Goal: Task Accomplishment & Management: Manage account settings

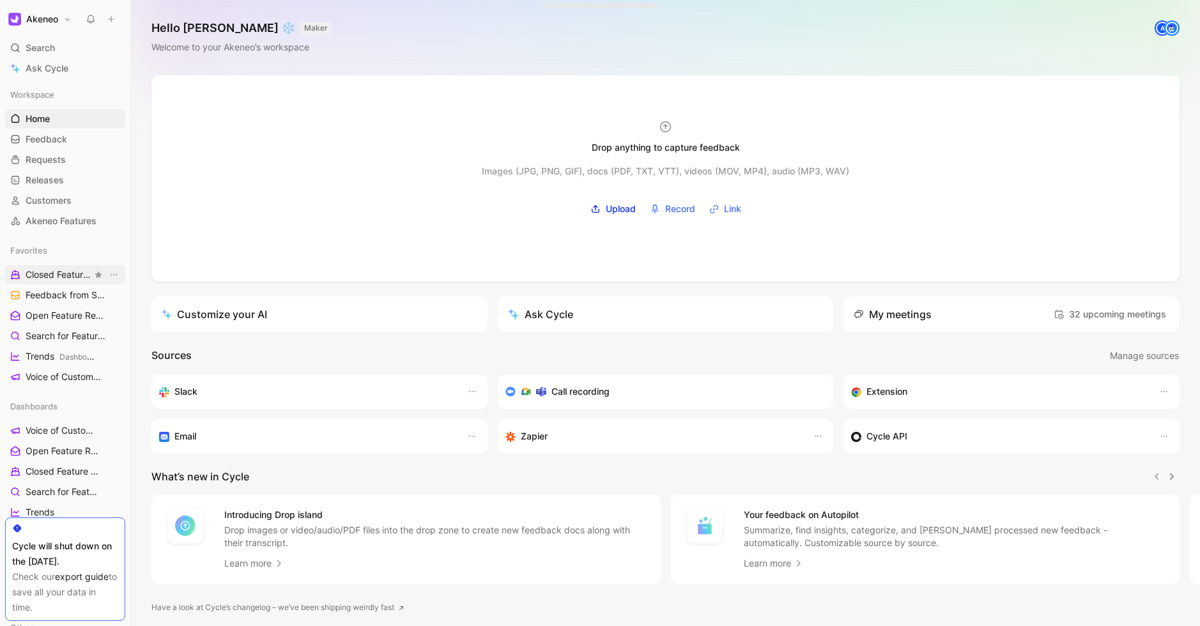
click at [52, 279] on span "Closed Feature Requests Dashboards" at bounding box center [59, 274] width 66 height 13
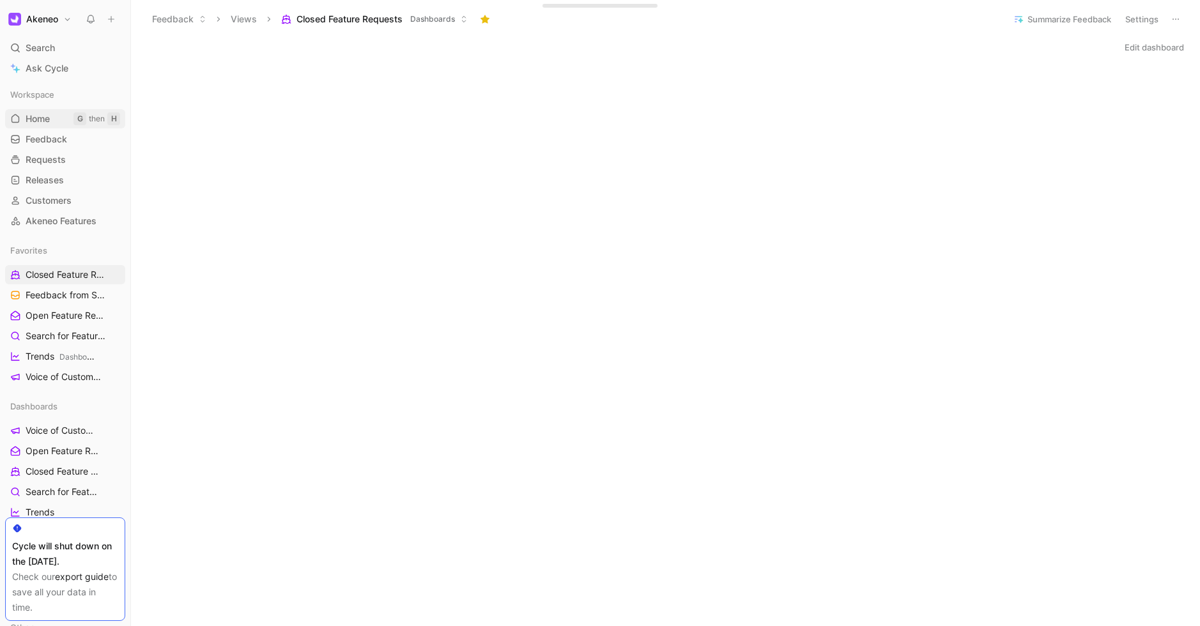
click at [40, 123] on span "Home" at bounding box center [38, 118] width 24 height 13
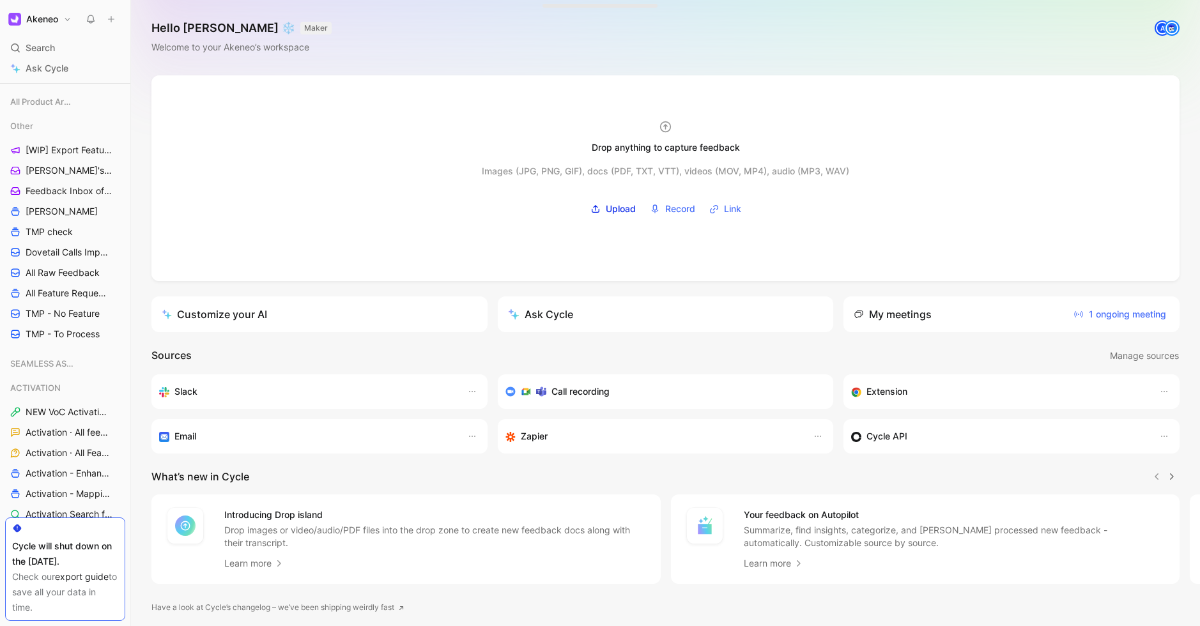
scroll to position [503, 0]
click at [58, 228] on span "TMP check" at bounding box center [49, 230] width 47 height 13
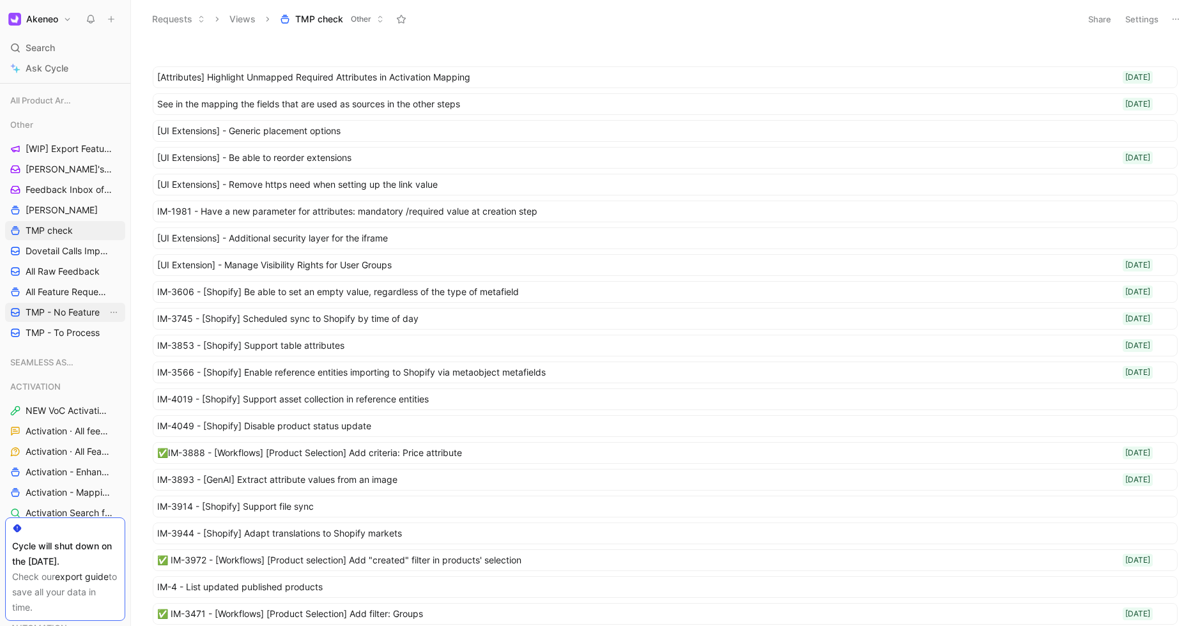
click at [61, 310] on span "TMP - No Feature" at bounding box center [63, 312] width 74 height 13
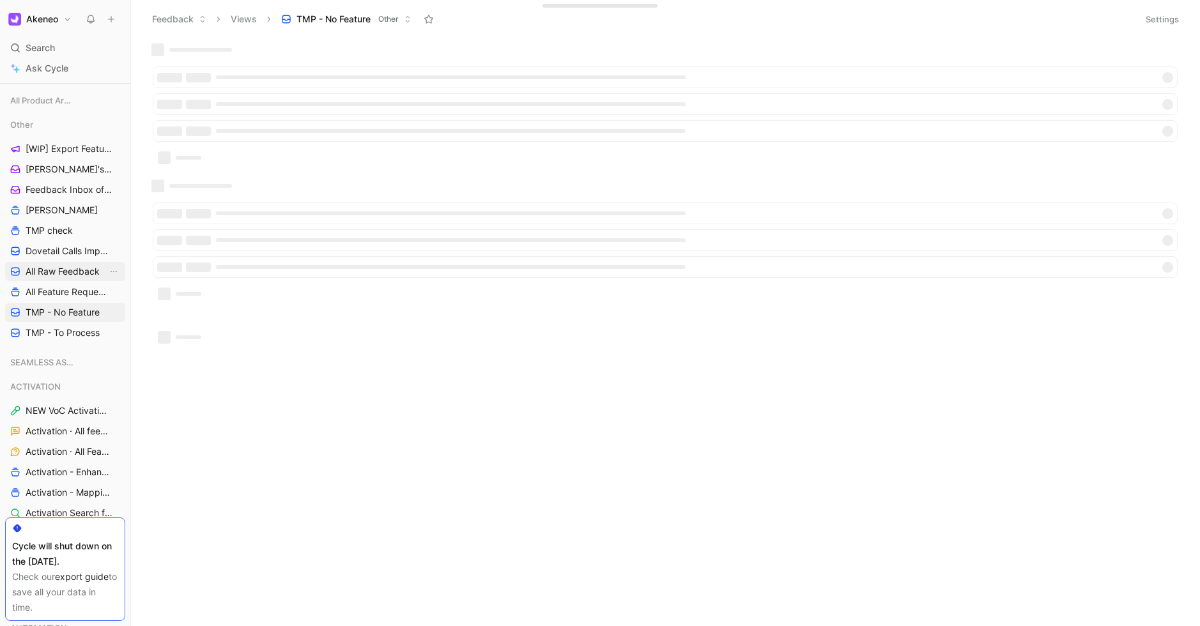
click at [63, 280] on link "All Raw Feedback" at bounding box center [65, 271] width 120 height 19
click at [64, 291] on span "All Feature Requests" at bounding box center [67, 292] width 82 height 13
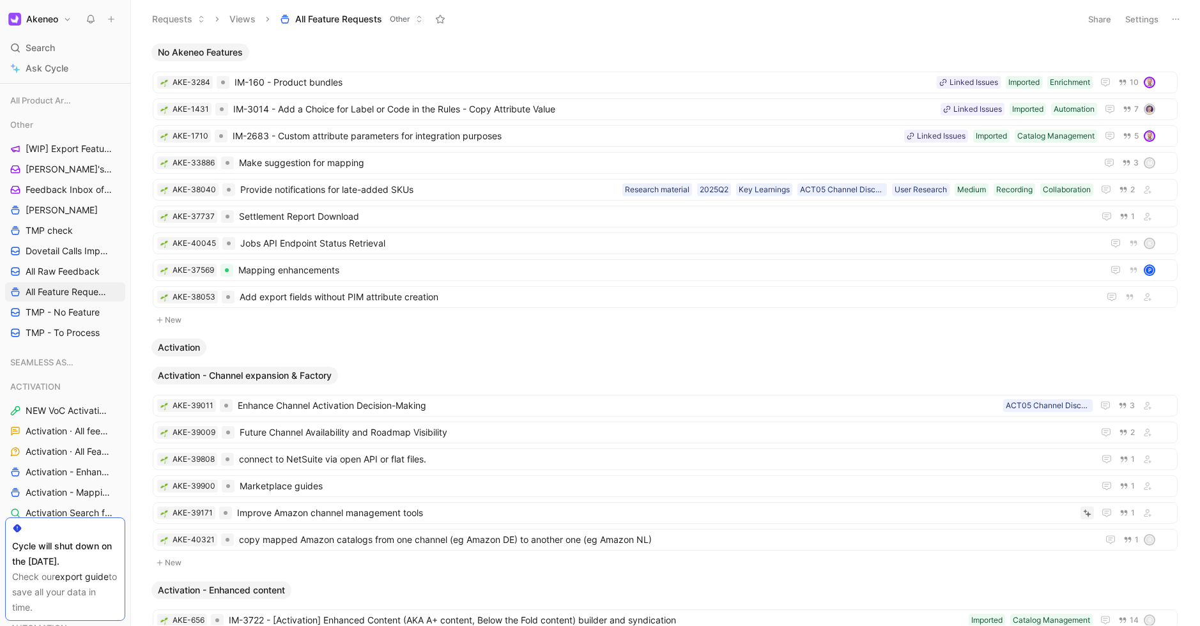
click at [1175, 24] on button at bounding box center [1176, 19] width 18 height 18
click at [1127, 63] on span "Export in CSV" at bounding box center [1112, 64] width 58 height 11
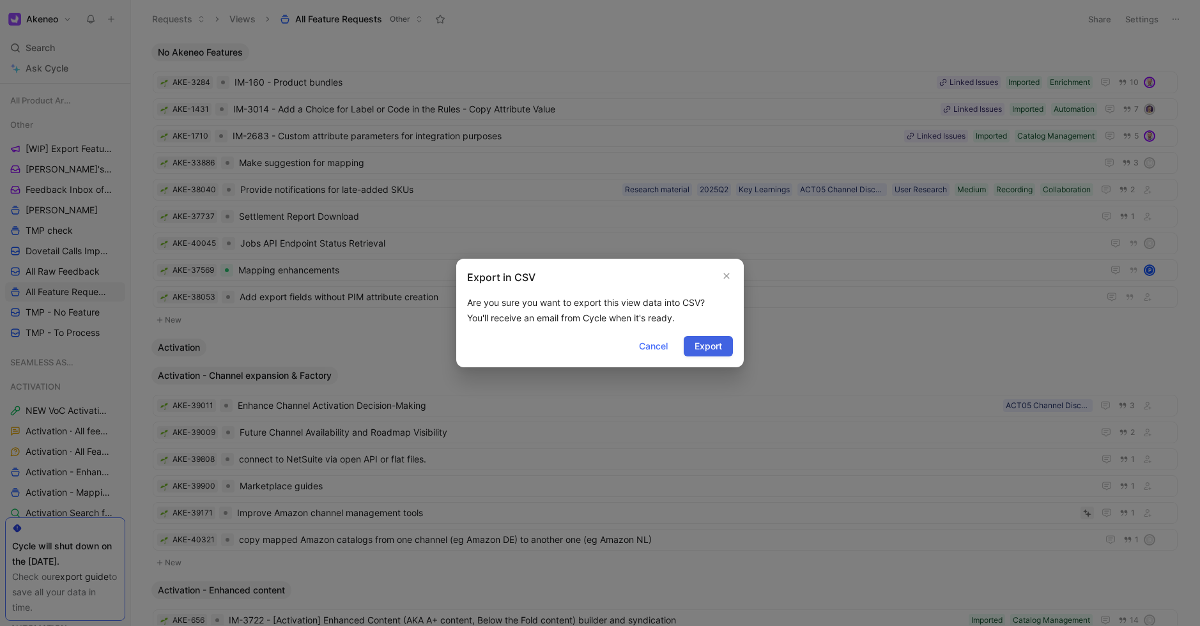
click at [721, 342] on span "Export" at bounding box center [708, 346] width 27 height 15
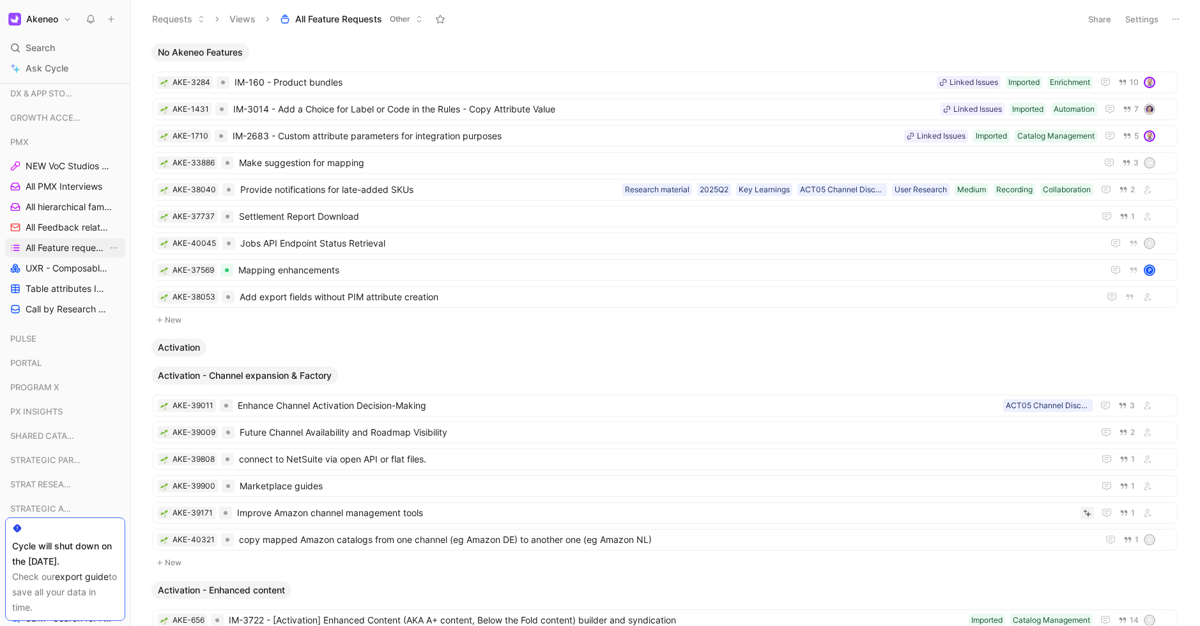
scroll to position [1317, 0]
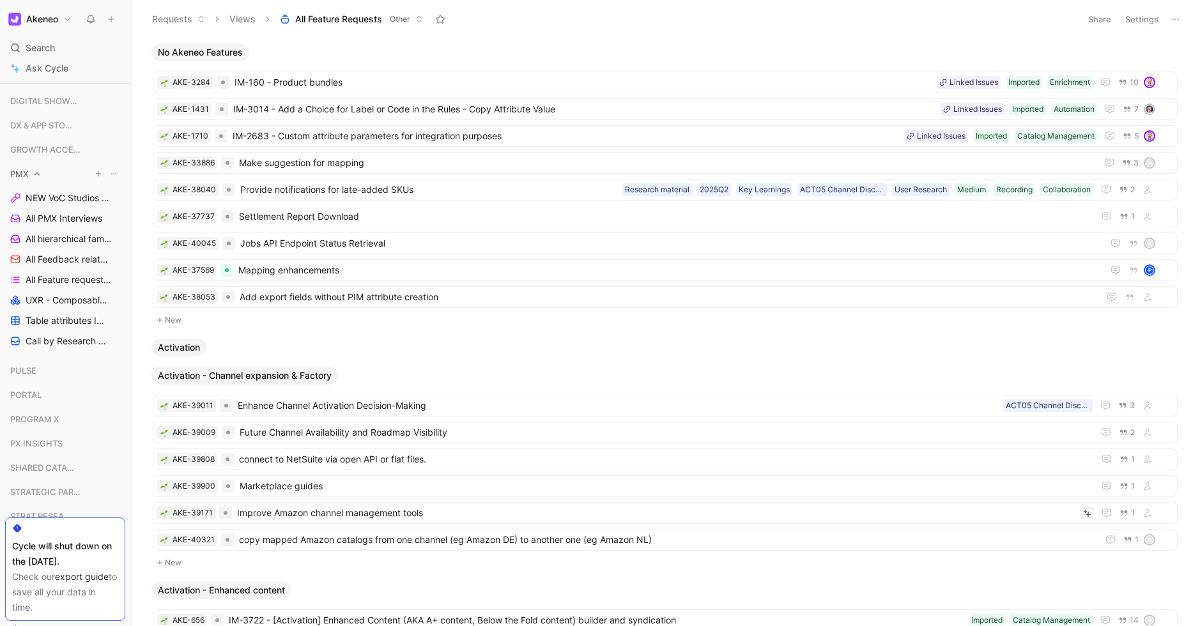
click at [42, 175] on div "PMX" at bounding box center [65, 173] width 120 height 19
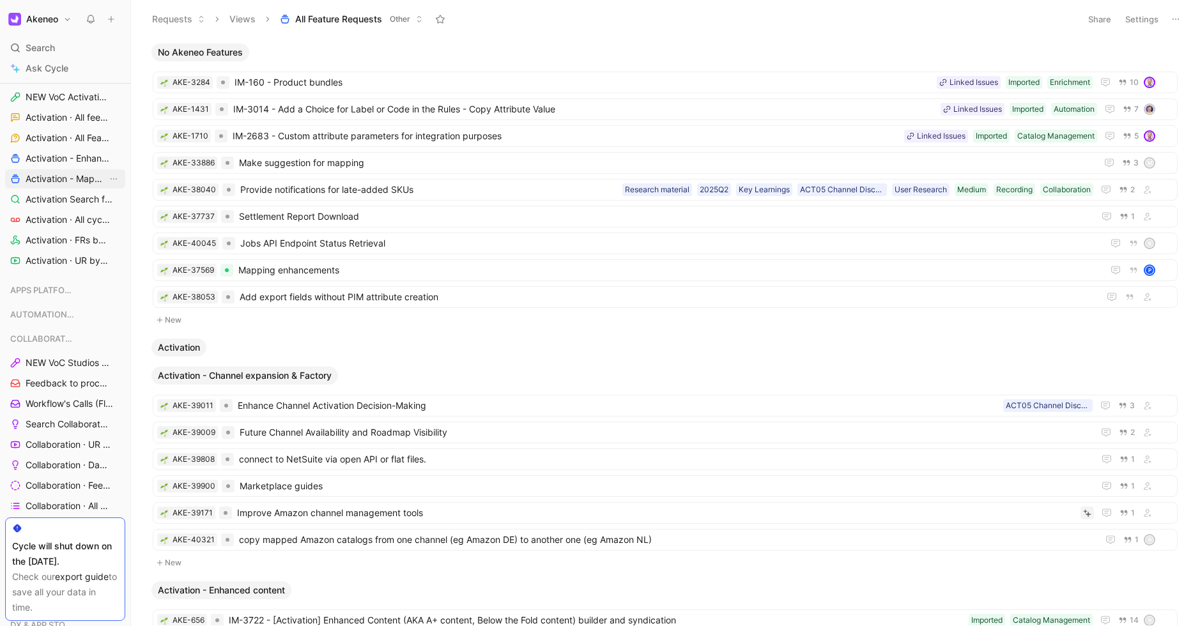
scroll to position [970, 0]
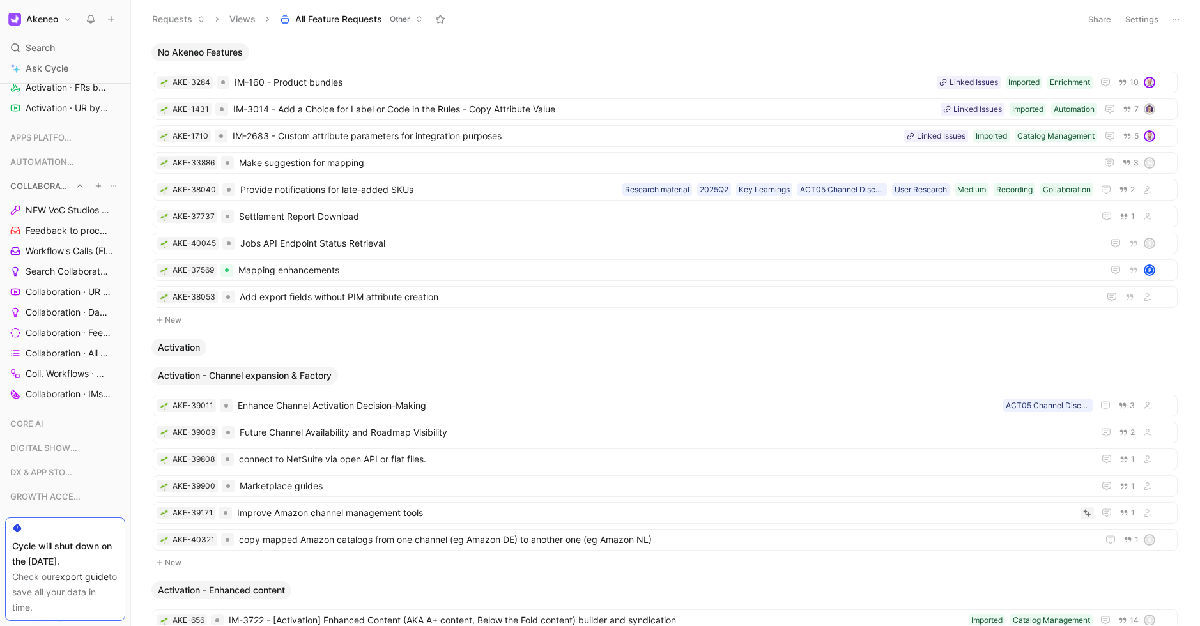
click at [77, 187] on icon at bounding box center [80, 186] width 6 height 3
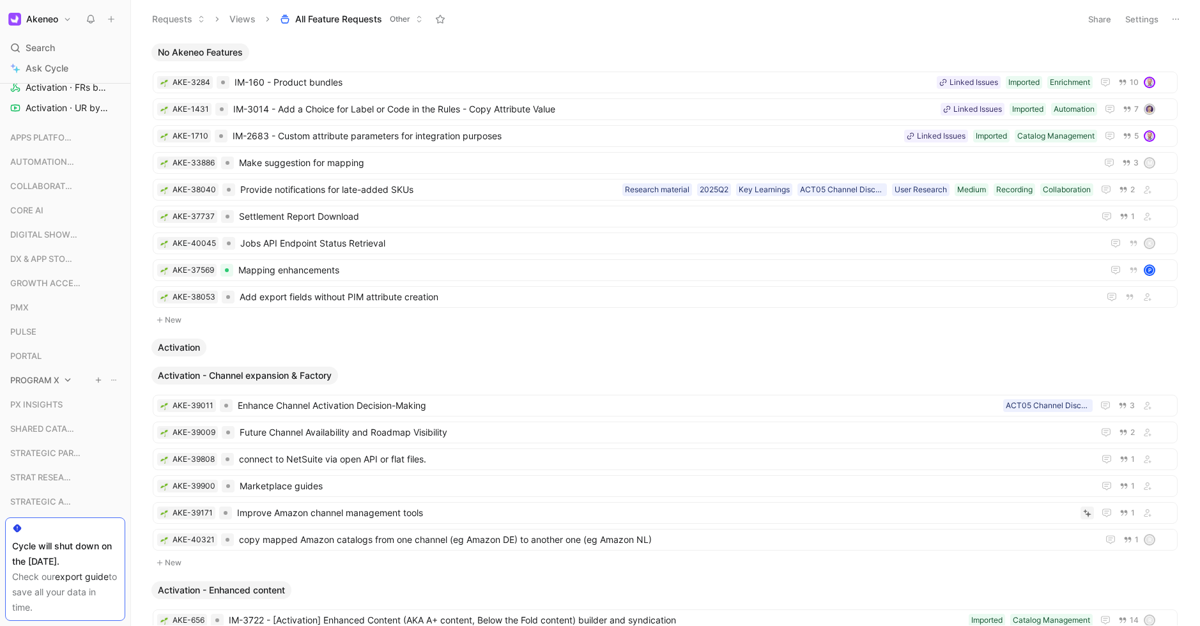
scroll to position [1305, 0]
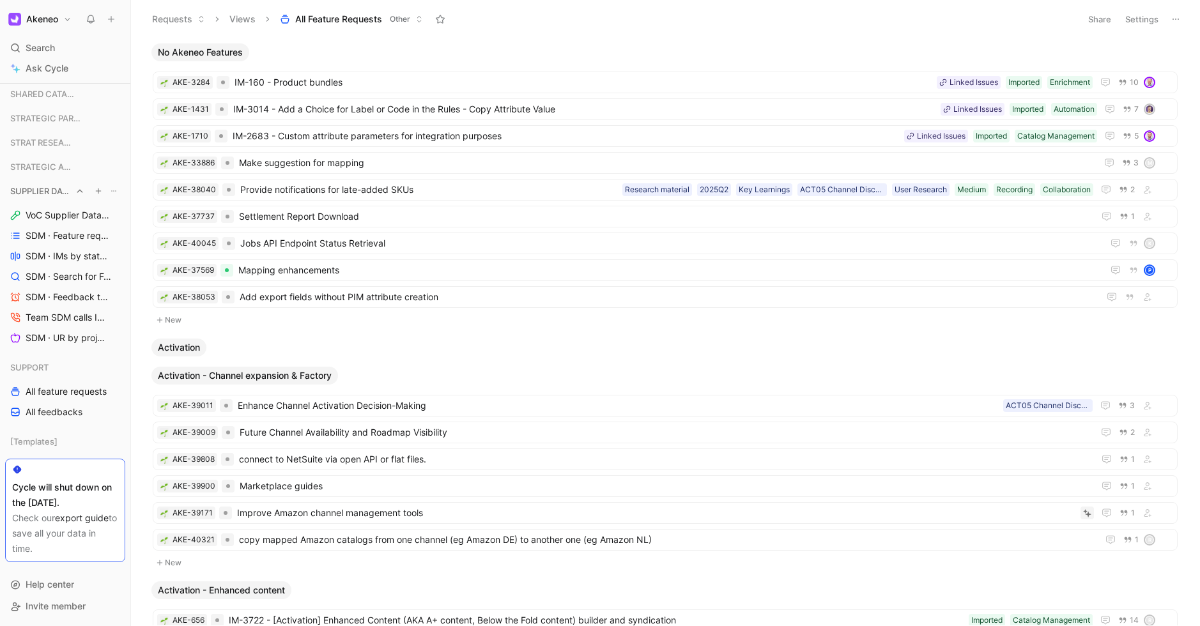
click at [65, 190] on span "SUPPLIER DATA MANAGER" at bounding box center [40, 191] width 61 height 13
click at [55, 371] on icon at bounding box center [56, 367] width 9 height 9
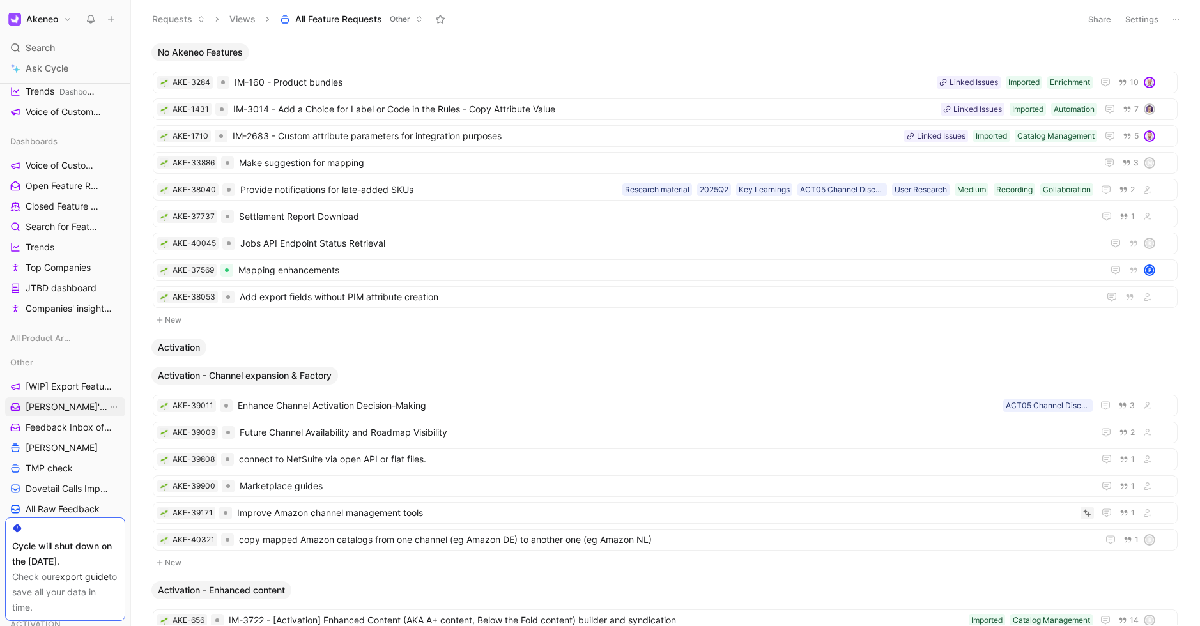
scroll to position [371, 0]
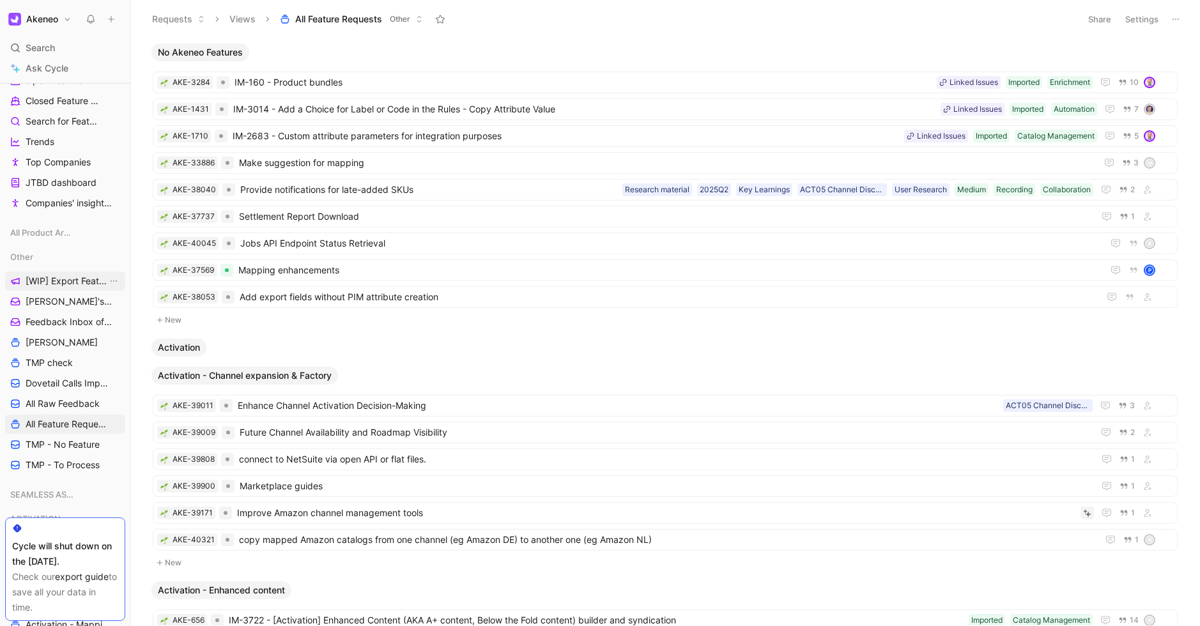
click at [77, 279] on span "[WIP] Export Feature Requests by Company" at bounding box center [67, 281] width 82 height 13
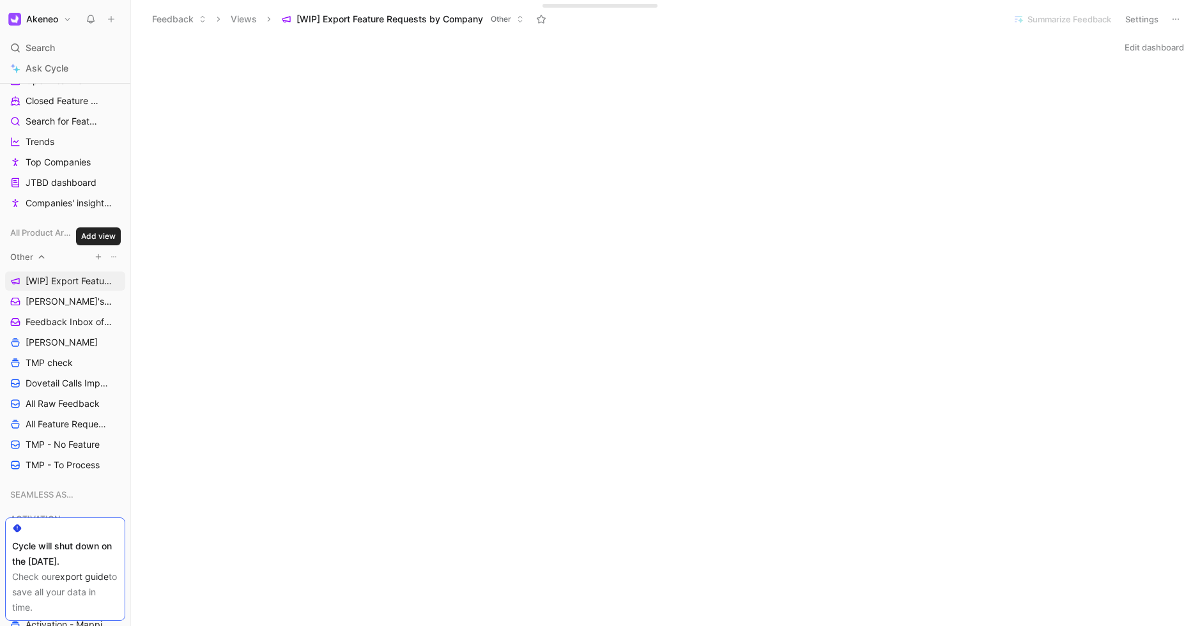
click at [95, 257] on icon "button" at bounding box center [99, 257] width 8 height 8
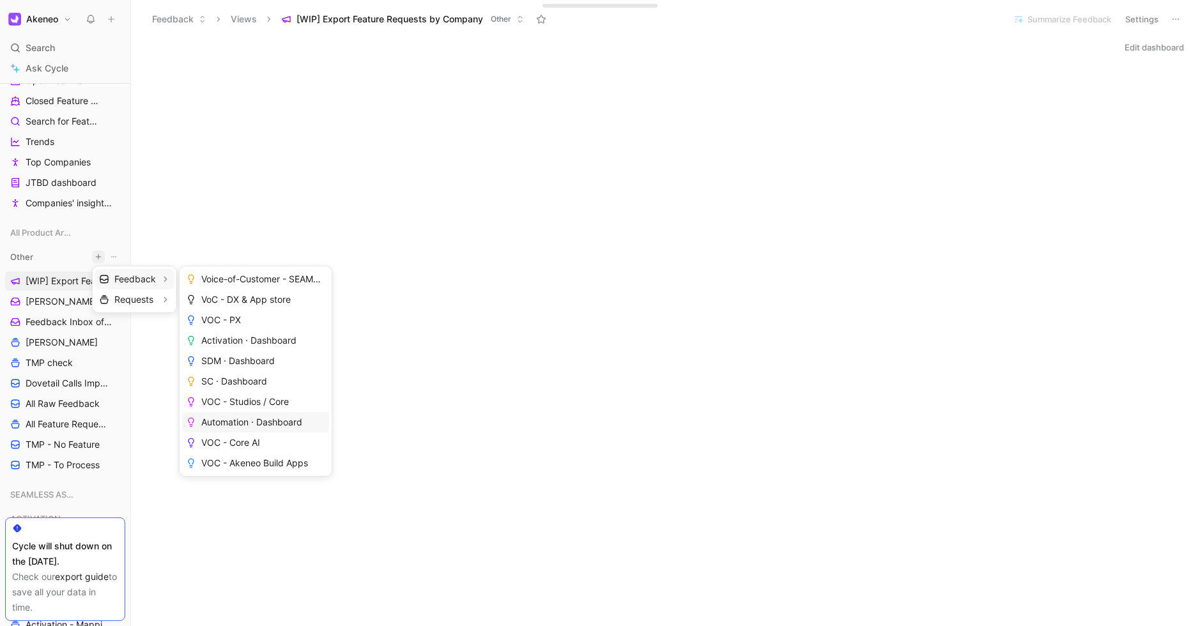
scroll to position [102, 0]
click at [237, 466] on span "Create view" at bounding box center [226, 463] width 50 height 12
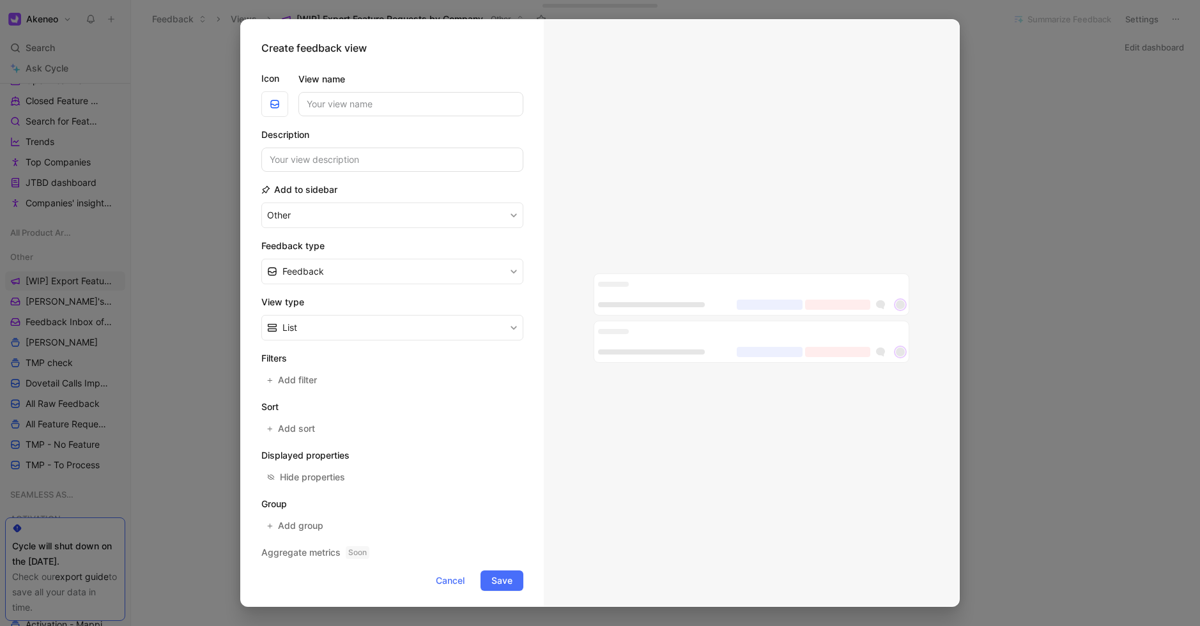
click at [350, 108] on input "View name" at bounding box center [411, 104] width 225 height 24
type input "E"
type input "Quotes"
click at [272, 85] on label "Icon" at bounding box center [274, 78] width 27 height 15
click at [273, 97] on button "button" at bounding box center [274, 104] width 27 height 26
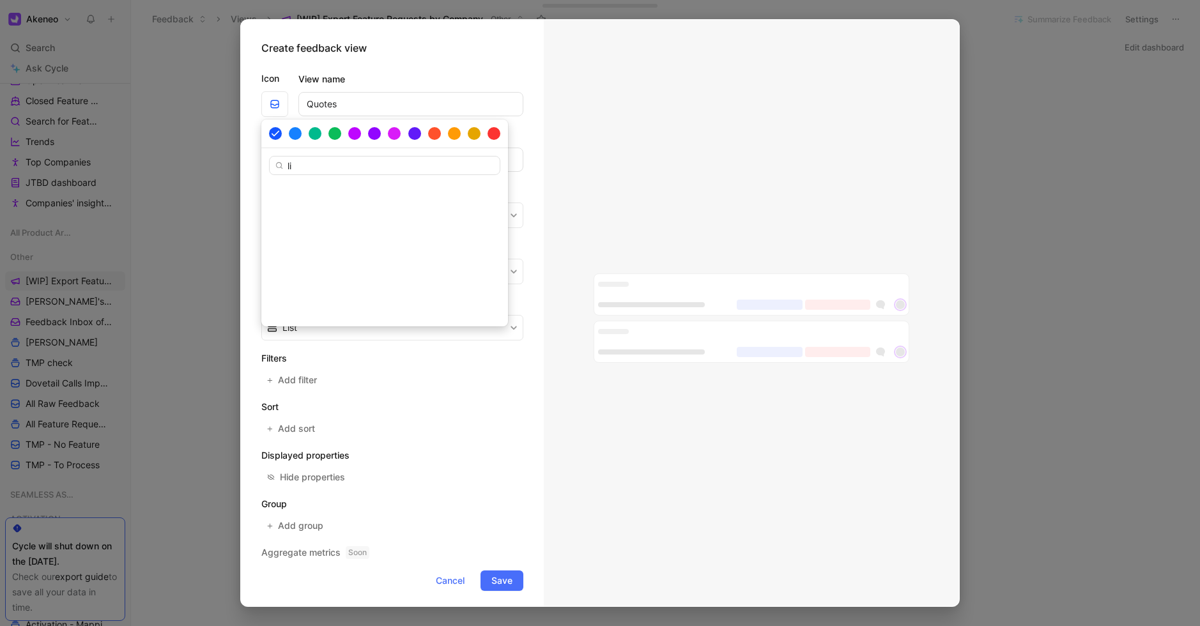
type input "l"
type input "shippin"
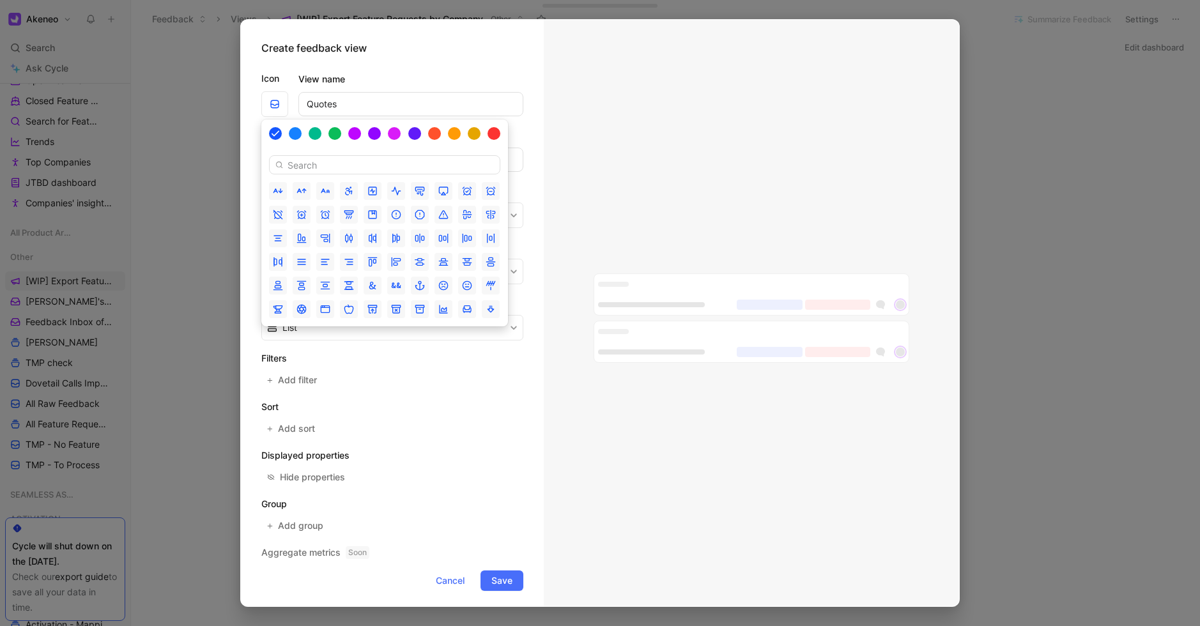
type input "c"
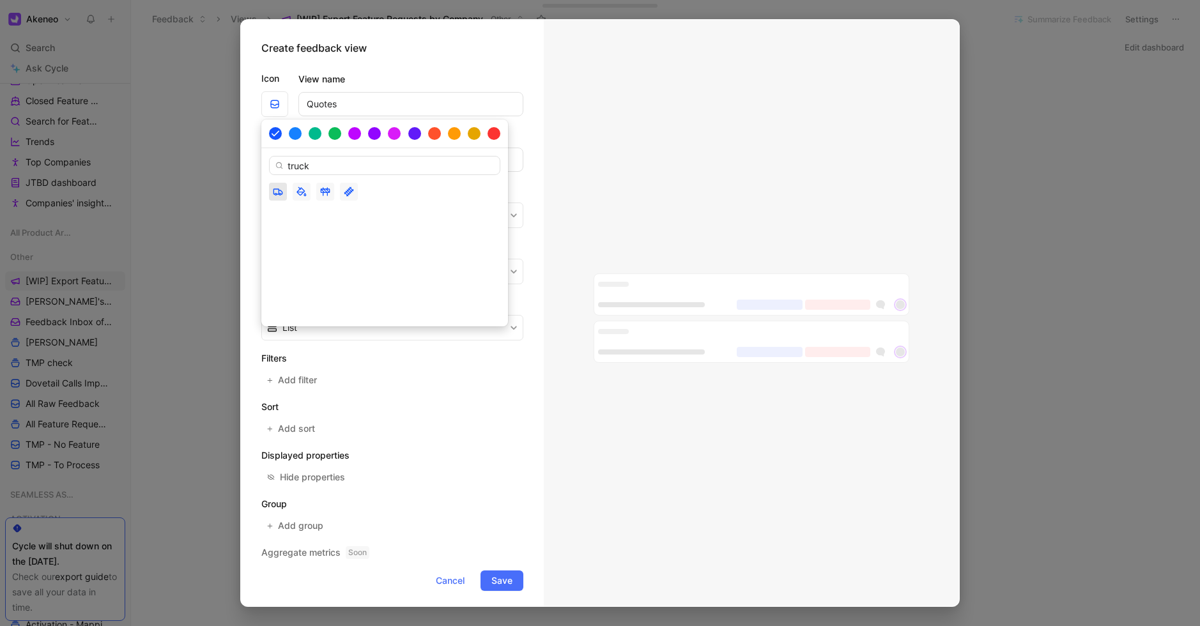
type input "truck"
click at [281, 198] on button "button" at bounding box center [278, 192] width 18 height 18
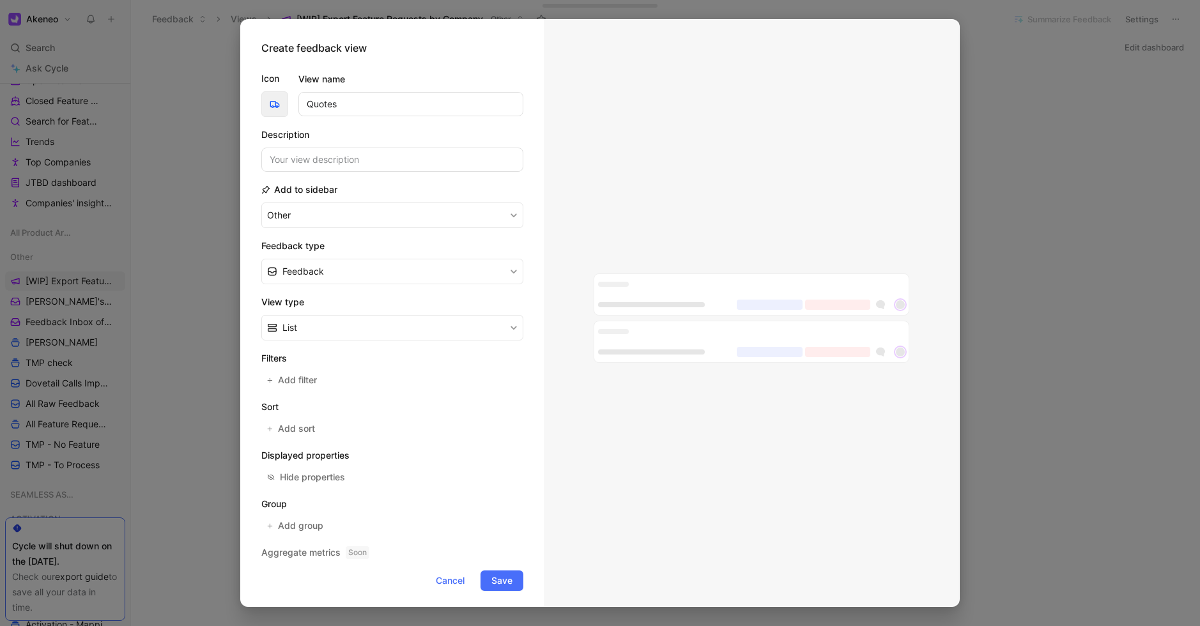
click at [283, 105] on span "button" at bounding box center [275, 104] width 20 height 10
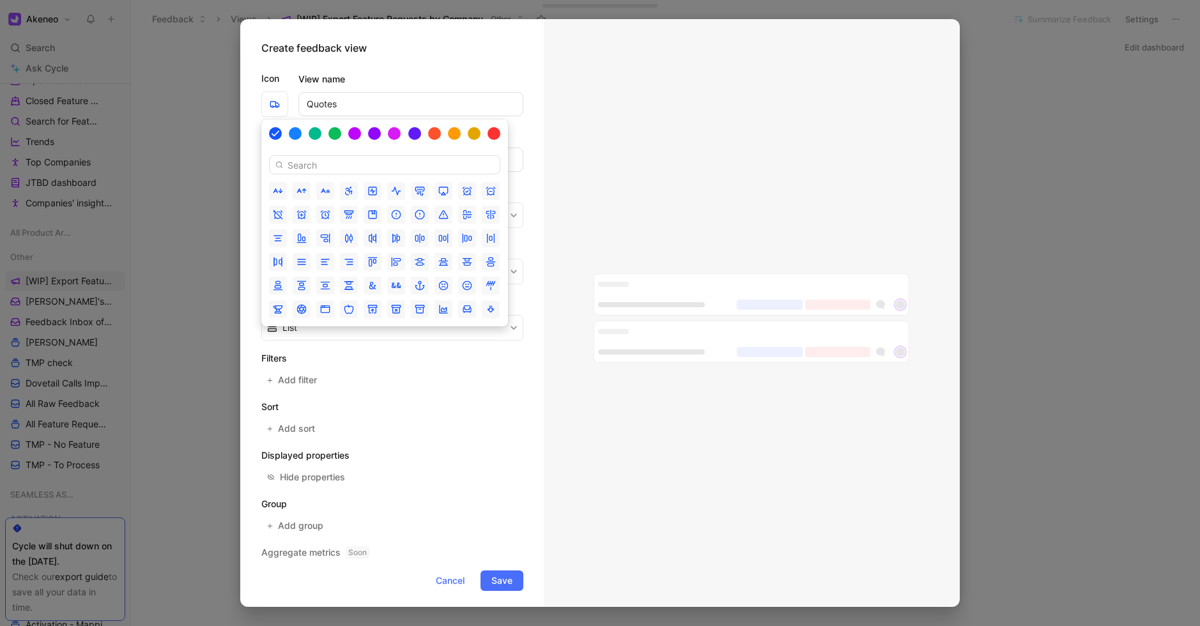
click at [500, 137] on div at bounding box center [384, 133] width 231 height 13
click at [493, 137] on div at bounding box center [494, 134] width 14 height 14
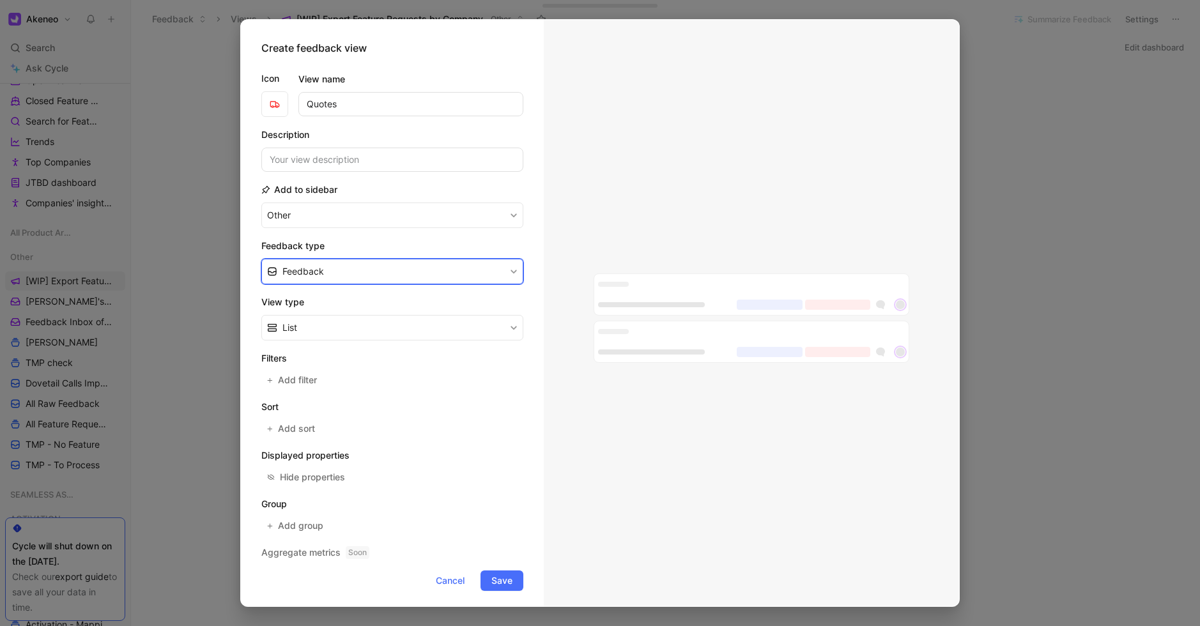
click at [371, 275] on button "Feedback" at bounding box center [392, 272] width 262 height 26
click at [341, 316] on div "Quote" at bounding box center [400, 320] width 235 height 15
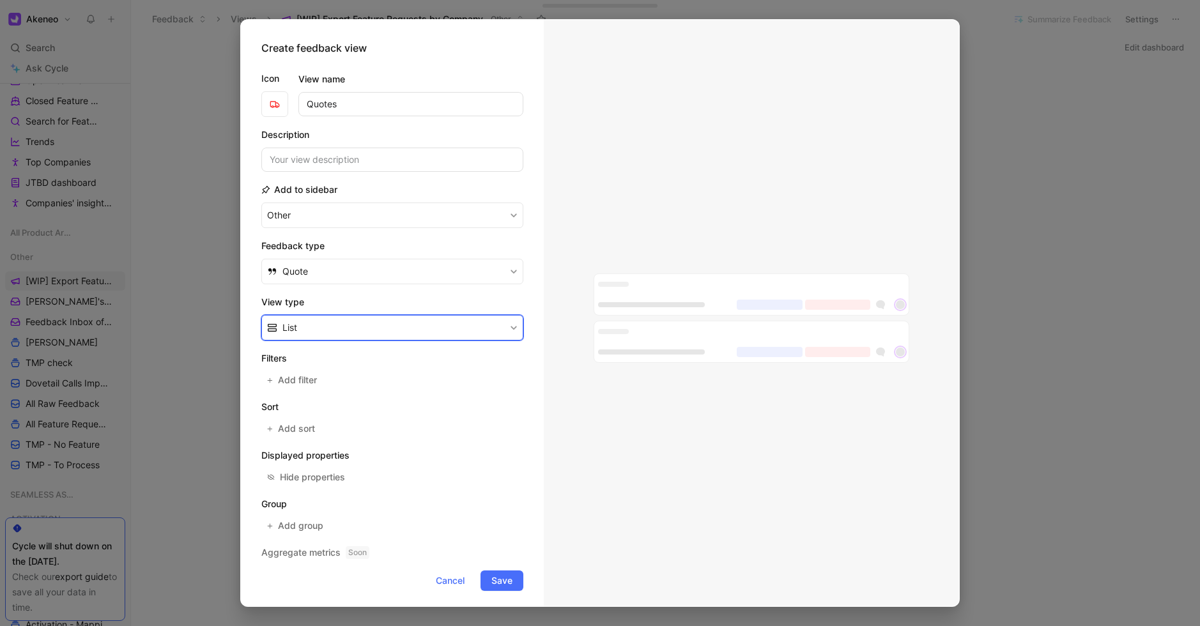
click at [332, 335] on button "List" at bounding box center [392, 328] width 262 height 26
click at [318, 371] on div "List" at bounding box center [400, 376] width 235 height 15
click at [506, 584] on span "Save" at bounding box center [502, 580] width 21 height 15
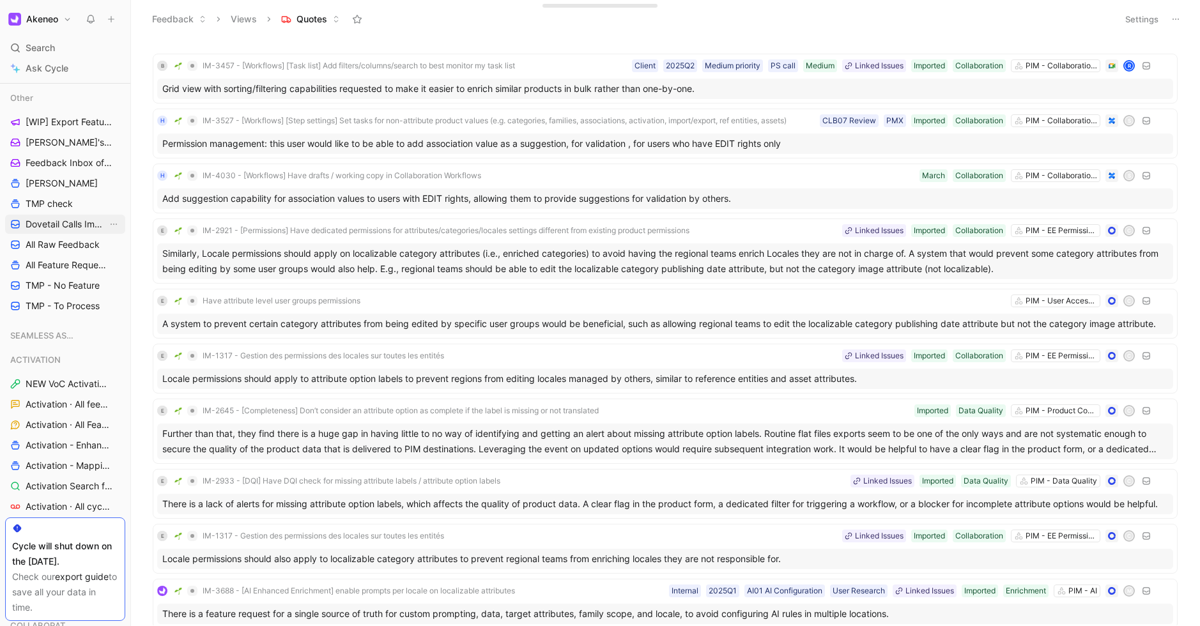
scroll to position [531, 0]
click at [58, 353] on span "ACTIVATION" at bounding box center [35, 359] width 50 height 13
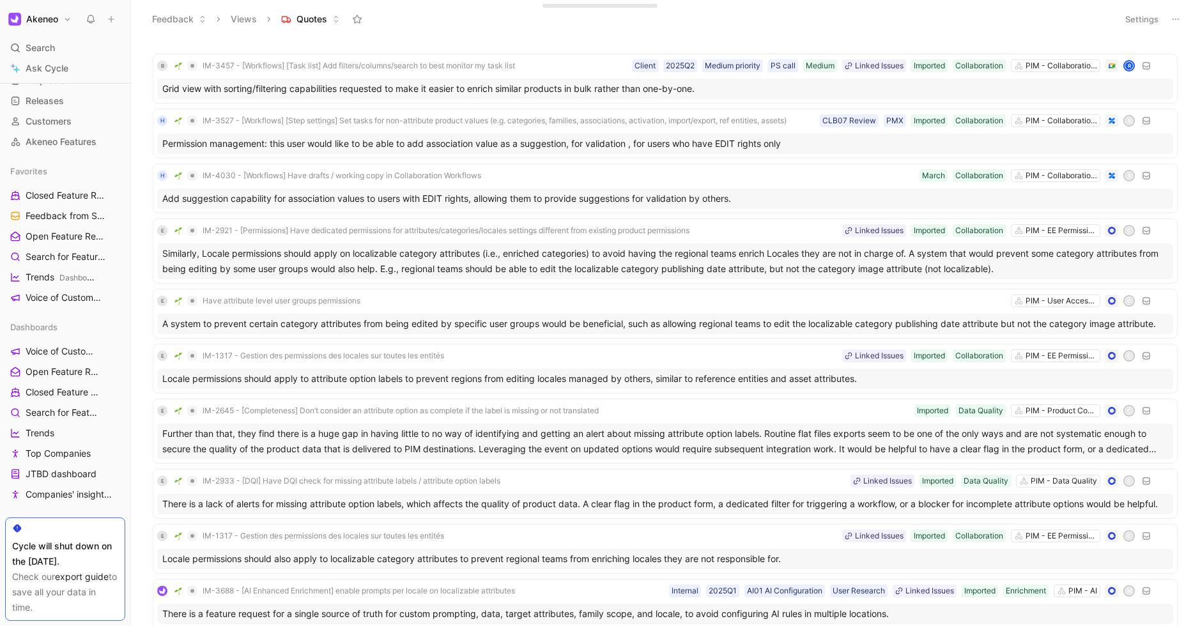
scroll to position [0, 0]
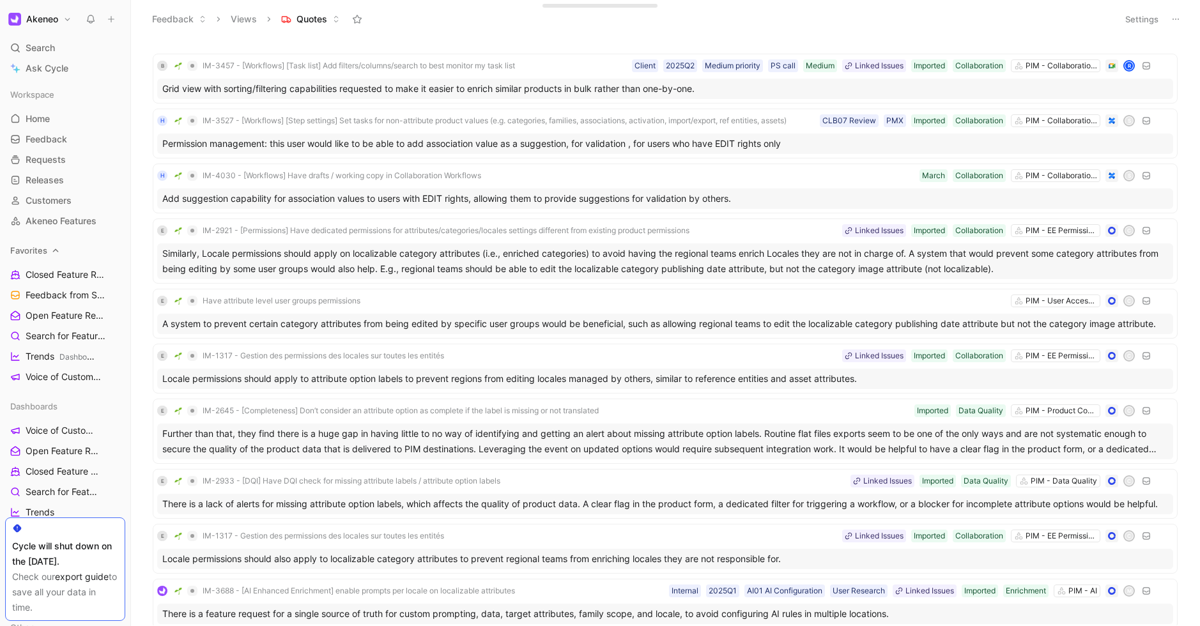
click at [47, 253] on div "Favorites" at bounding box center [65, 250] width 120 height 19
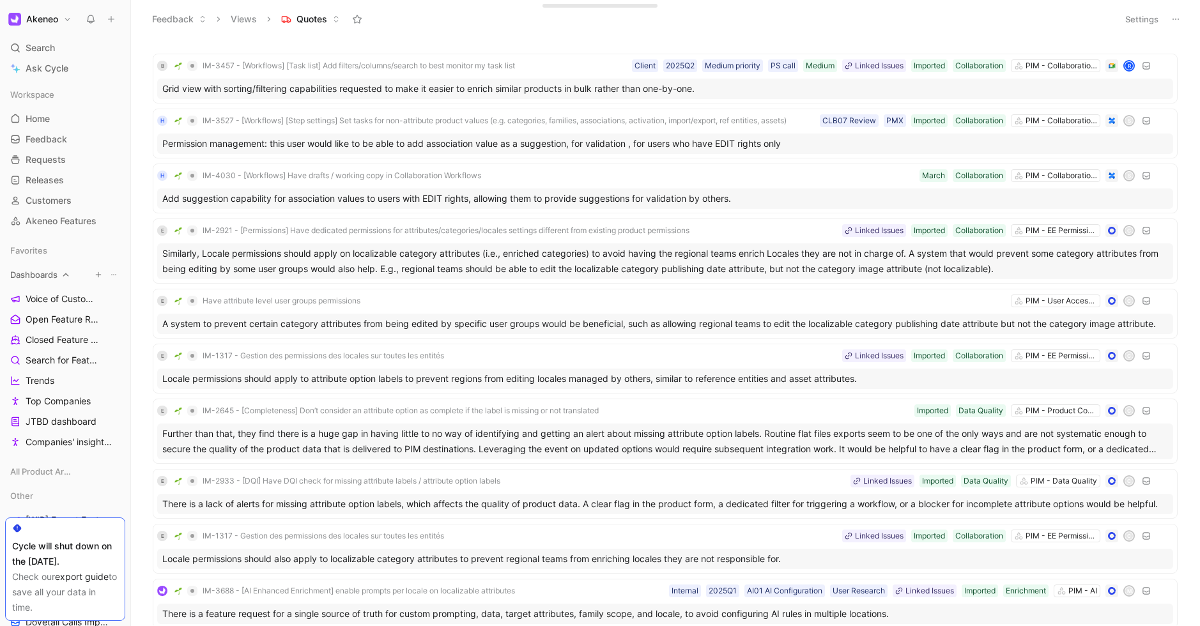
click at [48, 279] on span "Dashboards" at bounding box center [33, 274] width 47 height 13
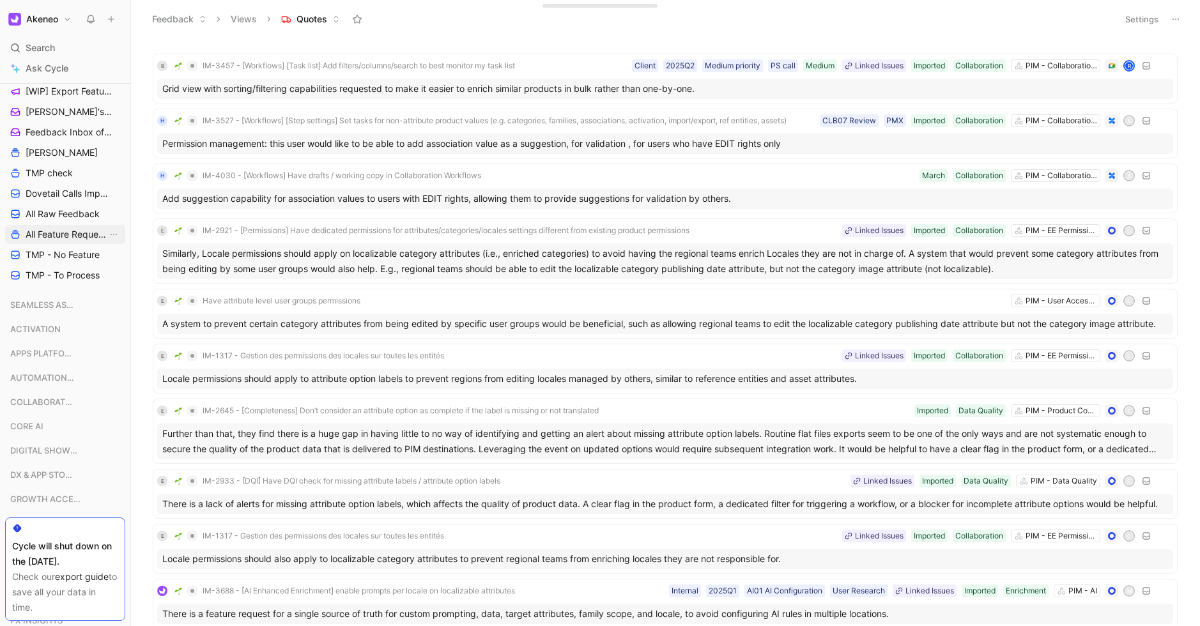
scroll to position [123, 0]
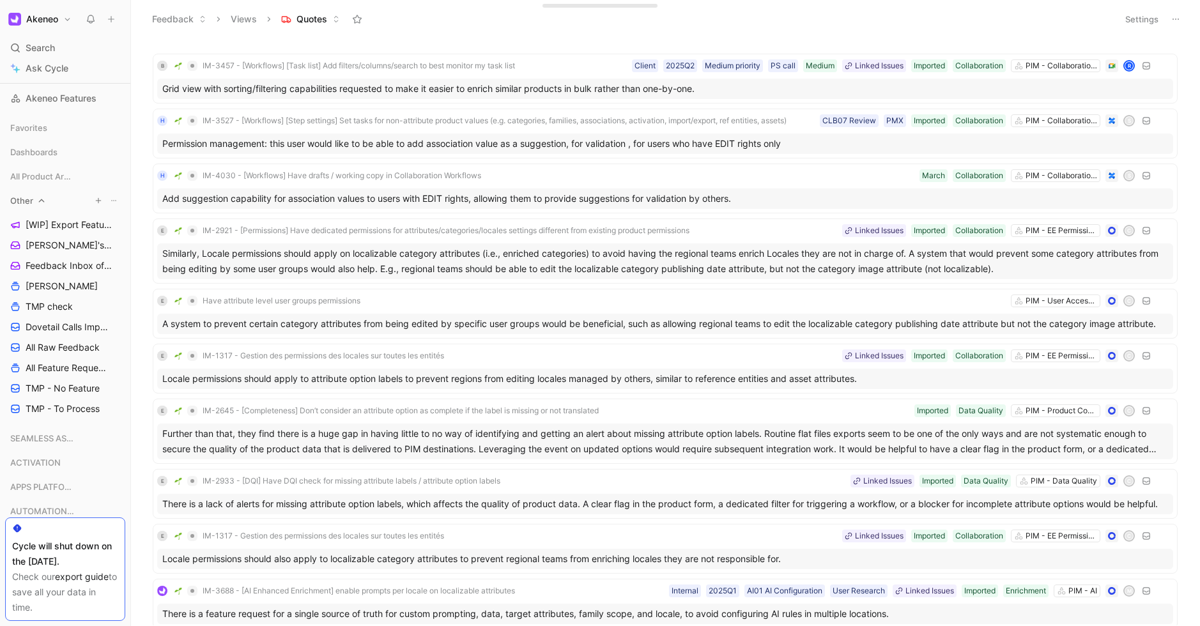
click at [33, 202] on div "Other" at bounding box center [65, 200] width 120 height 19
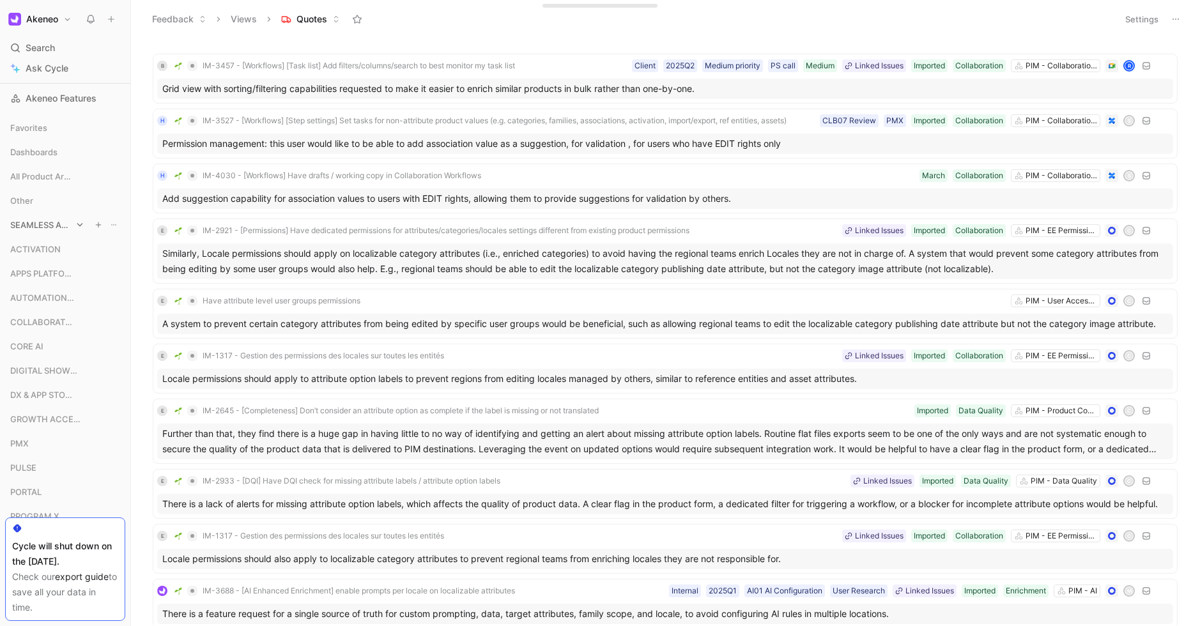
scroll to position [0, 0]
click at [42, 251] on span "Favorites" at bounding box center [28, 250] width 37 height 13
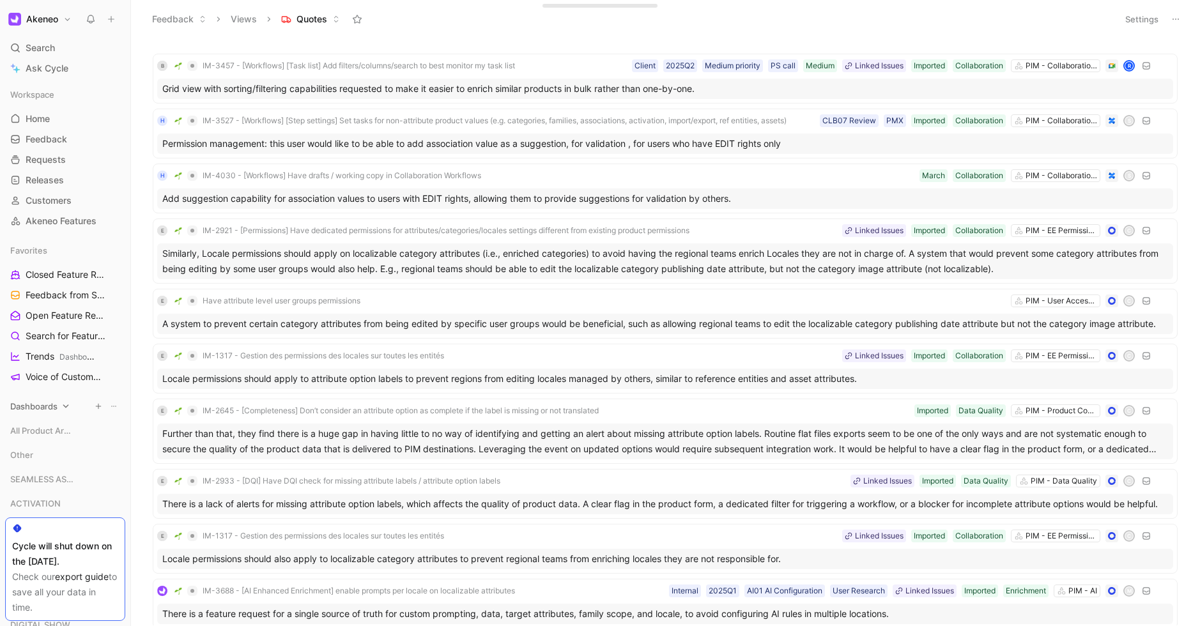
click at [49, 401] on span "Dashboards" at bounding box center [33, 406] width 47 height 13
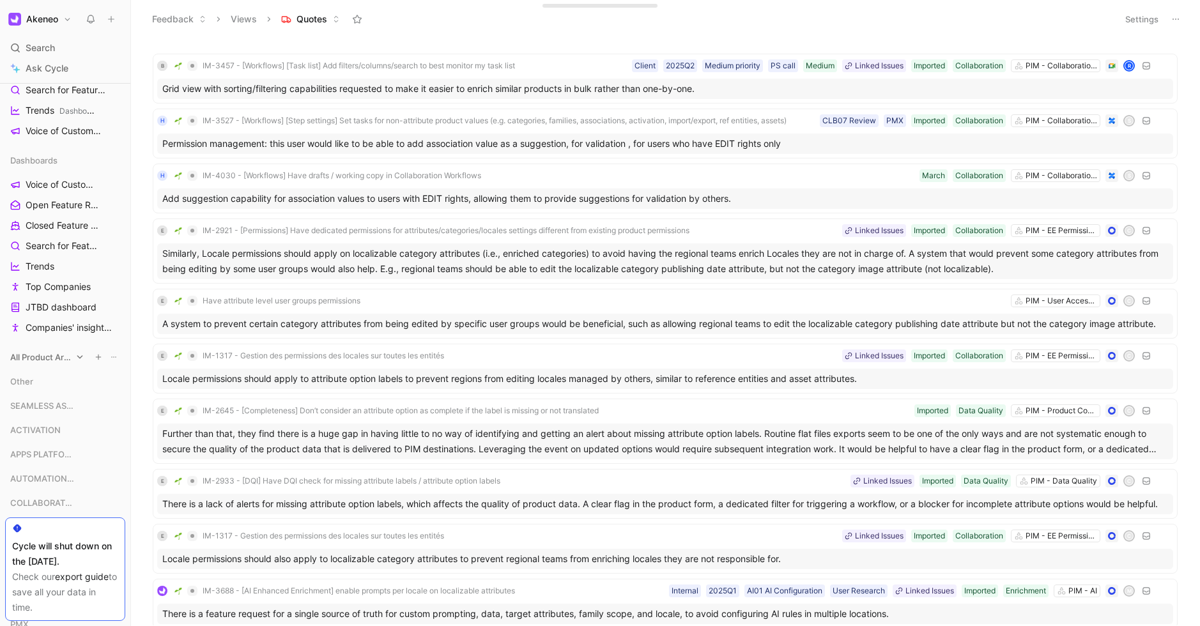
click at [50, 361] on span "All Product Areas" at bounding box center [40, 357] width 61 height 13
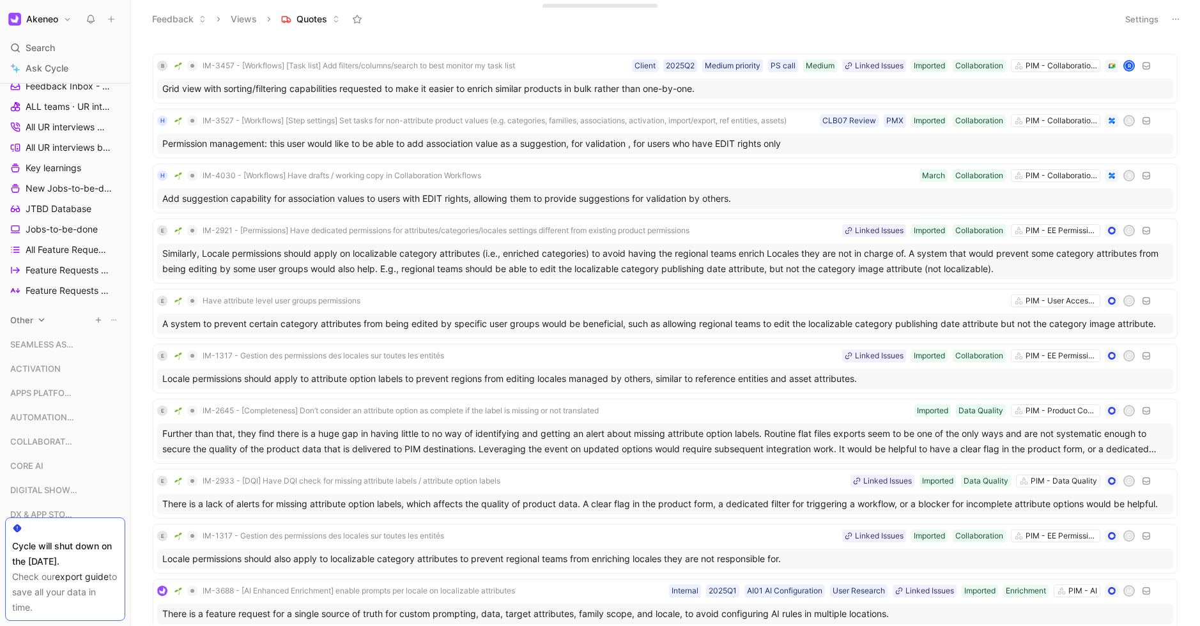
click at [35, 325] on div "Other" at bounding box center [65, 320] width 120 height 19
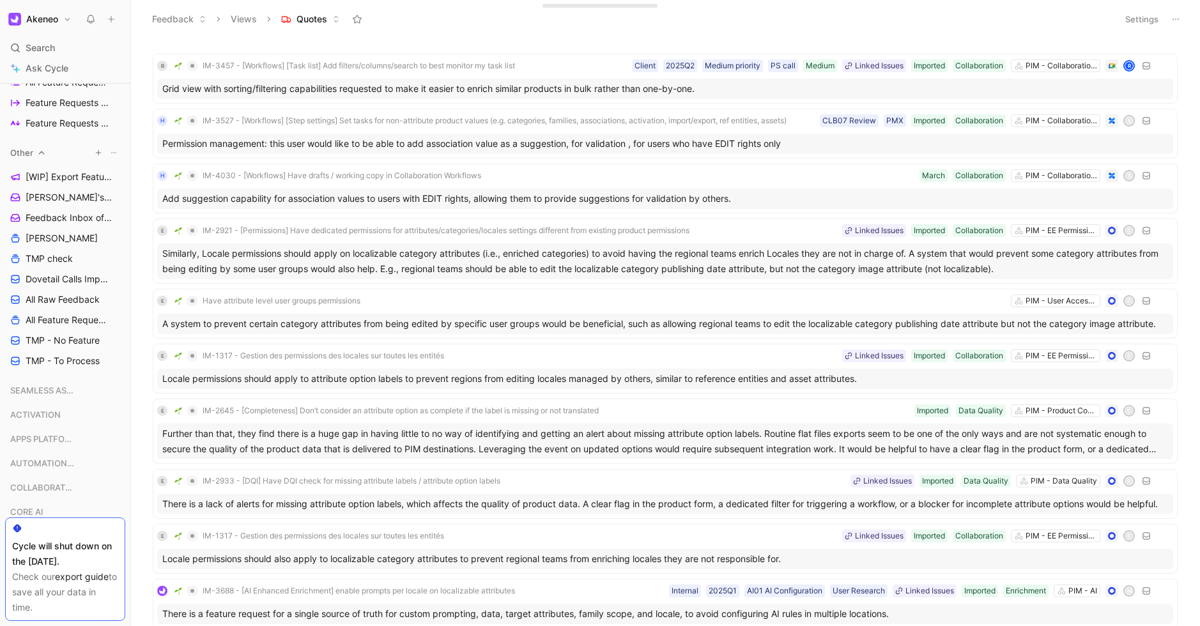
scroll to position [768, 0]
click at [45, 385] on div "SEAMLESS ASSET" at bounding box center [65, 373] width 120 height 23
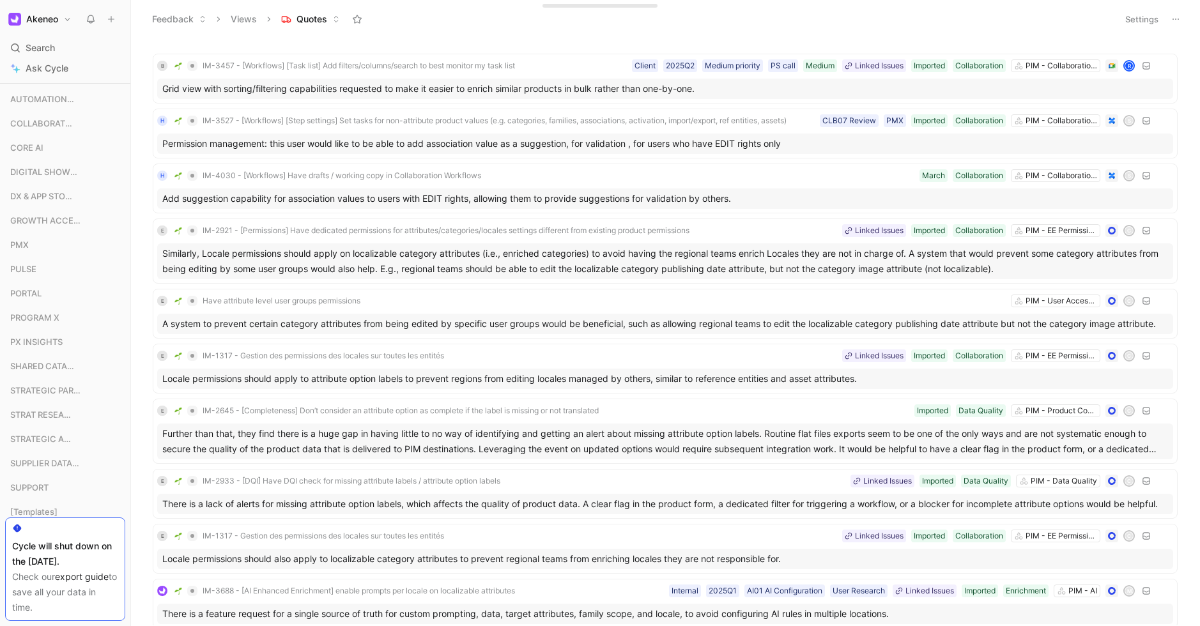
scroll to position [1184, 0]
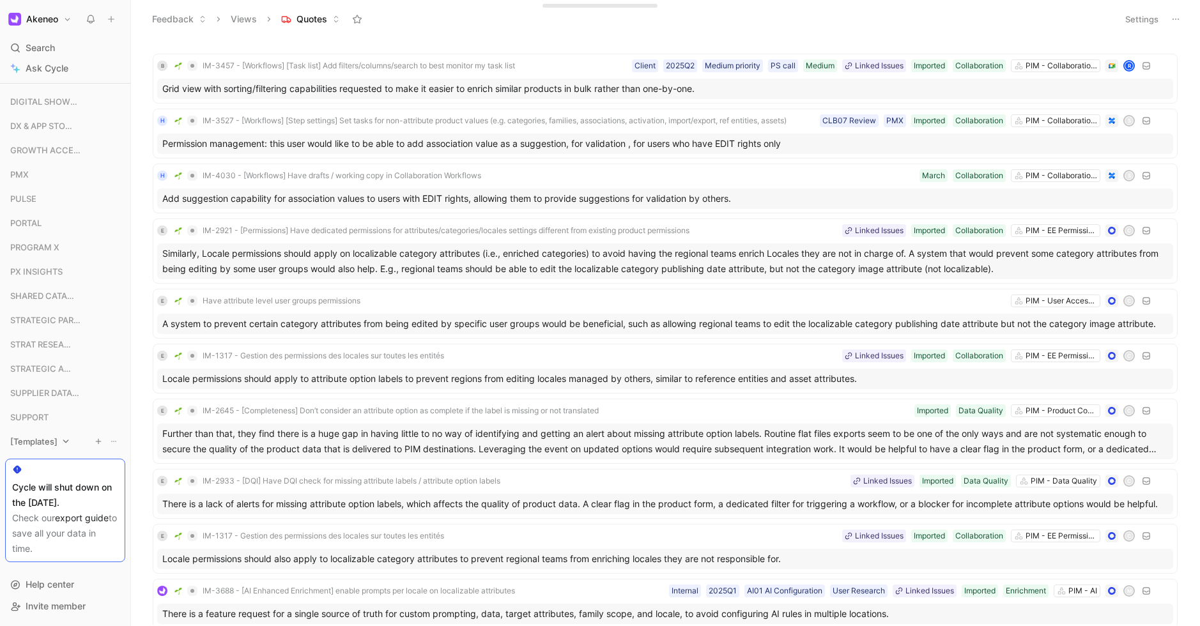
click at [43, 433] on div "[Templates]" at bounding box center [65, 441] width 120 height 19
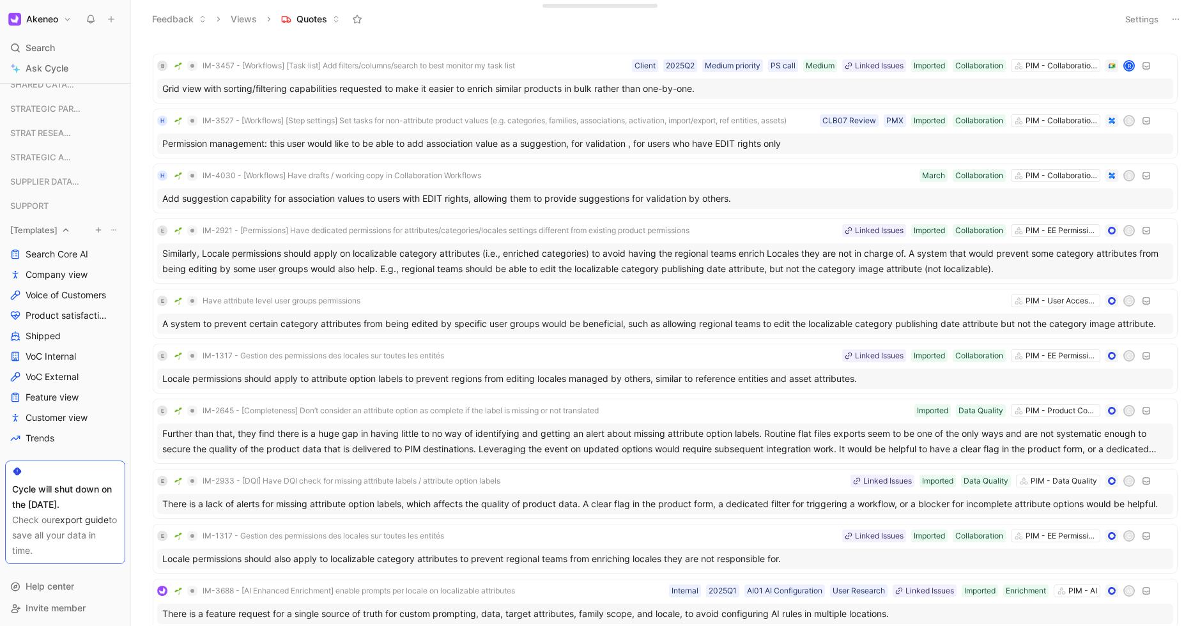
scroll to position [1398, 0]
click at [40, 229] on span "[Templates]" at bounding box center [33, 228] width 47 height 13
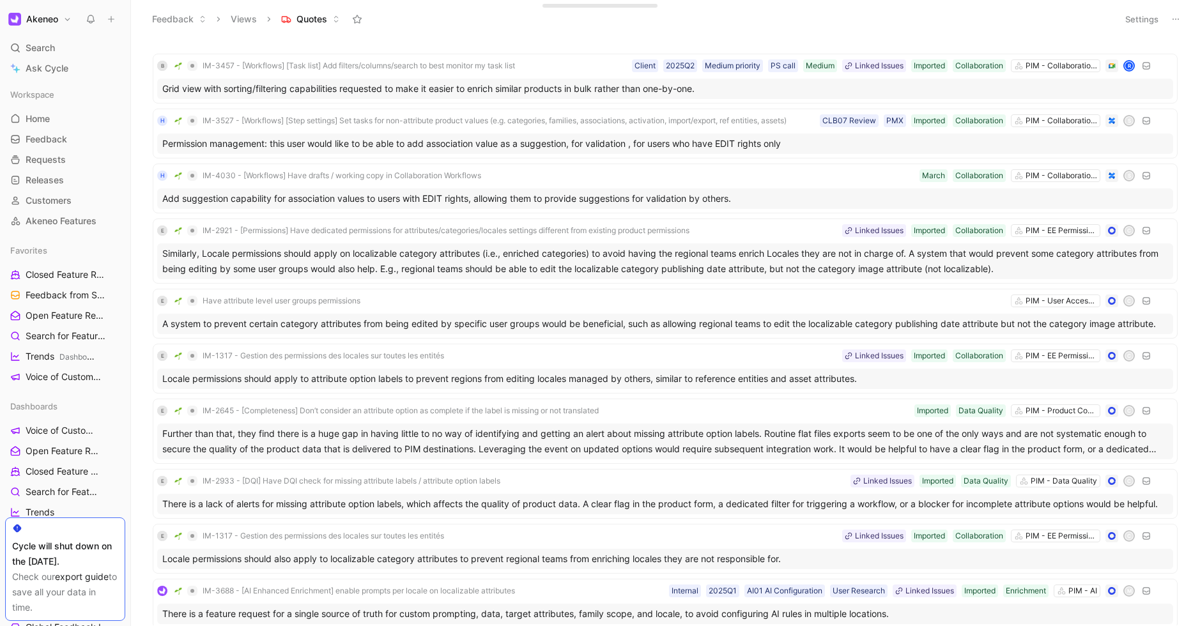
click at [241, 22] on button "Views" at bounding box center [244, 19] width 38 height 19
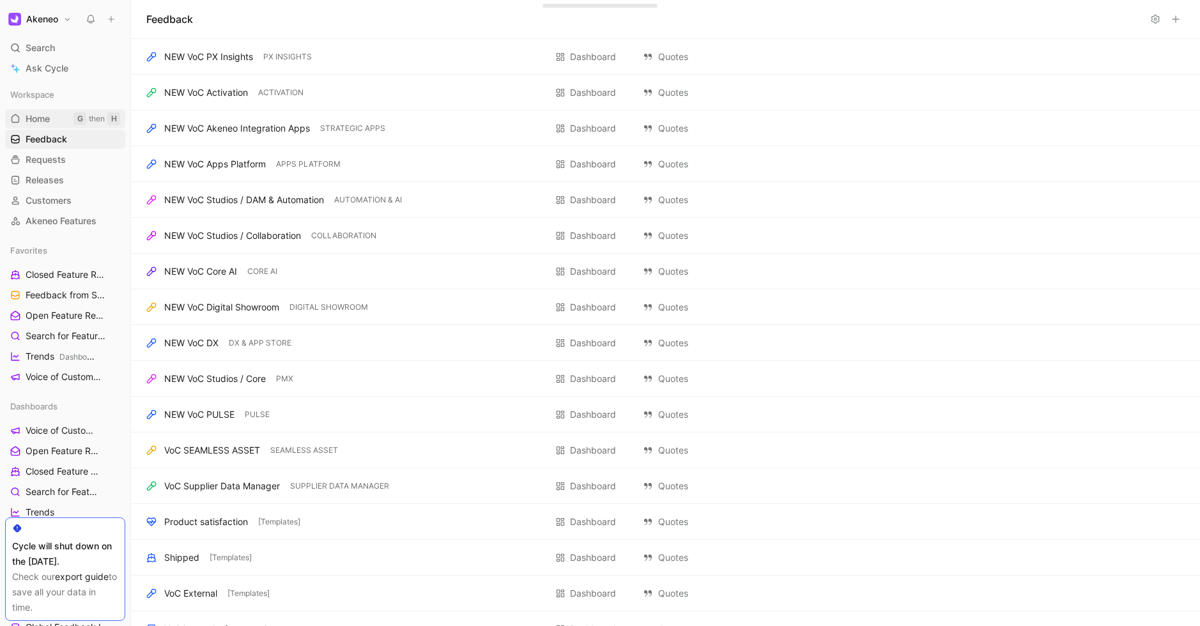
click at [57, 118] on link "Home G then H" at bounding box center [65, 118] width 120 height 19
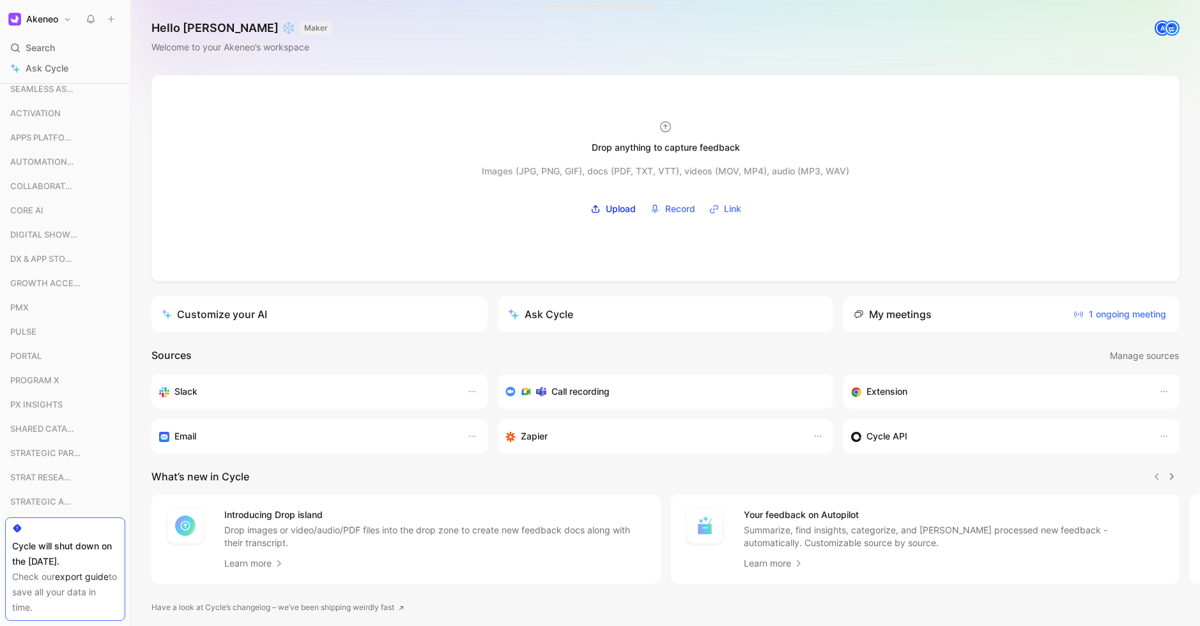
scroll to position [1205, 0]
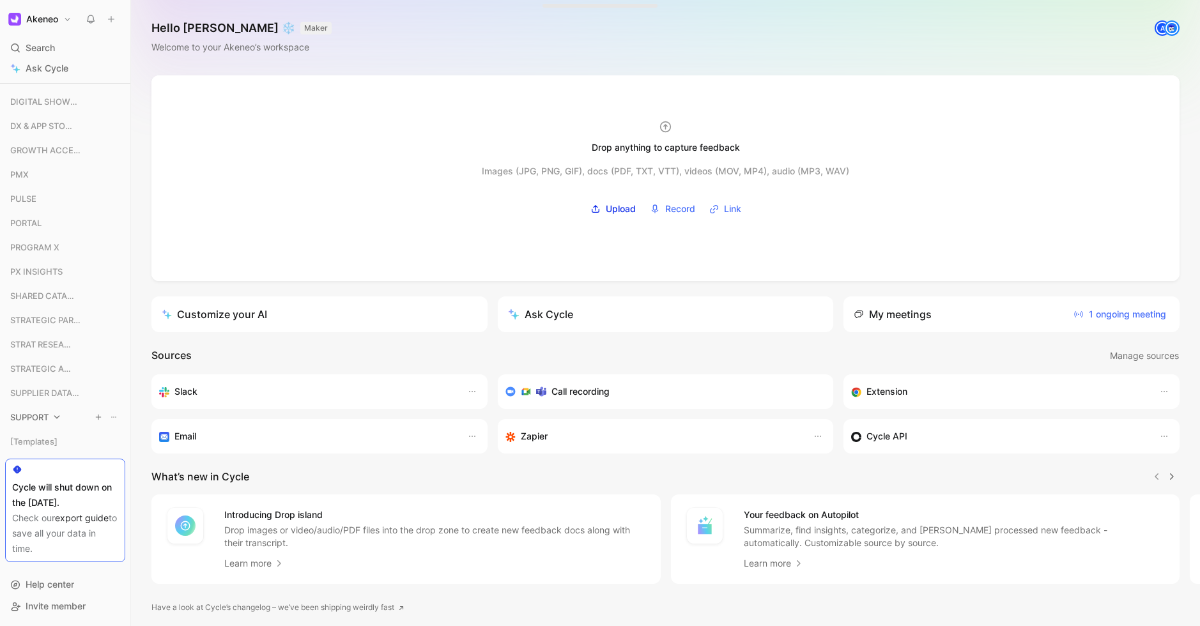
click at [52, 415] on div "SUPPORT" at bounding box center [65, 417] width 120 height 19
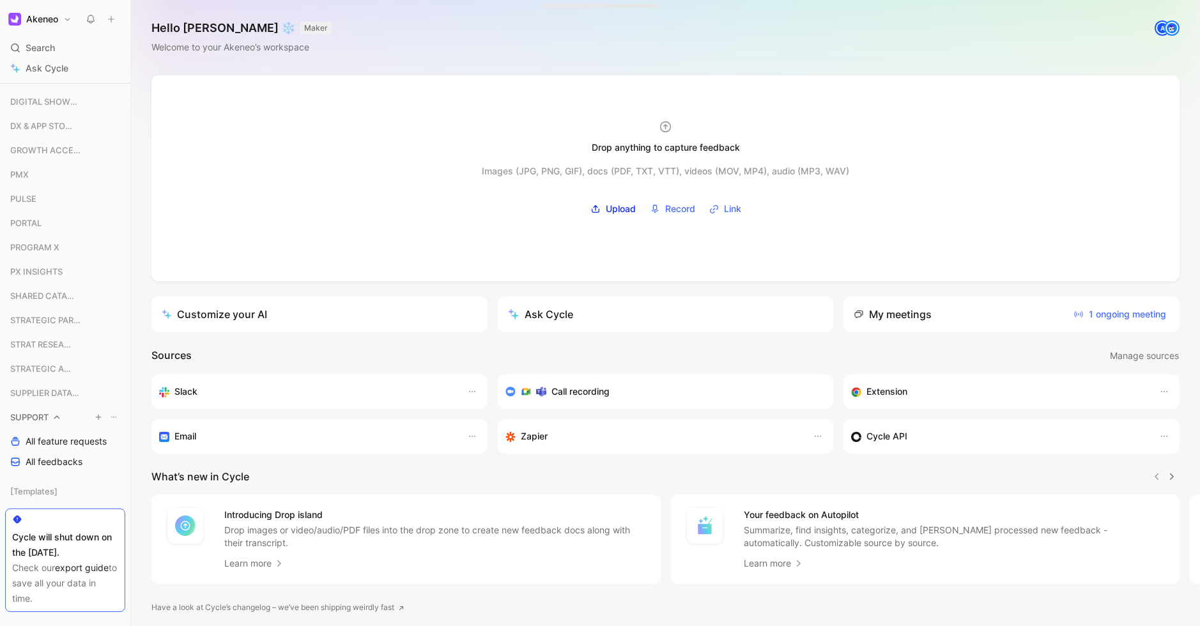
click at [52, 415] on icon at bounding box center [56, 417] width 9 height 9
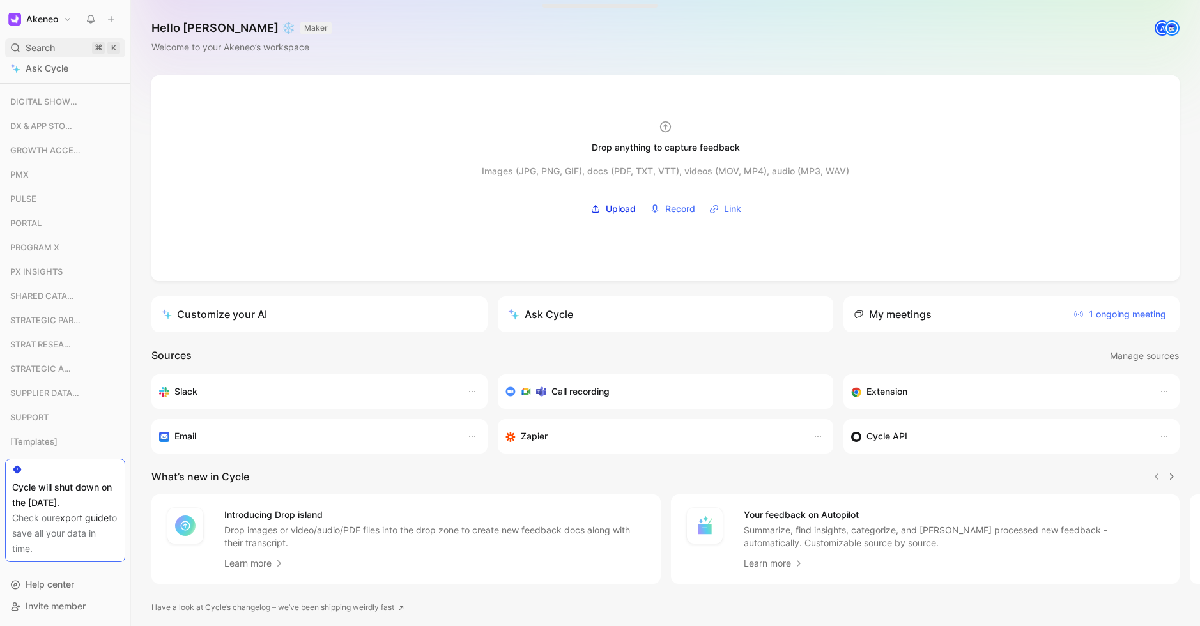
click at [48, 43] on span "Search" at bounding box center [40, 47] width 29 height 15
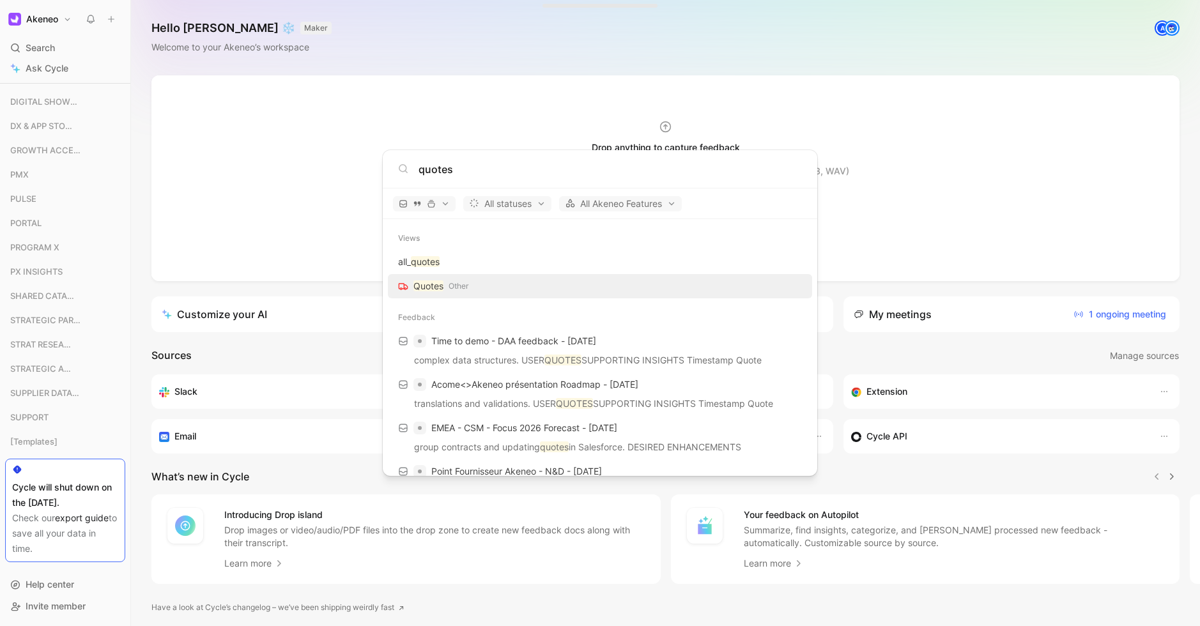
type input "quotes"
click at [464, 285] on span "Other" at bounding box center [459, 286] width 20 height 13
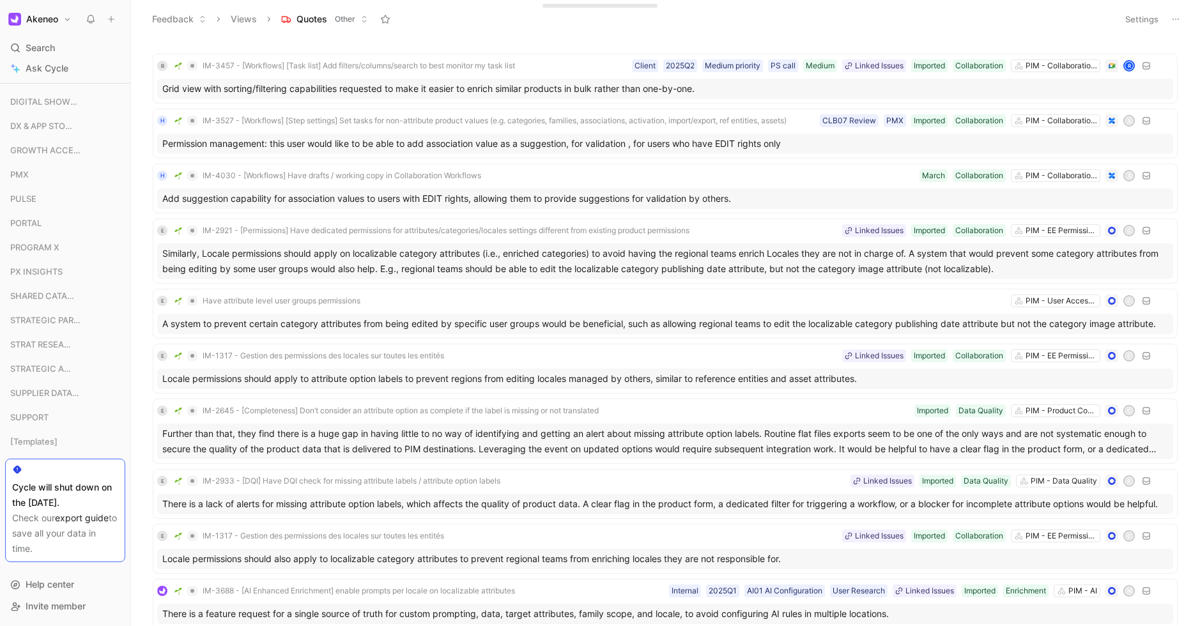
click at [1144, 31] on header "Feedback Views Quotes Other Settings" at bounding box center [665, 19] width 1069 height 38
click at [1141, 26] on button "Settings" at bounding box center [1142, 19] width 45 height 18
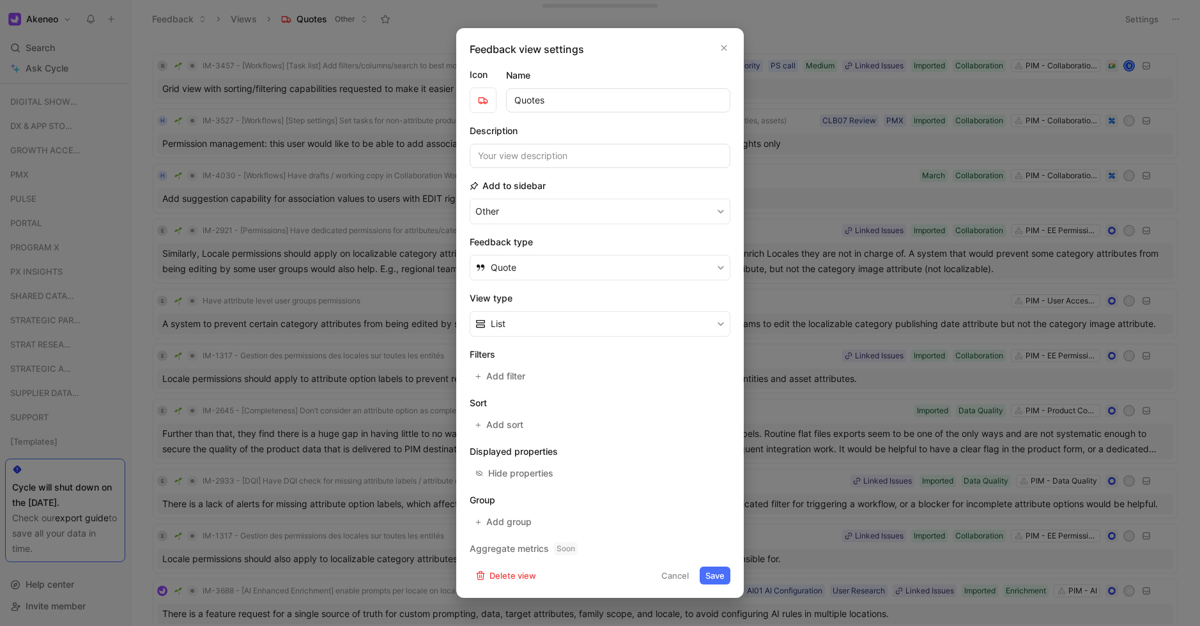
click at [727, 51] on icon "button" at bounding box center [724, 48] width 8 height 10
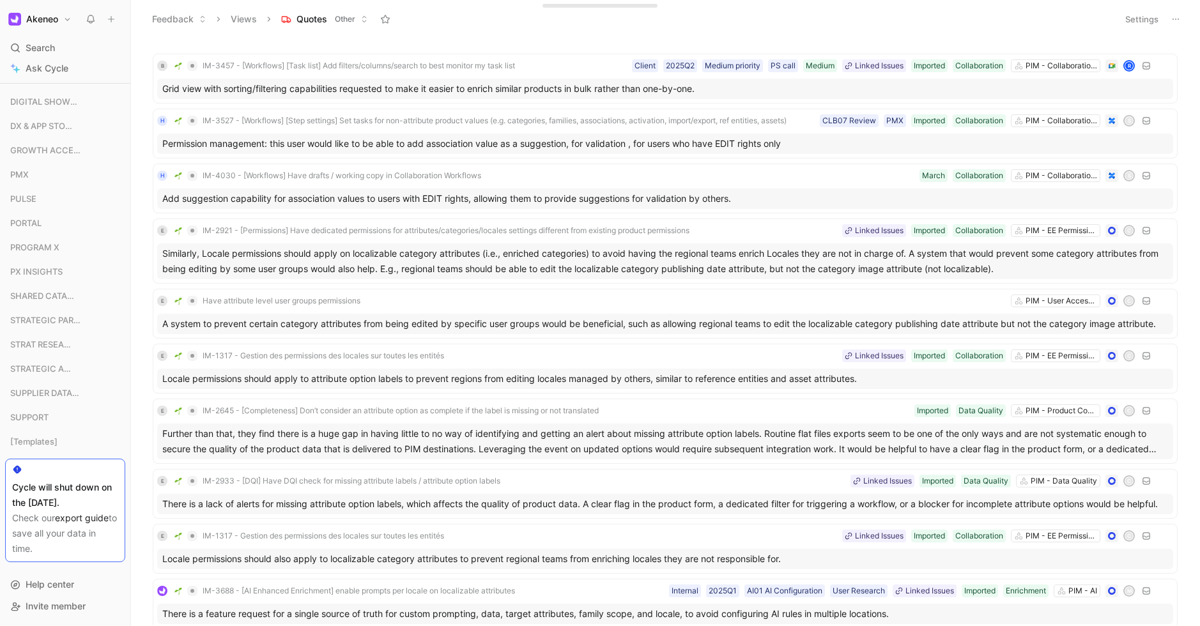
click at [1174, 22] on icon at bounding box center [1176, 19] width 10 height 10
click at [1112, 61] on span "Export in CSV" at bounding box center [1112, 64] width 58 height 11
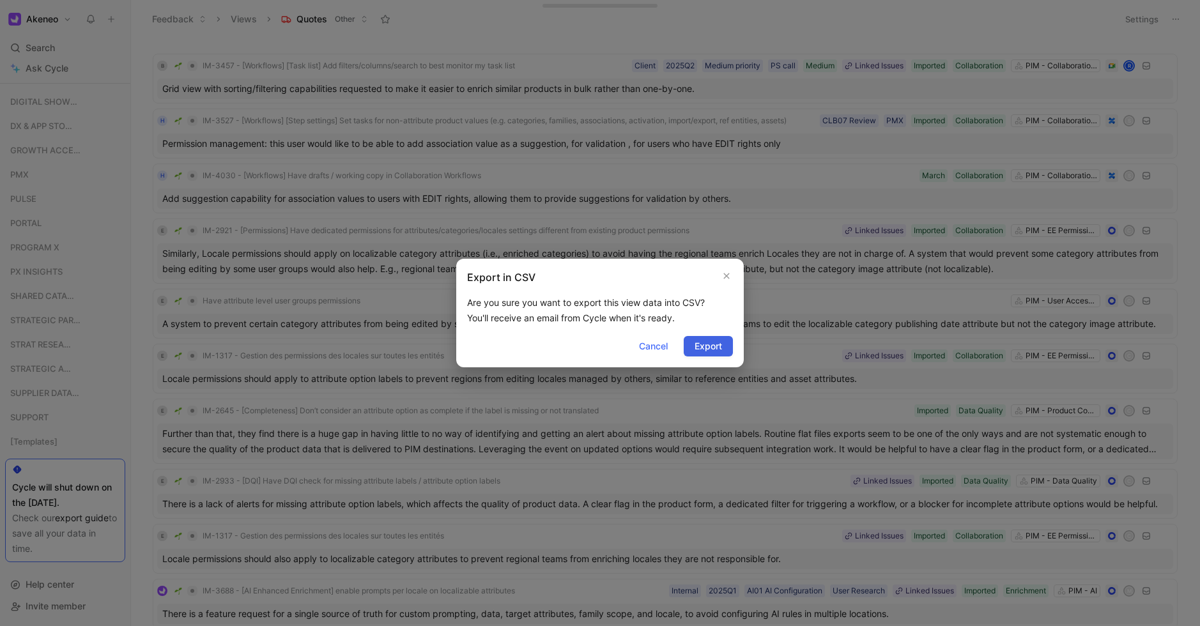
click at [705, 348] on span "Export" at bounding box center [708, 346] width 27 height 15
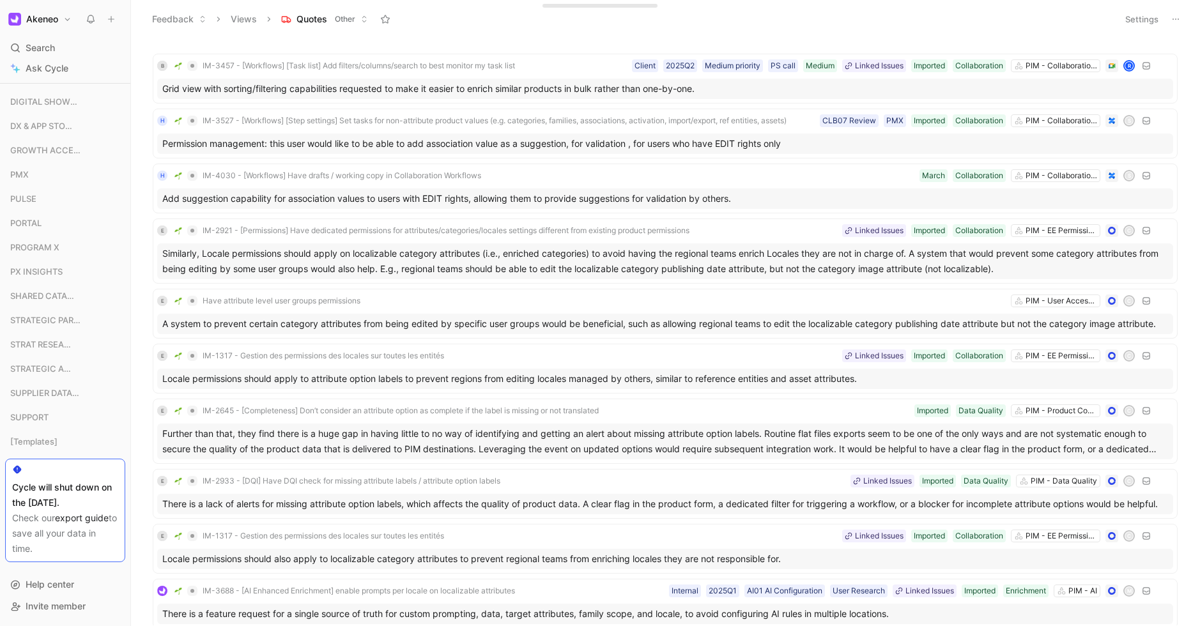
click at [1176, 22] on icon at bounding box center [1176, 19] width 10 height 10
click at [1118, 66] on span "Export in CSV" at bounding box center [1112, 64] width 58 height 11
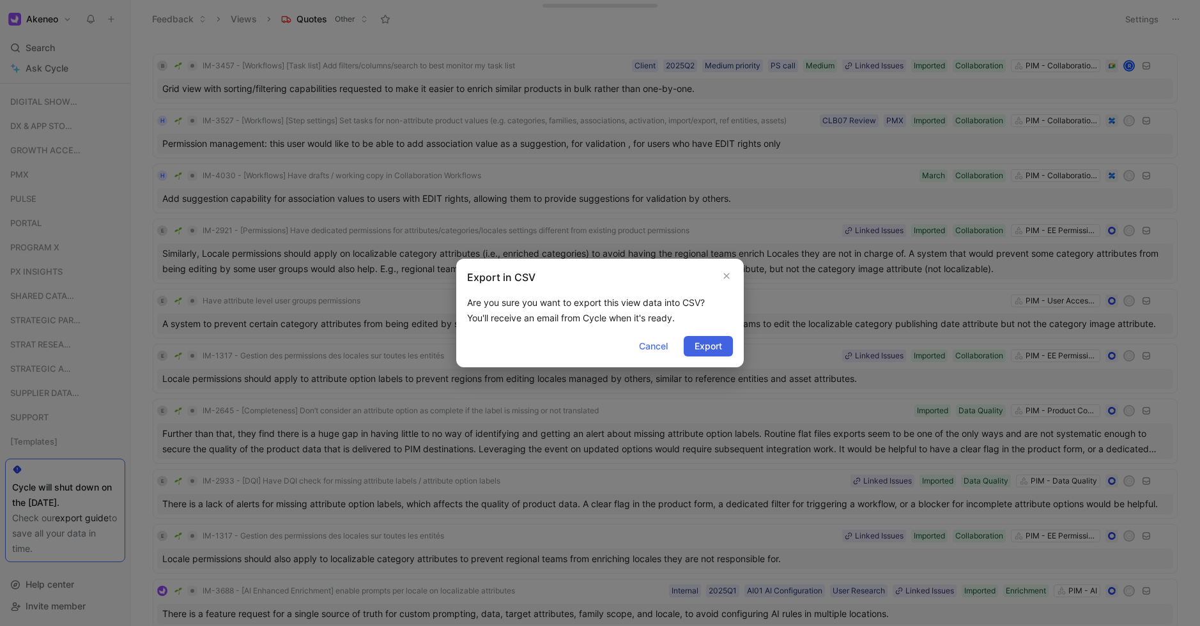
click at [702, 345] on span "Export" at bounding box center [708, 346] width 27 height 15
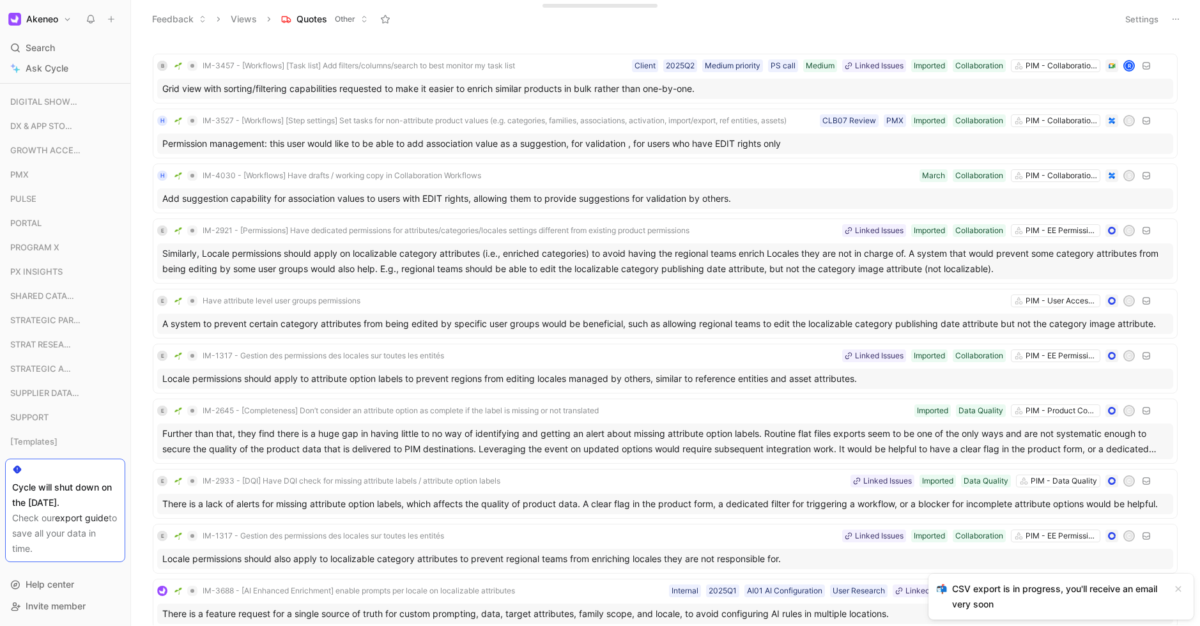
click at [316, 33] on header "Feedback Views Quotes Other Settings" at bounding box center [665, 19] width 1069 height 38
click at [255, 18] on button "Views" at bounding box center [244, 19] width 38 height 19
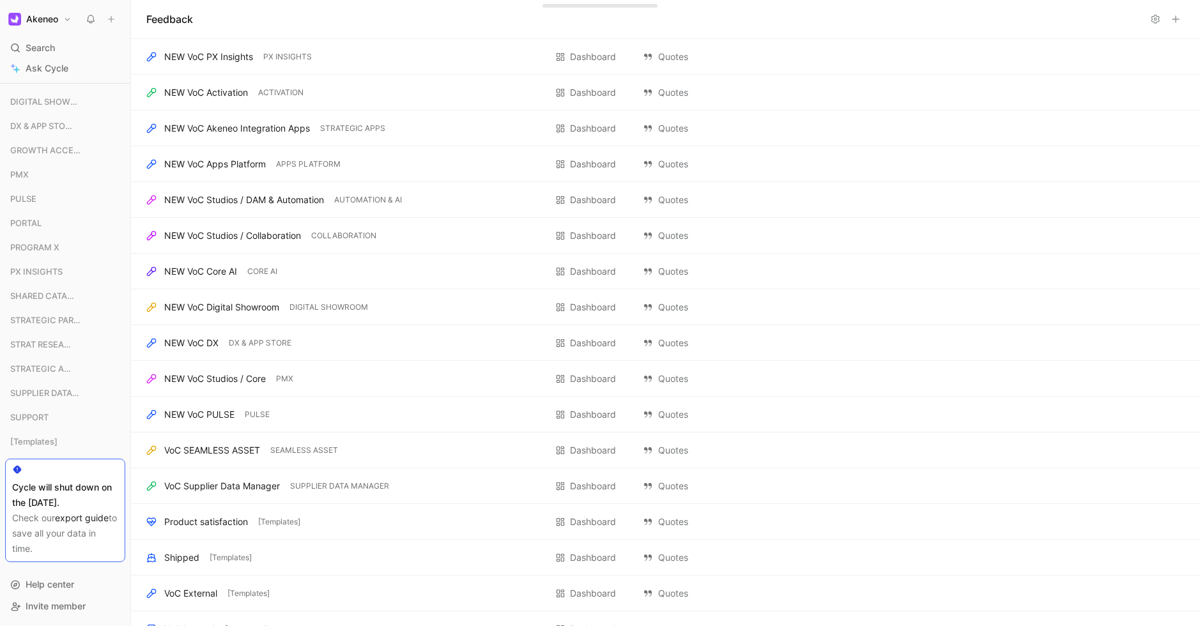
click at [109, 24] on button at bounding box center [111, 19] width 18 height 18
click at [114, 20] on icon at bounding box center [111, 19] width 9 height 9
click at [58, 440] on span "[Templates]" at bounding box center [33, 441] width 47 height 13
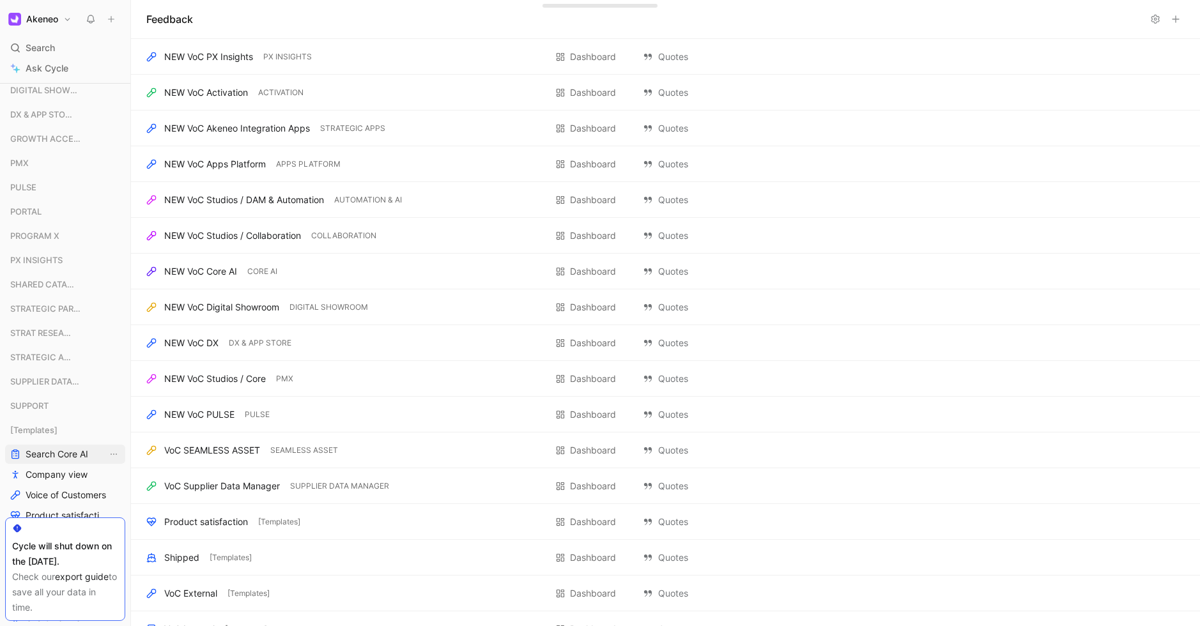
scroll to position [1217, 0]
click at [68, 429] on icon at bounding box center [65, 429] width 9 height 9
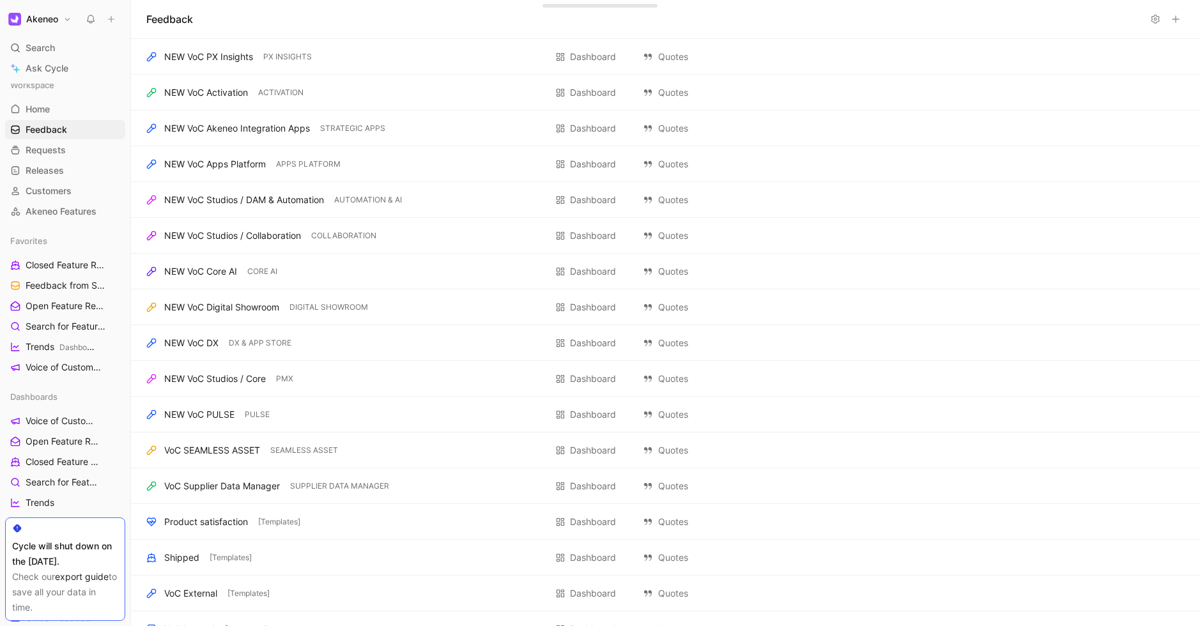
scroll to position [0, 0]
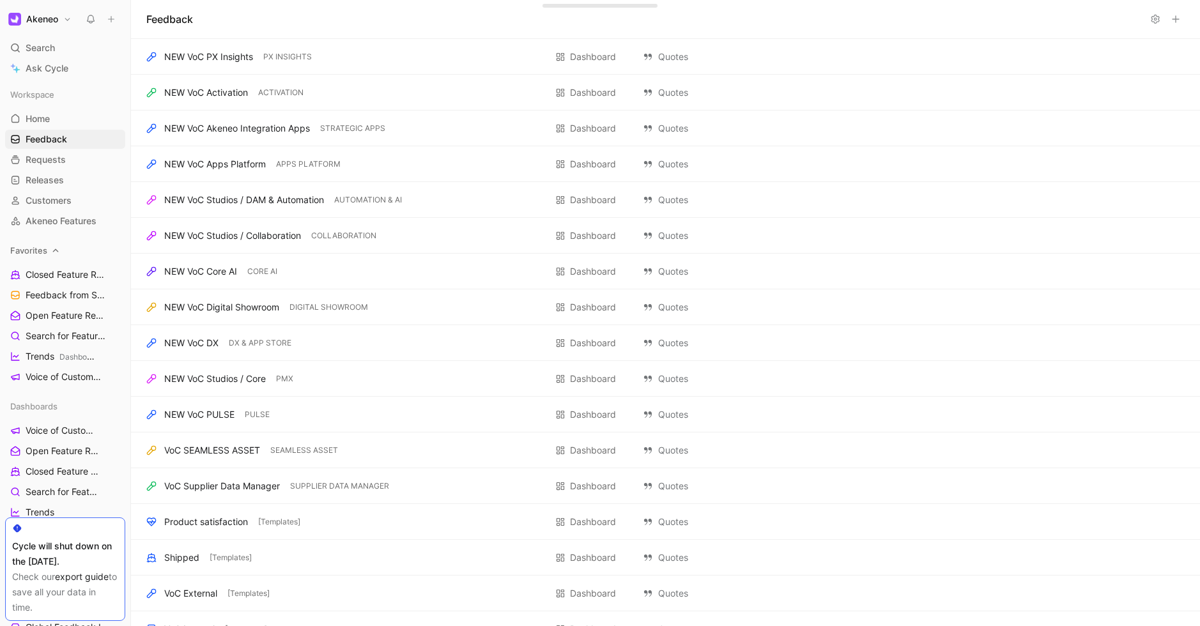
click at [48, 254] on div "Favorites" at bounding box center [65, 250] width 120 height 19
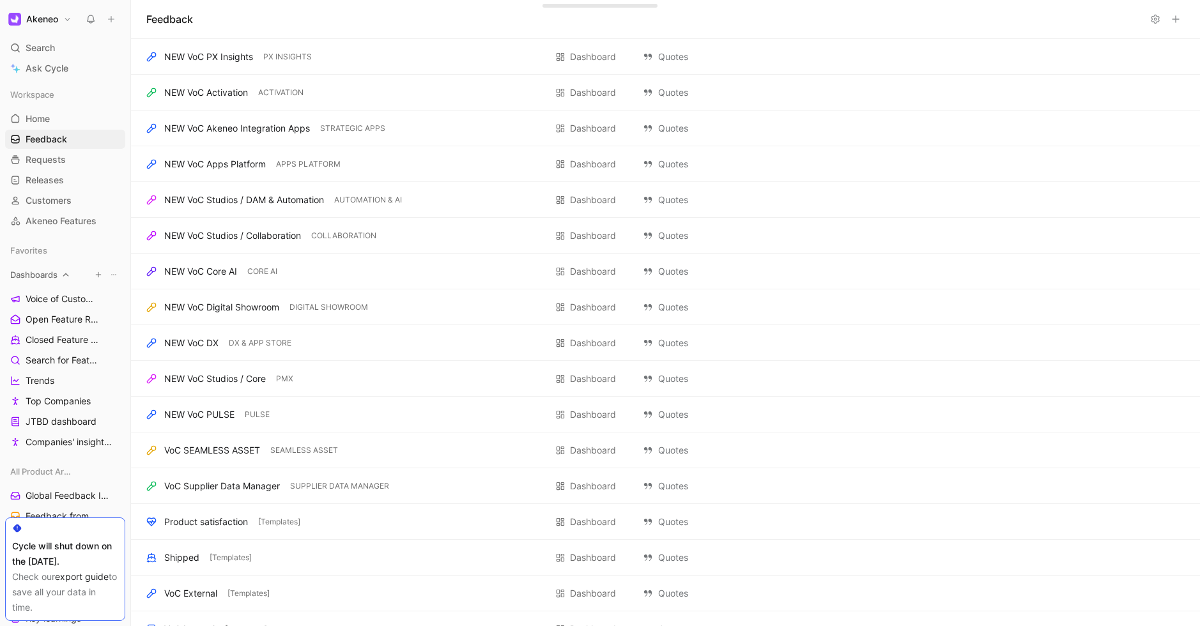
click at [52, 272] on span "Dashboards" at bounding box center [33, 274] width 47 height 13
click at [56, 296] on span "All Product Areas" at bounding box center [40, 299] width 61 height 13
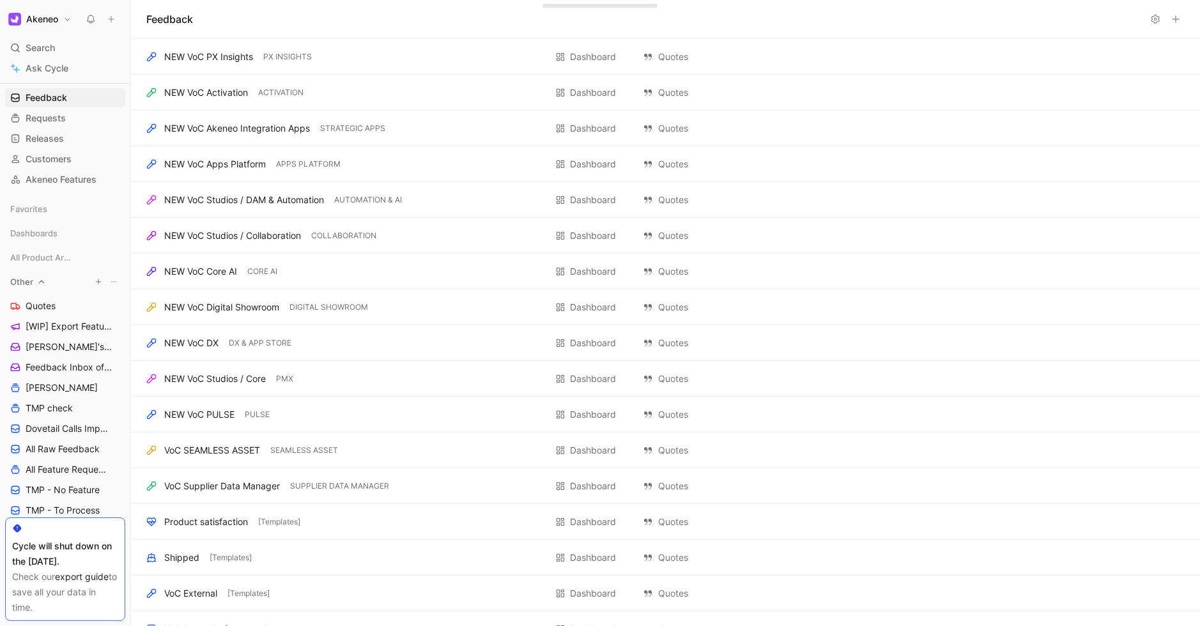
scroll to position [43, 0]
click at [112, 306] on icon "View actions" at bounding box center [114, 305] width 10 height 10
click at [110, 328] on span "Duplicate" at bounding box center [94, 328] width 40 height 11
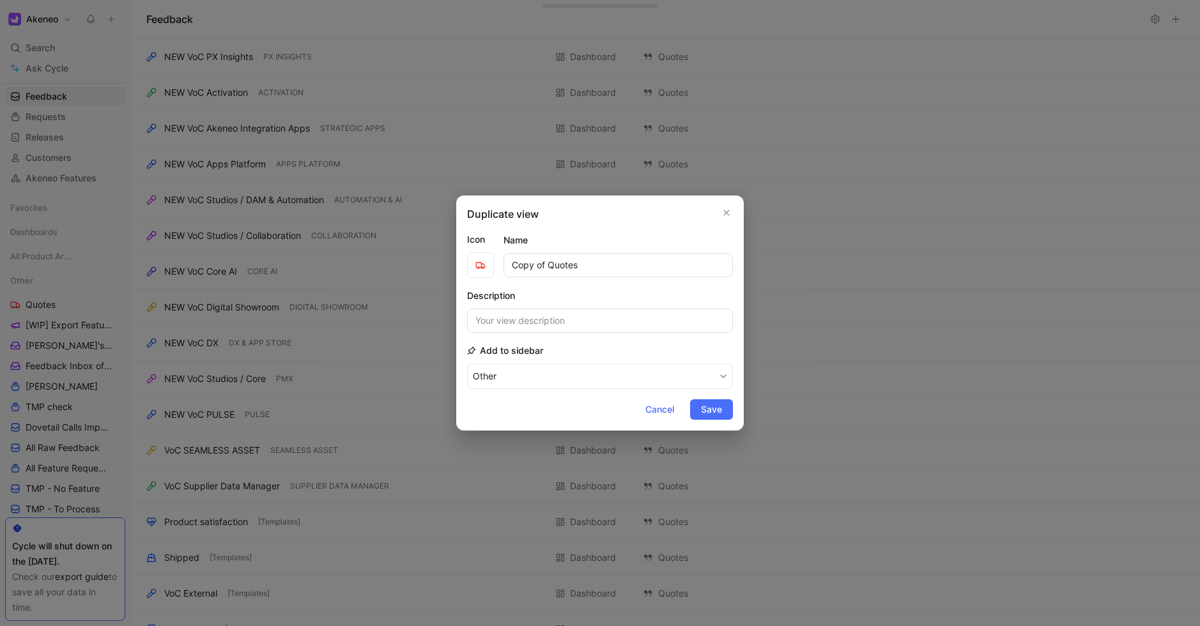
click at [573, 265] on input "Copy of Quotes" at bounding box center [618, 265] width 229 height 24
type input "Feature Requests"
click at [629, 242] on div "Name Feature Requests" at bounding box center [618, 255] width 229 height 45
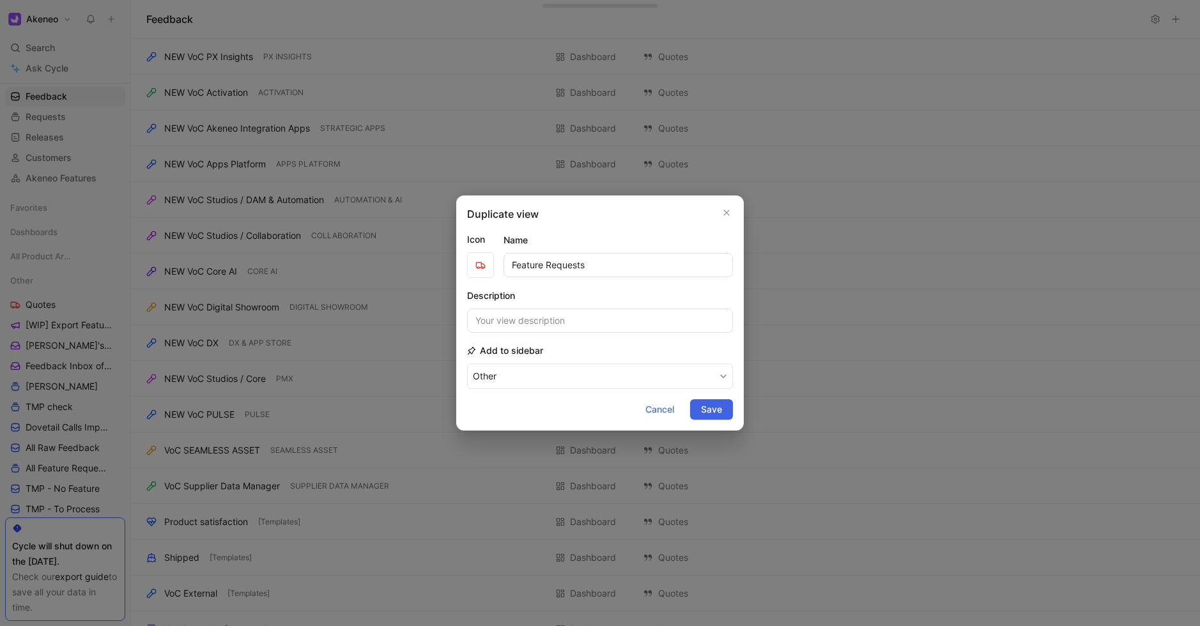
click at [710, 404] on span "Save" at bounding box center [711, 409] width 21 height 15
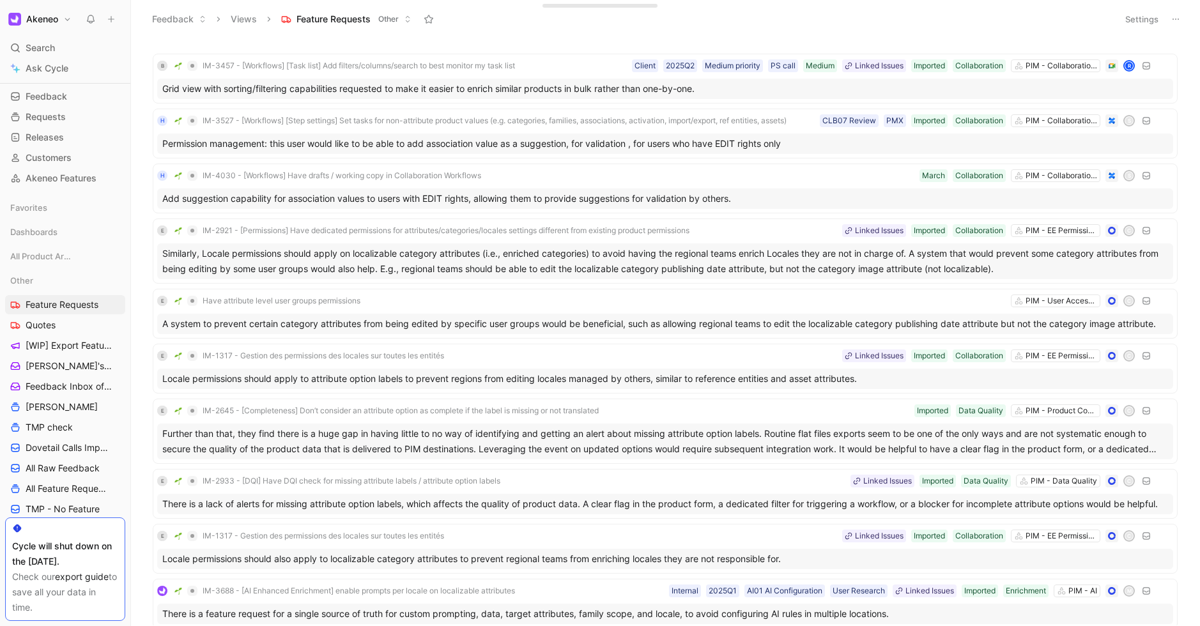
click at [1140, 24] on button "Settings" at bounding box center [1142, 19] width 45 height 18
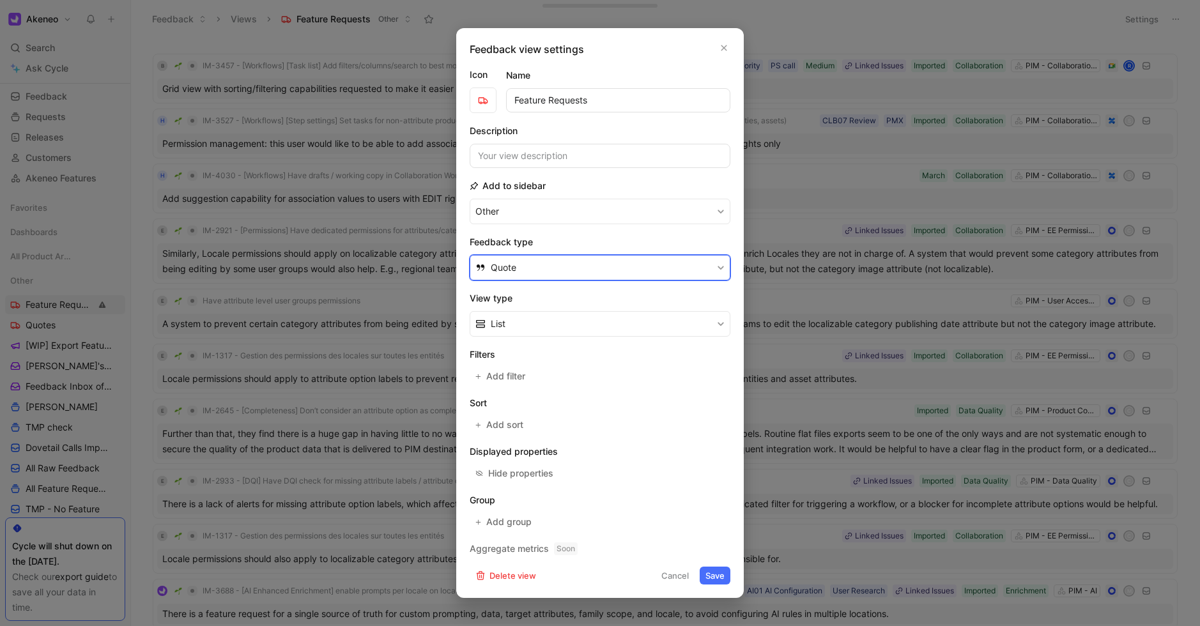
click at [517, 270] on button "Quote" at bounding box center [600, 268] width 261 height 26
click at [527, 301] on span "Feedback" at bounding box center [512, 297] width 42 height 11
click at [554, 103] on input "Feature Requests" at bounding box center [618, 100] width 224 height 24
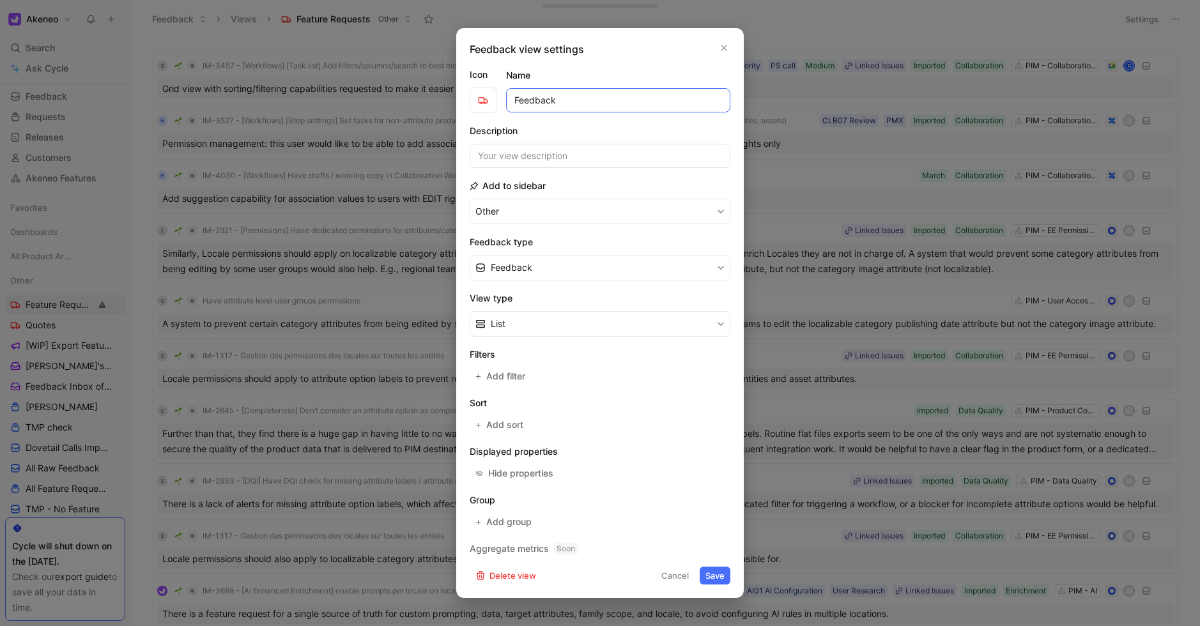
type input "Feedback"
click at [614, 74] on div "Name Feedback" at bounding box center [618, 90] width 224 height 45
click at [716, 576] on button "Save" at bounding box center [715, 576] width 31 height 18
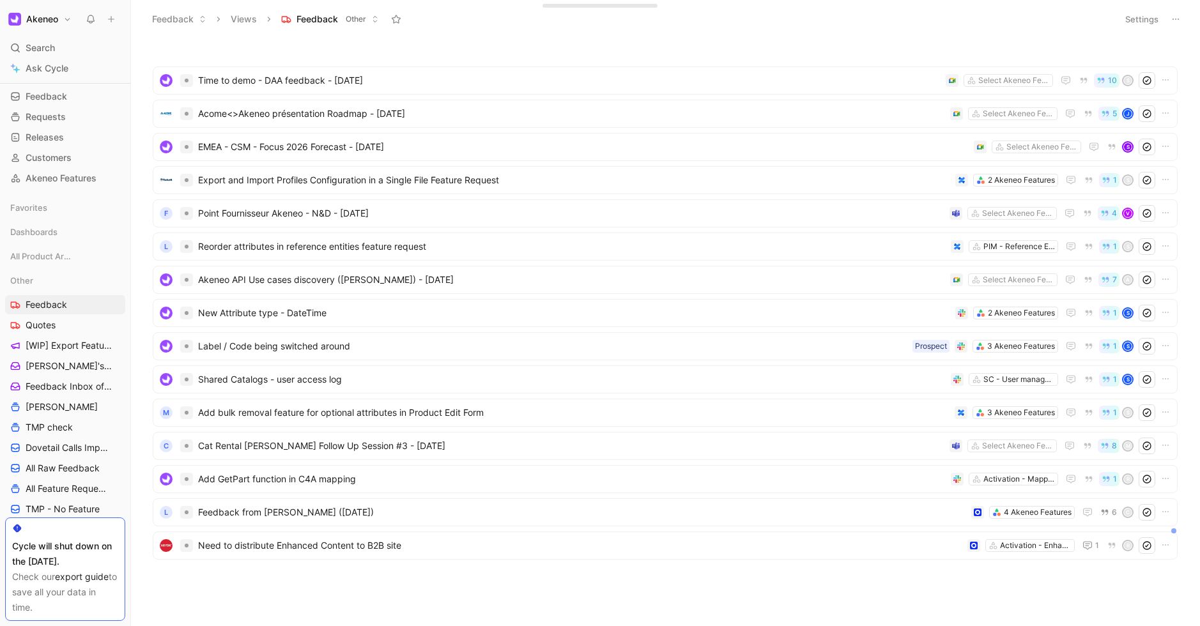
click at [1134, 28] on div "Settings" at bounding box center [1152, 19] width 65 height 19
click at [1142, 23] on button "Settings" at bounding box center [1142, 19] width 45 height 18
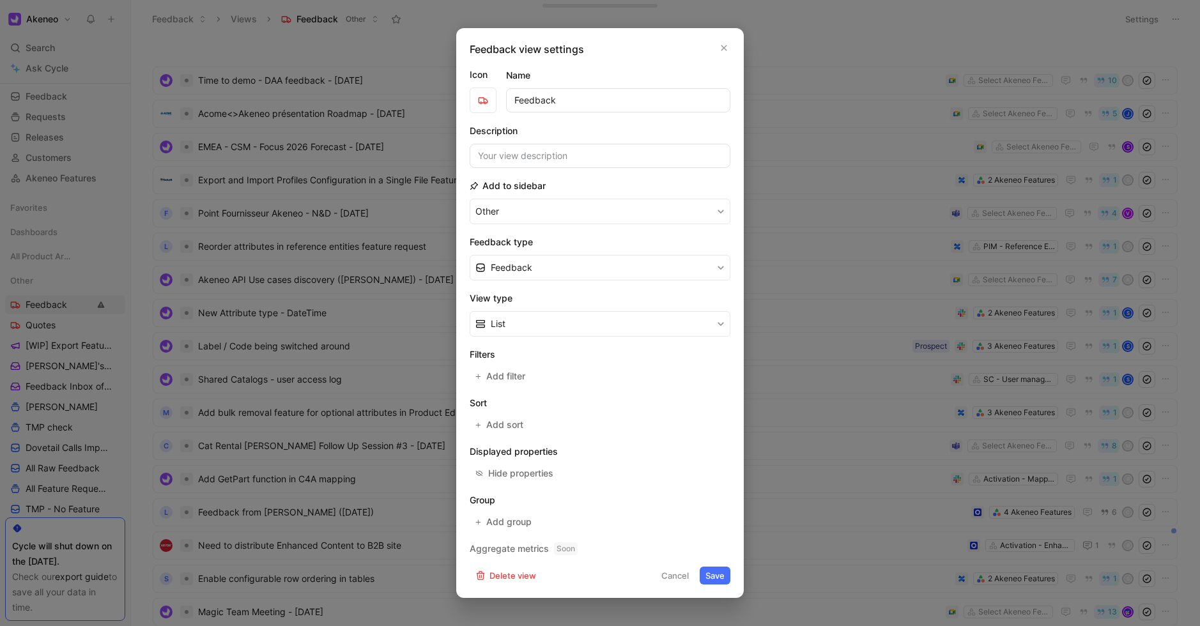
click at [678, 573] on button "Cancel" at bounding box center [675, 576] width 39 height 18
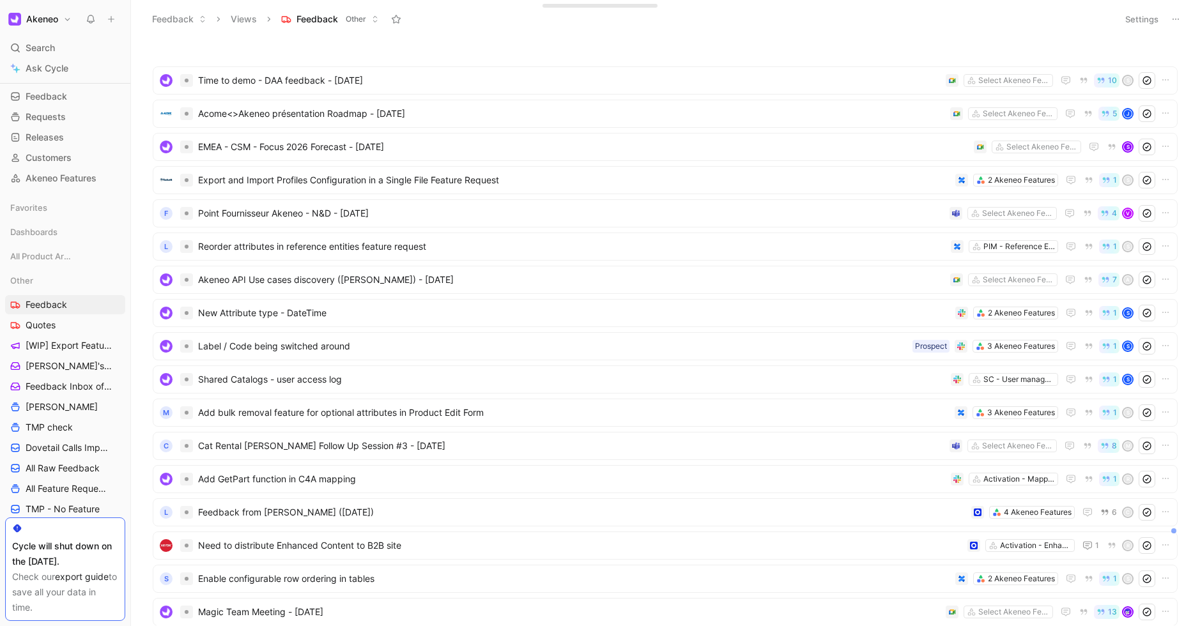
click at [1168, 22] on button at bounding box center [1176, 19] width 18 height 18
click at [1110, 60] on span "Export in CSV" at bounding box center [1112, 64] width 58 height 11
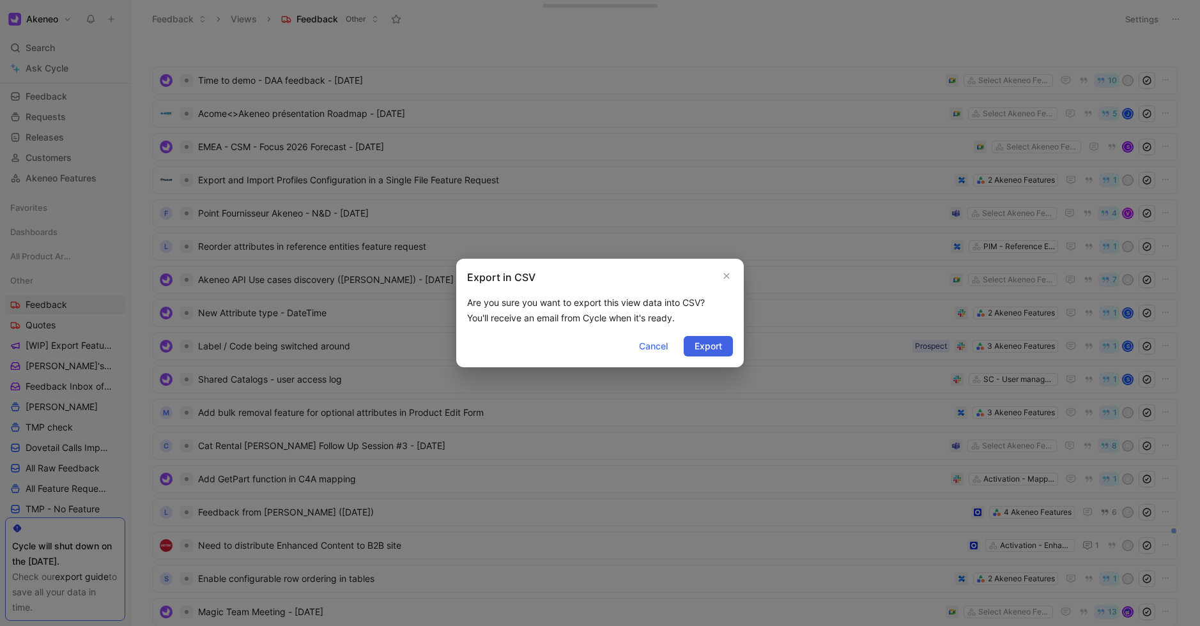
click at [723, 352] on button "Export" at bounding box center [708, 346] width 49 height 20
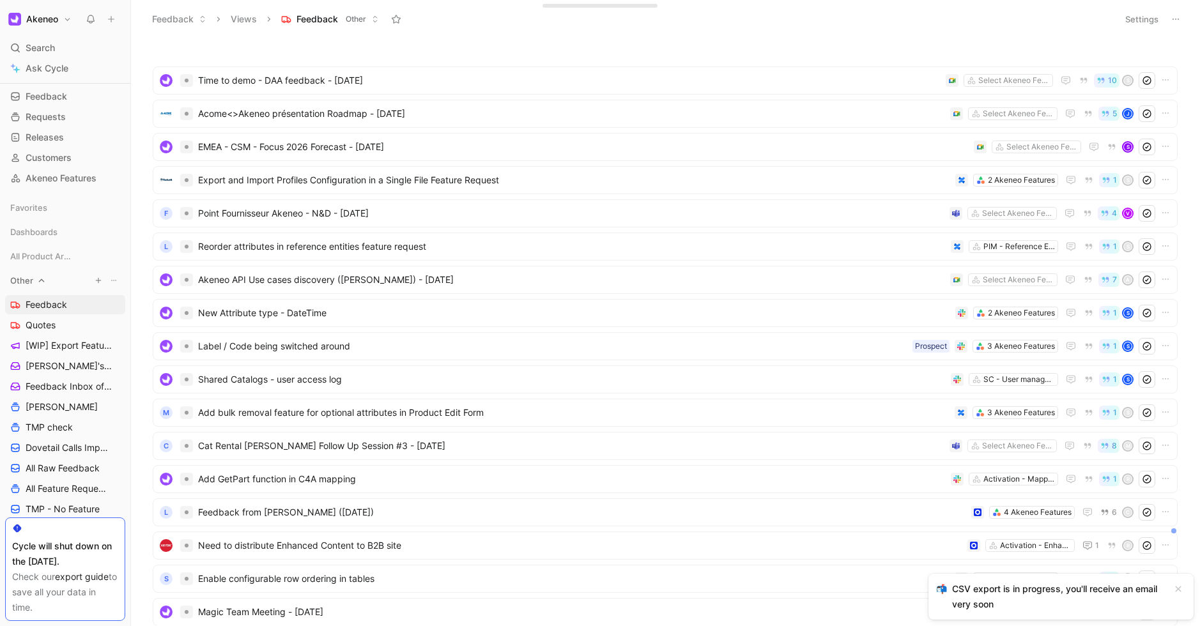
click at [95, 280] on icon "button" at bounding box center [99, 281] width 8 height 8
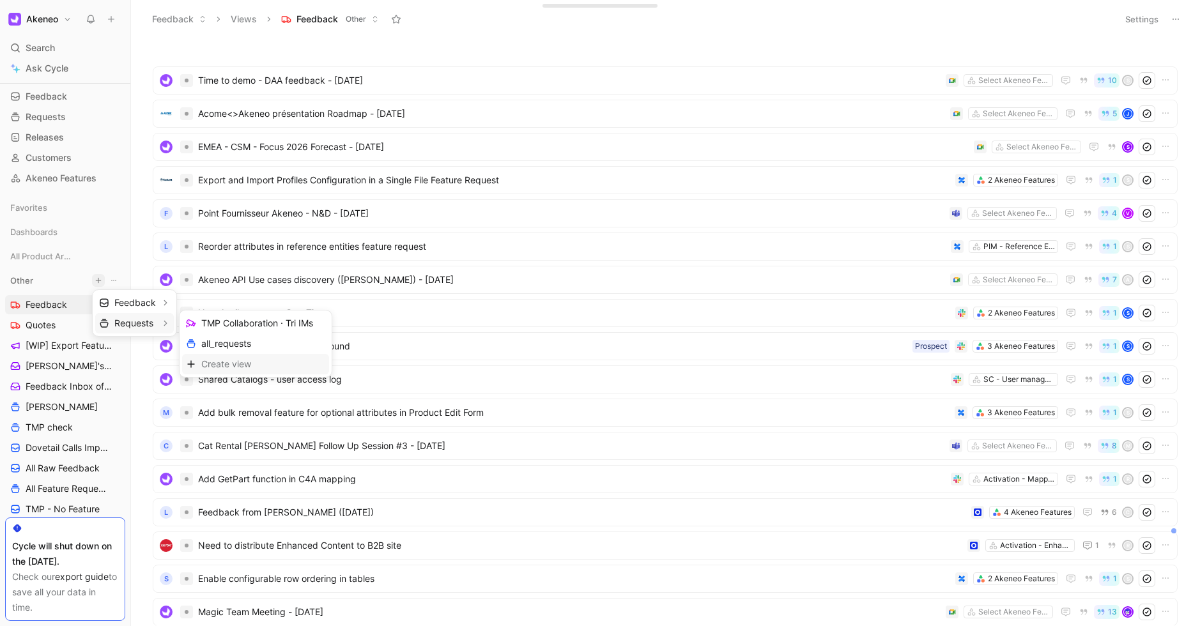
click at [230, 365] on span "Create view" at bounding box center [226, 364] width 50 height 12
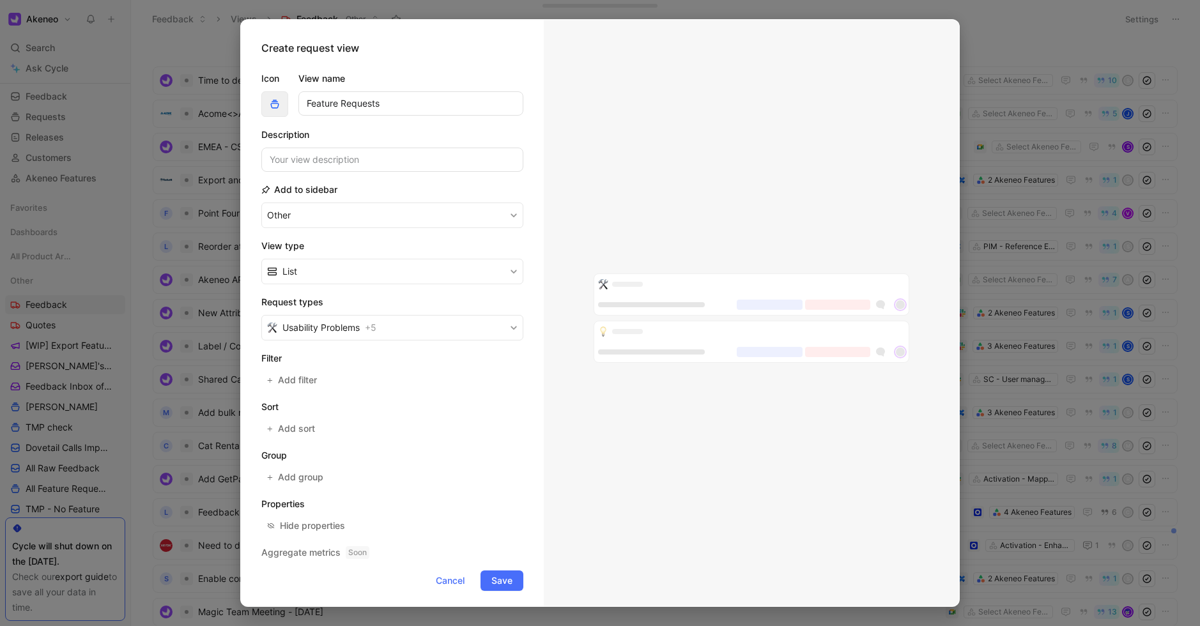
type input "Feature Requests"
click at [270, 105] on icon "button" at bounding box center [275, 104] width 10 height 10
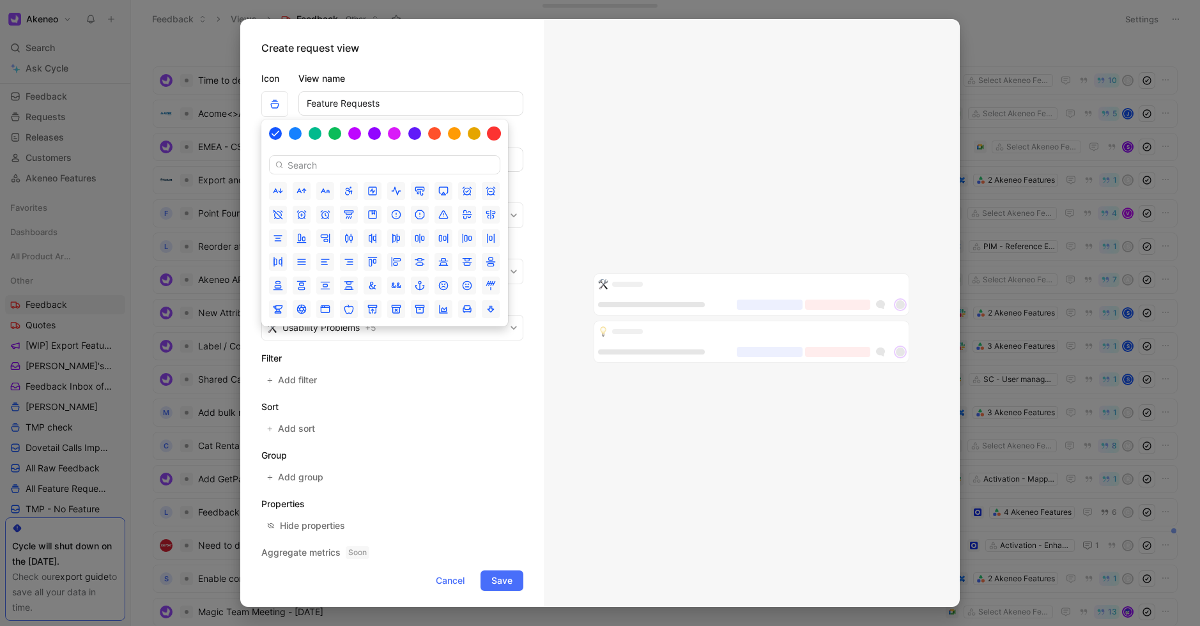
click at [491, 134] on div at bounding box center [494, 134] width 14 height 14
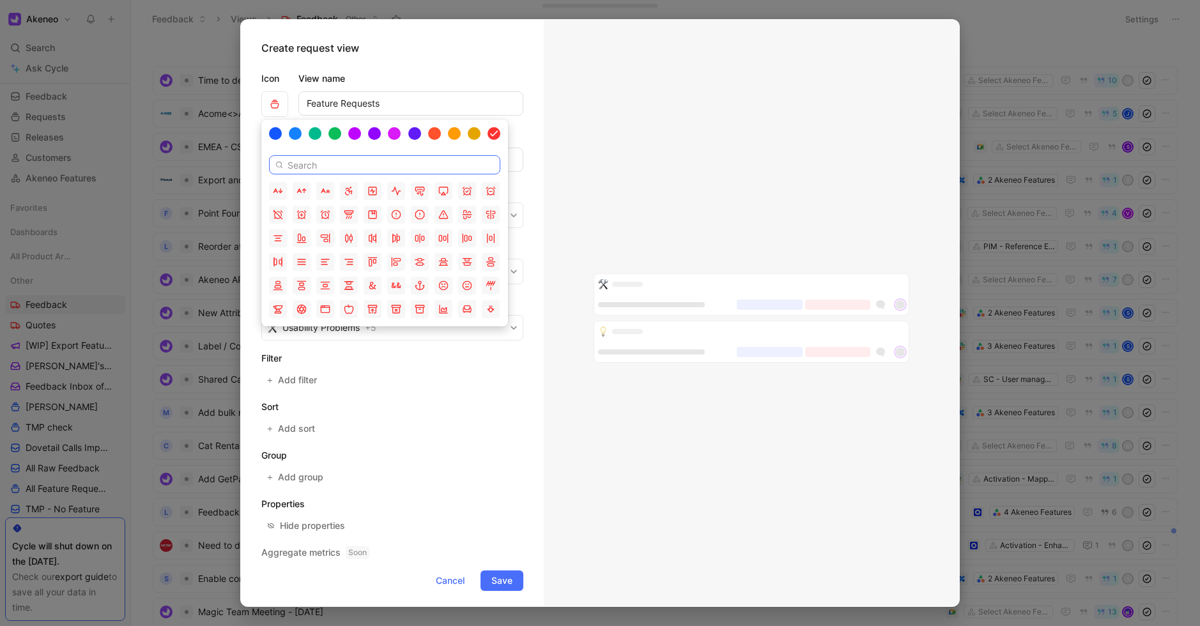
click at [323, 166] on input at bounding box center [384, 164] width 231 height 19
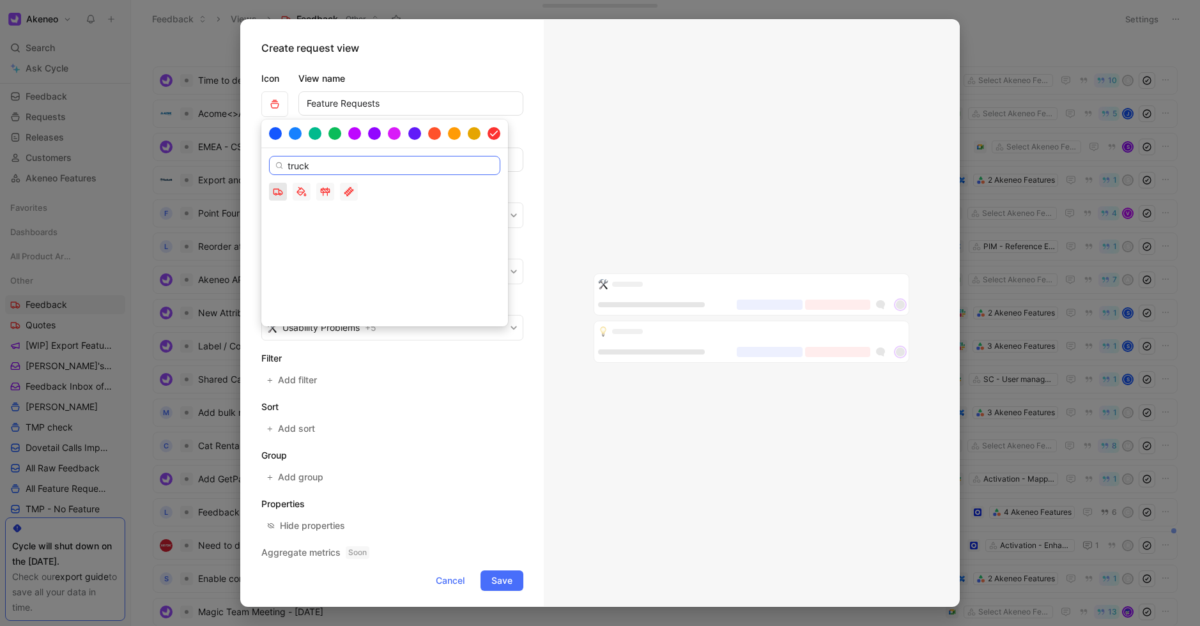
type input "truck"
click at [276, 196] on icon "button" at bounding box center [278, 192] width 10 height 10
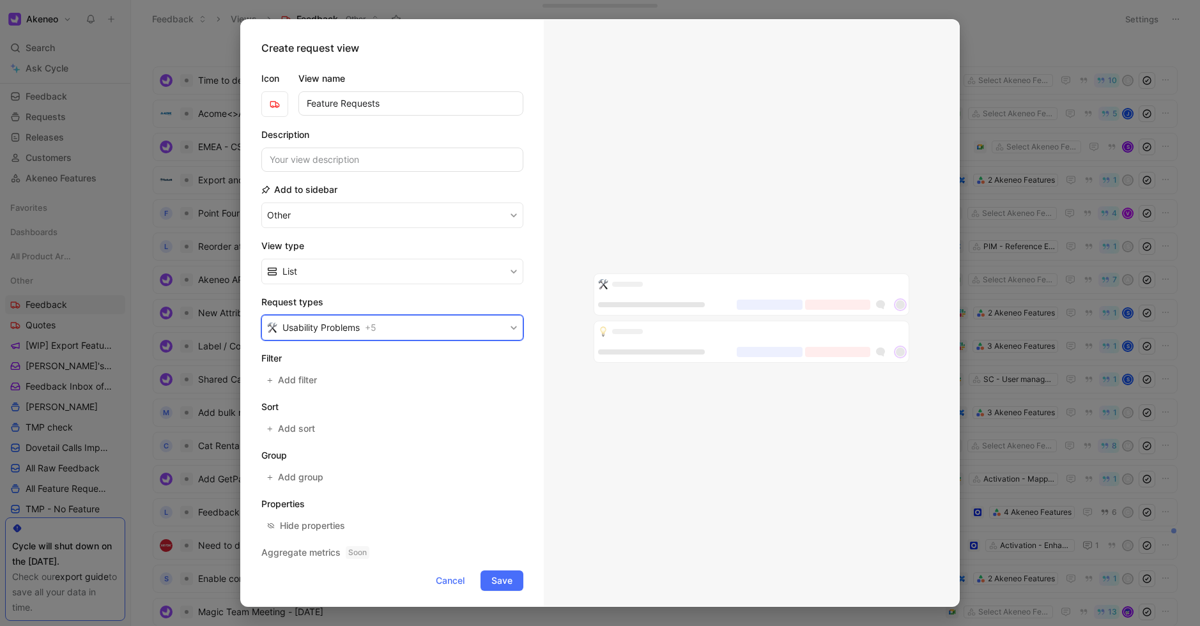
click at [400, 330] on button "Usability Problems + 5" at bounding box center [392, 328] width 262 height 26
click at [500, 580] on span "Save" at bounding box center [502, 580] width 21 height 15
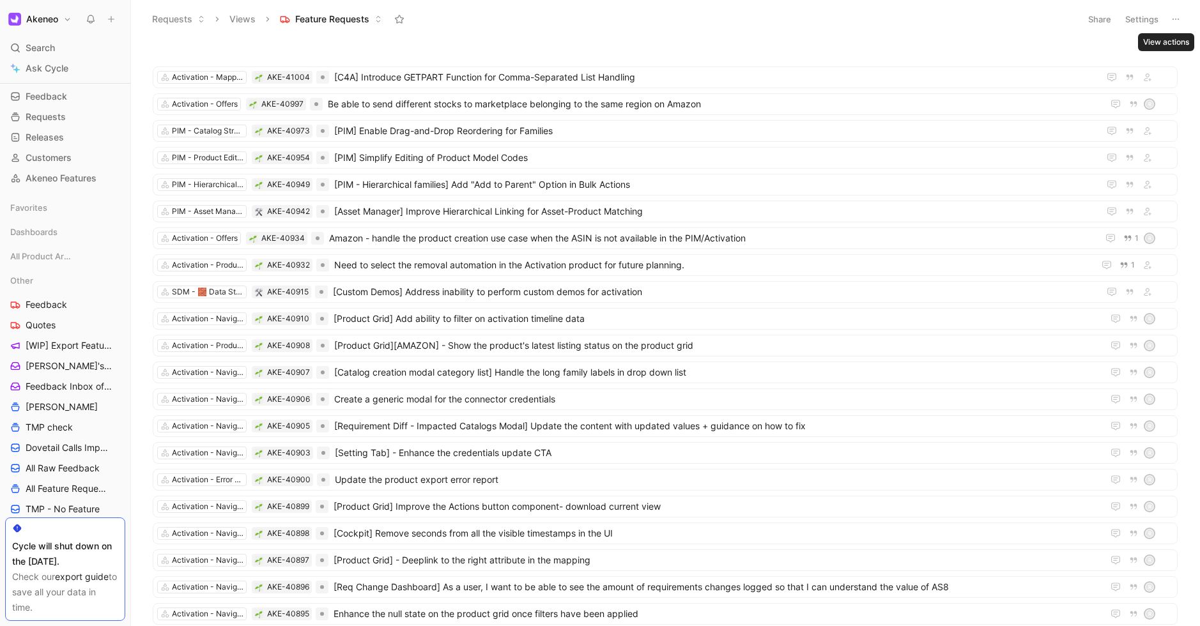
click at [1183, 17] on button at bounding box center [1176, 19] width 18 height 18
click at [1102, 65] on span "Export in CSV" at bounding box center [1112, 64] width 58 height 11
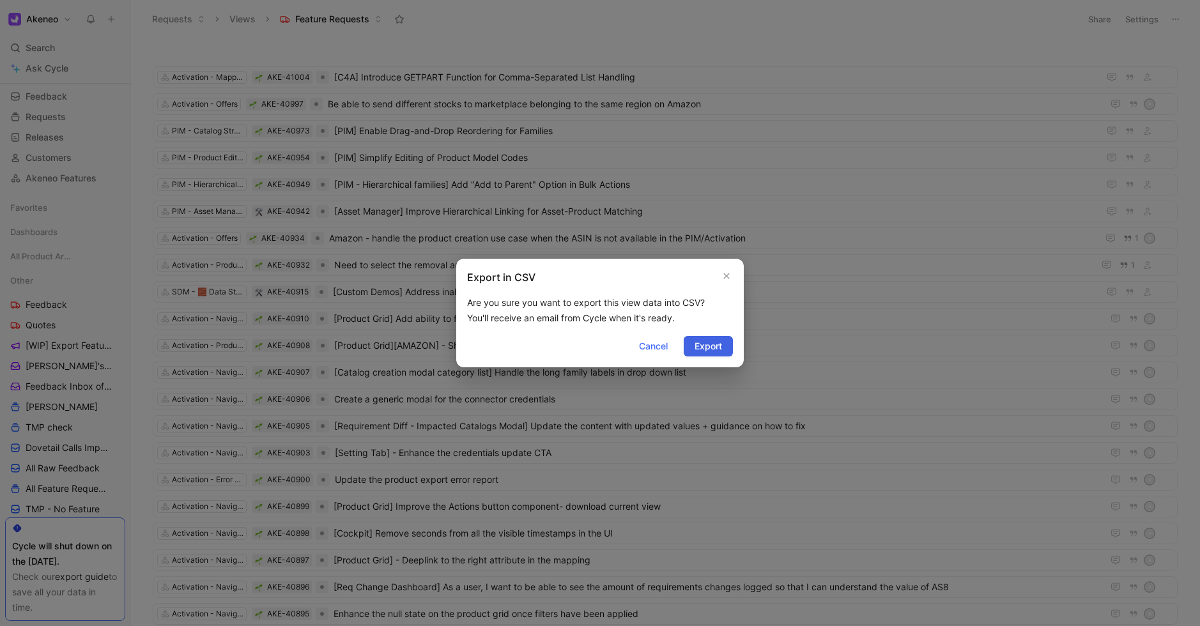
click at [708, 353] on span "Export" at bounding box center [708, 346] width 27 height 15
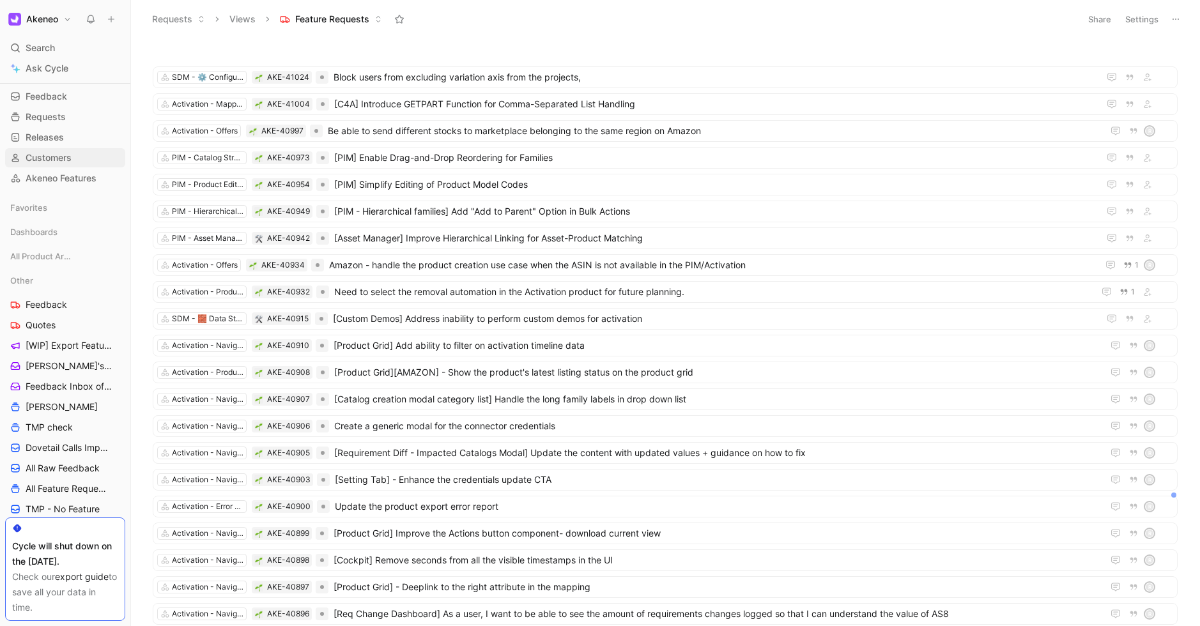
click at [42, 163] on span "Customers" at bounding box center [49, 157] width 46 height 13
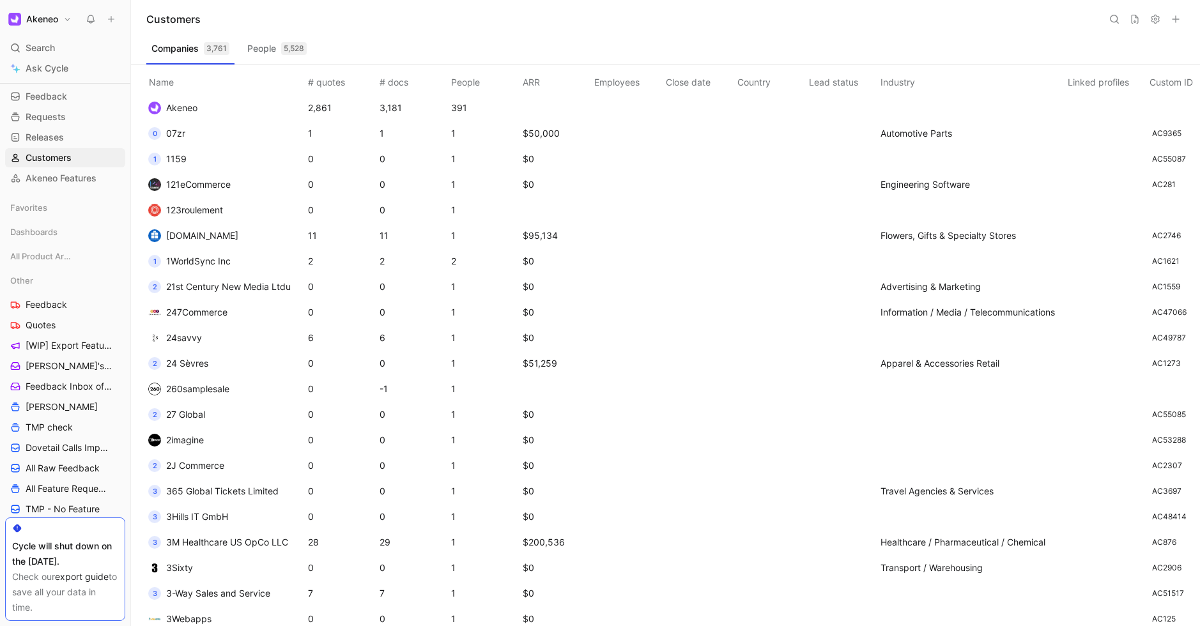
click at [1133, 17] on icon at bounding box center [1135, 19] width 10 height 10
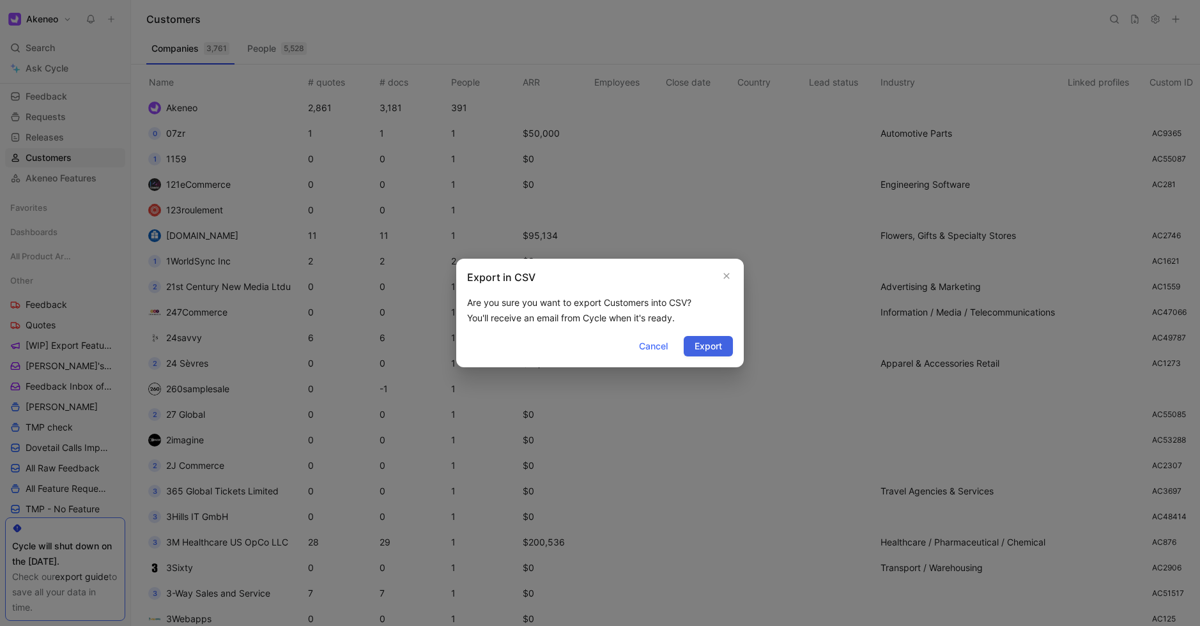
click at [711, 346] on span "Export" at bounding box center [708, 346] width 27 height 15
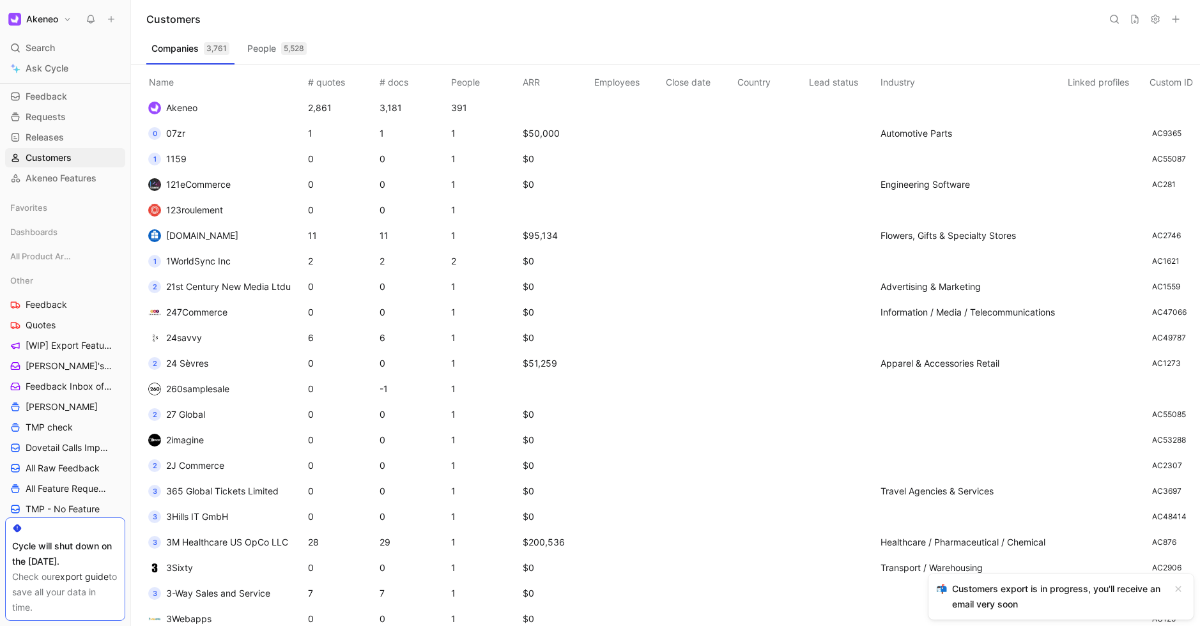
click at [272, 52] on button "People 5,528" at bounding box center [277, 48] width 70 height 20
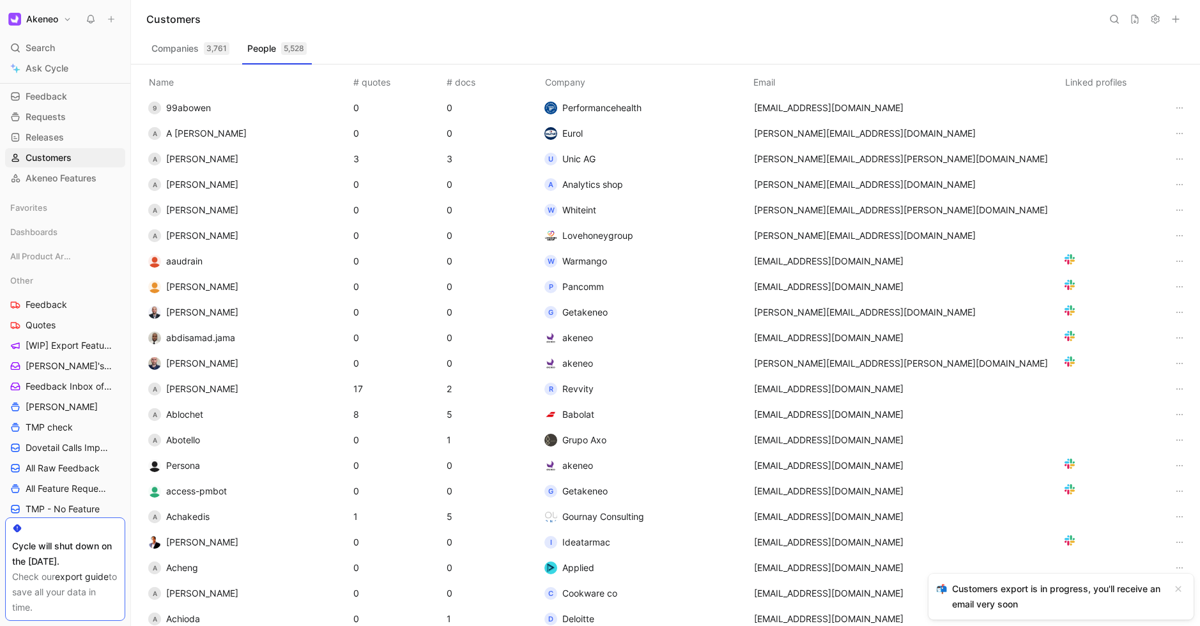
click at [1136, 20] on icon at bounding box center [1135, 19] width 10 height 10
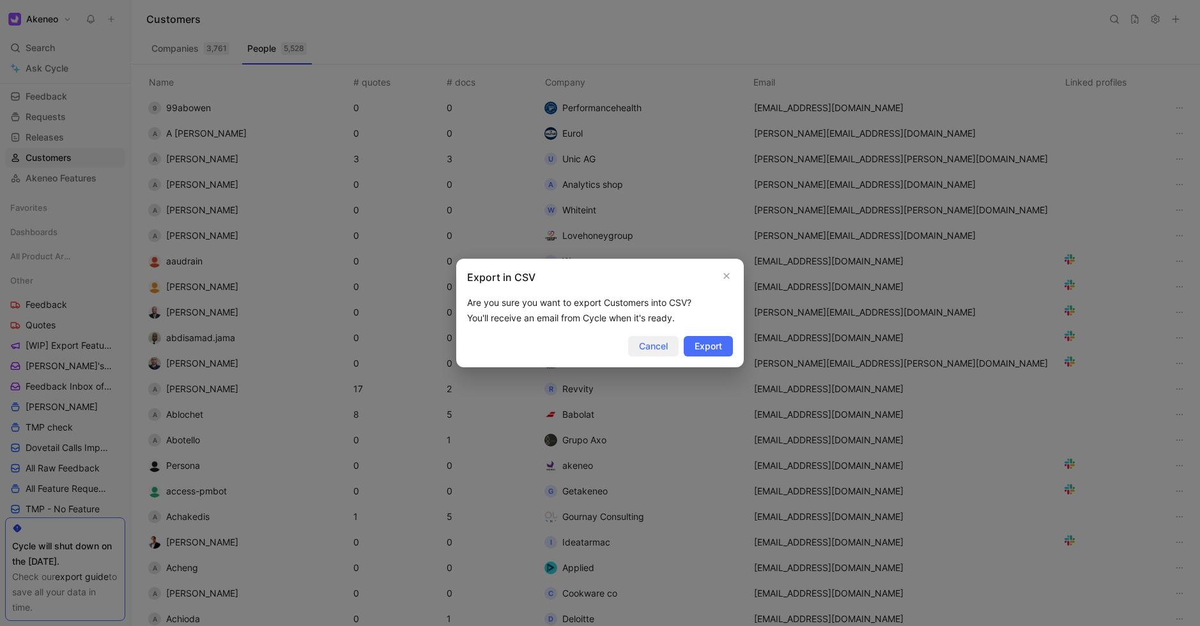
click at [642, 349] on span "Cancel" at bounding box center [653, 346] width 29 height 15
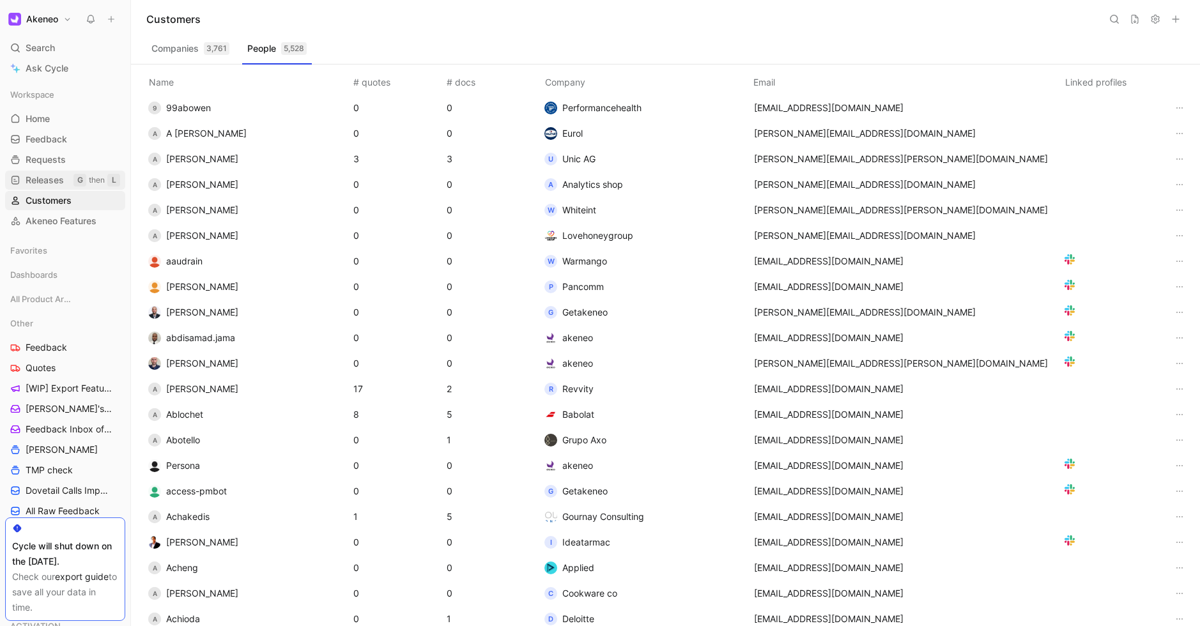
click at [50, 176] on span "Releases" at bounding box center [45, 180] width 38 height 13
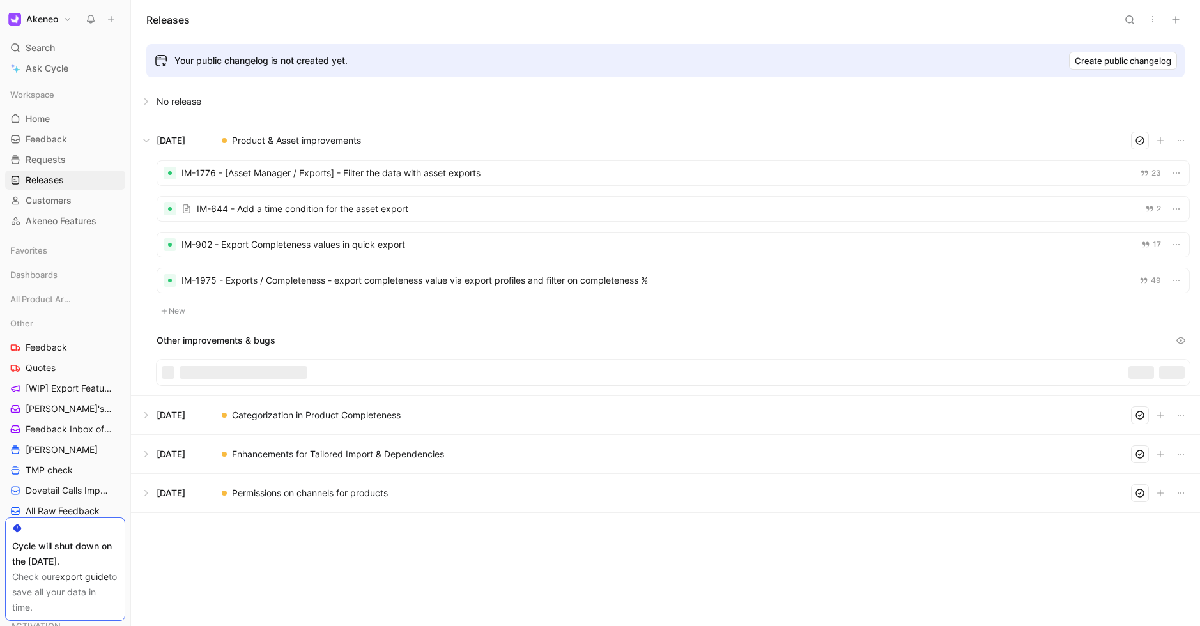
click at [1152, 22] on icon "button" at bounding box center [1153, 19] width 10 height 10
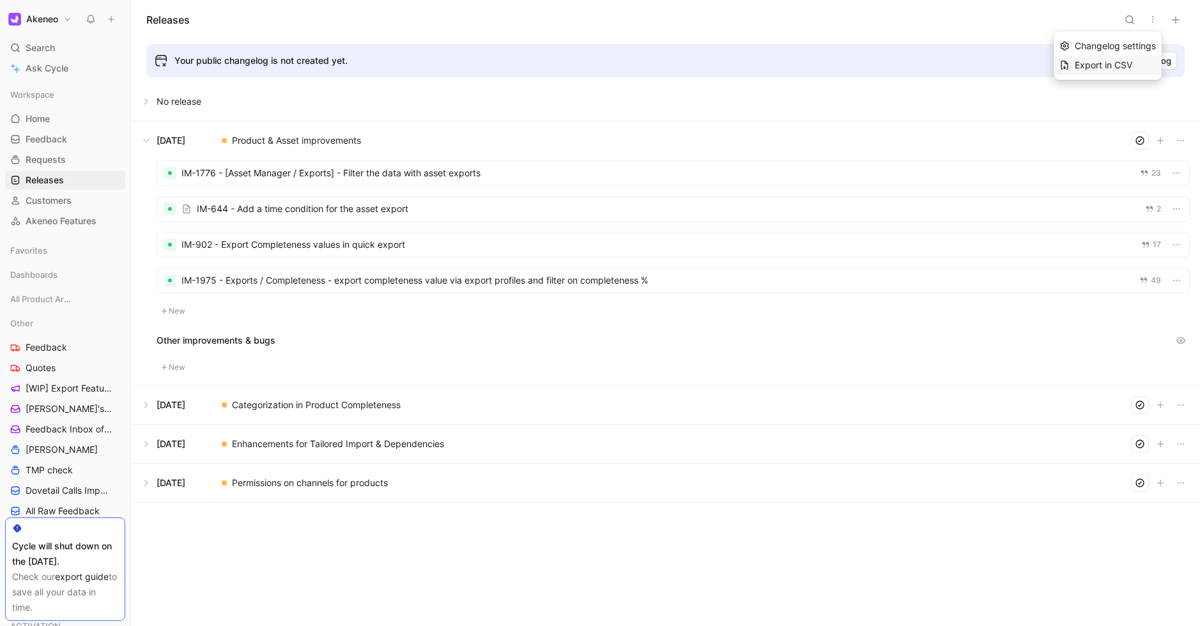
click at [1087, 71] on div "Export in CSV" at bounding box center [1115, 65] width 81 height 15
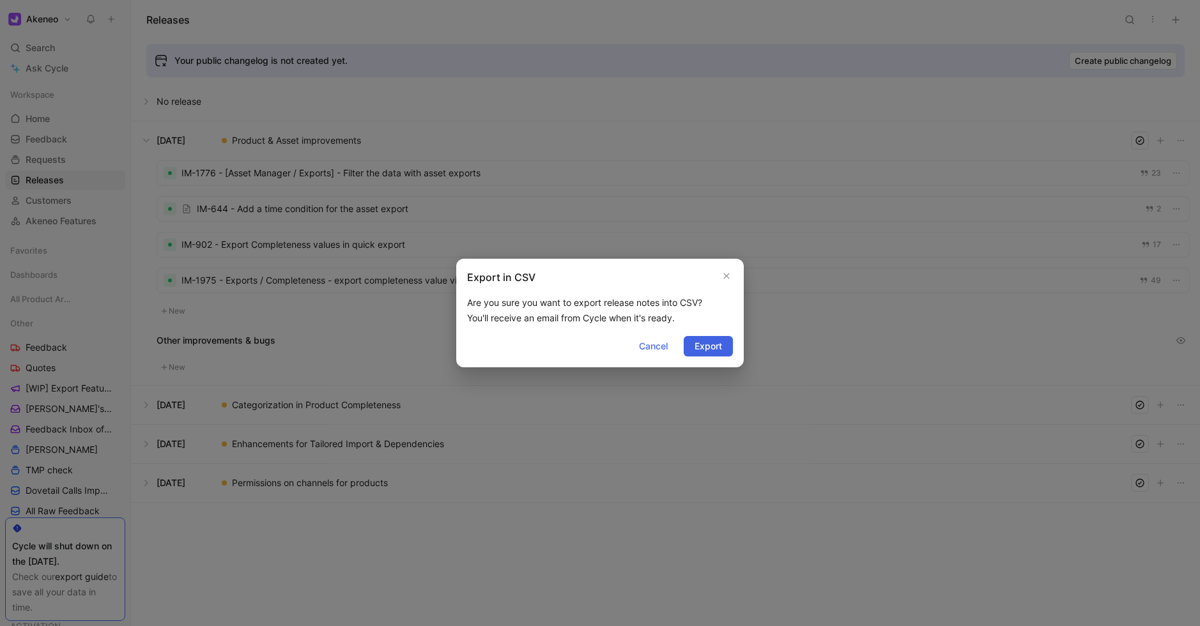
click at [709, 340] on span "Export" at bounding box center [708, 346] width 27 height 15
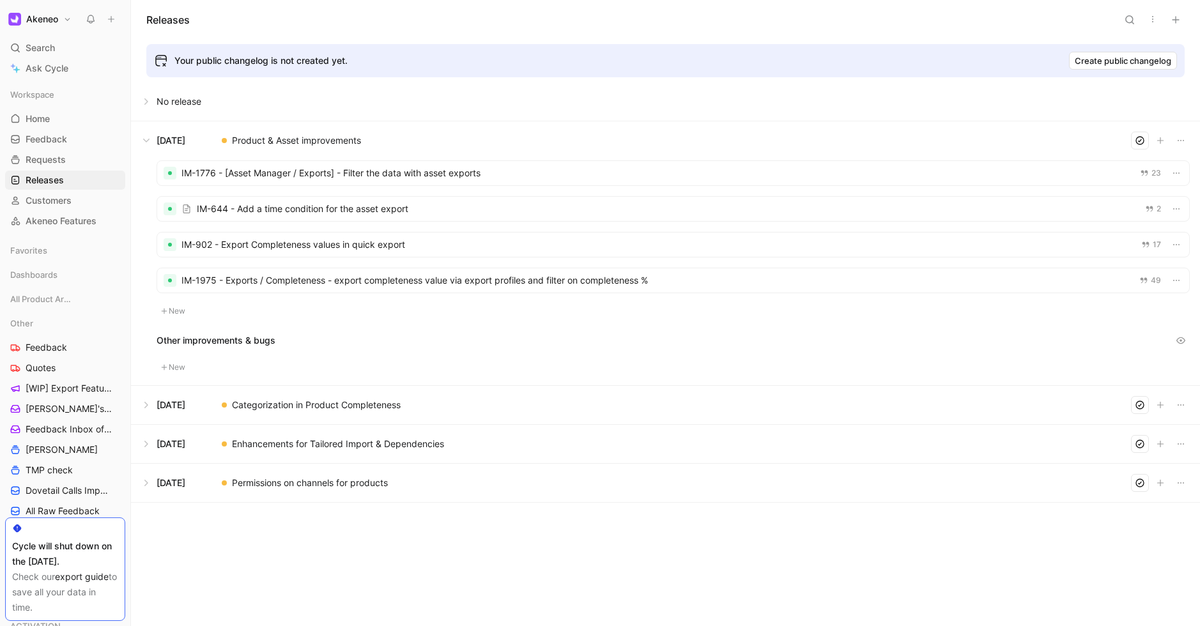
click at [68, 18] on button "Akeneo" at bounding box center [40, 19] width 70 height 18
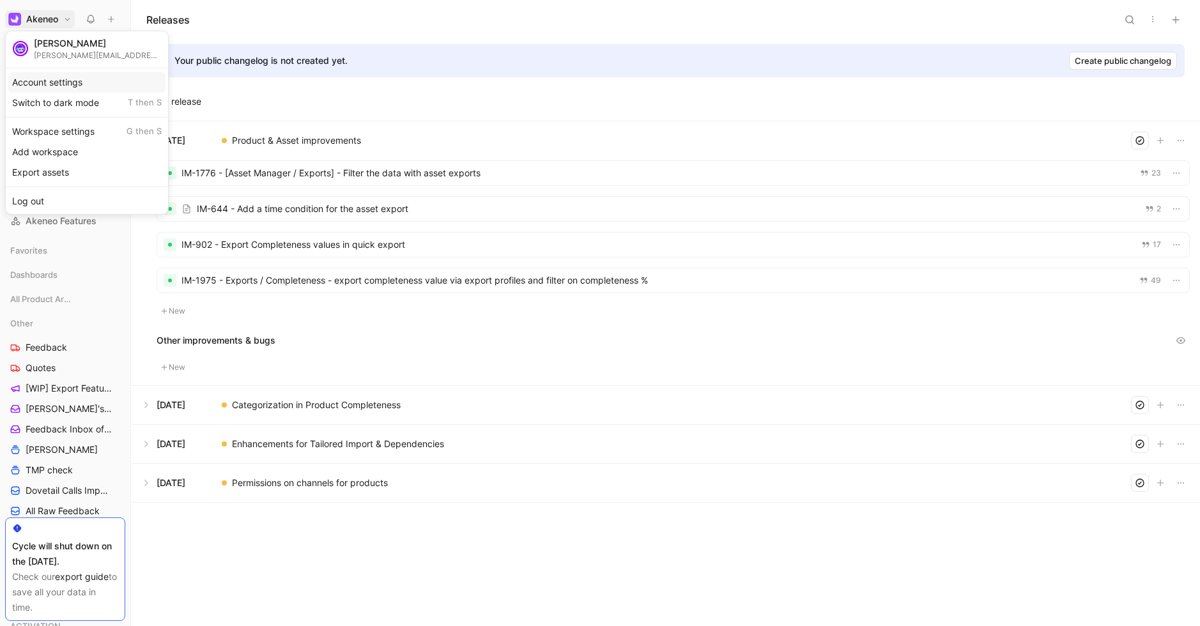
click at [65, 80] on div "Account settings" at bounding box center [86, 82] width 157 height 20
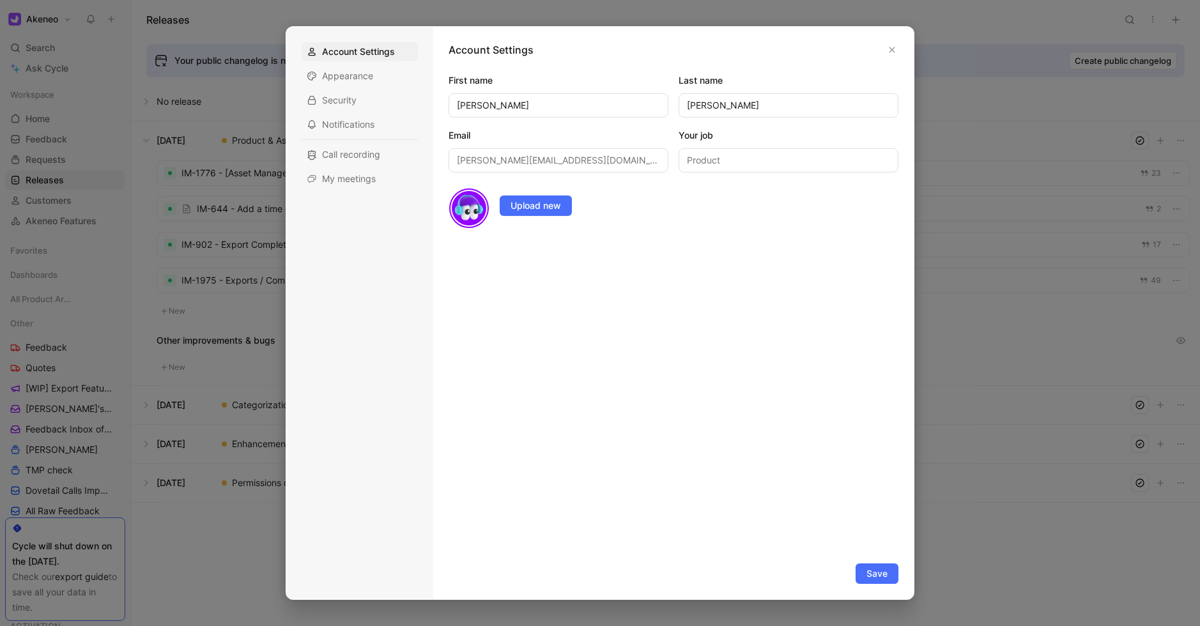
click at [57, 31] on div at bounding box center [600, 313] width 1200 height 626
click at [47, 41] on span "Search" at bounding box center [40, 47] width 29 height 15
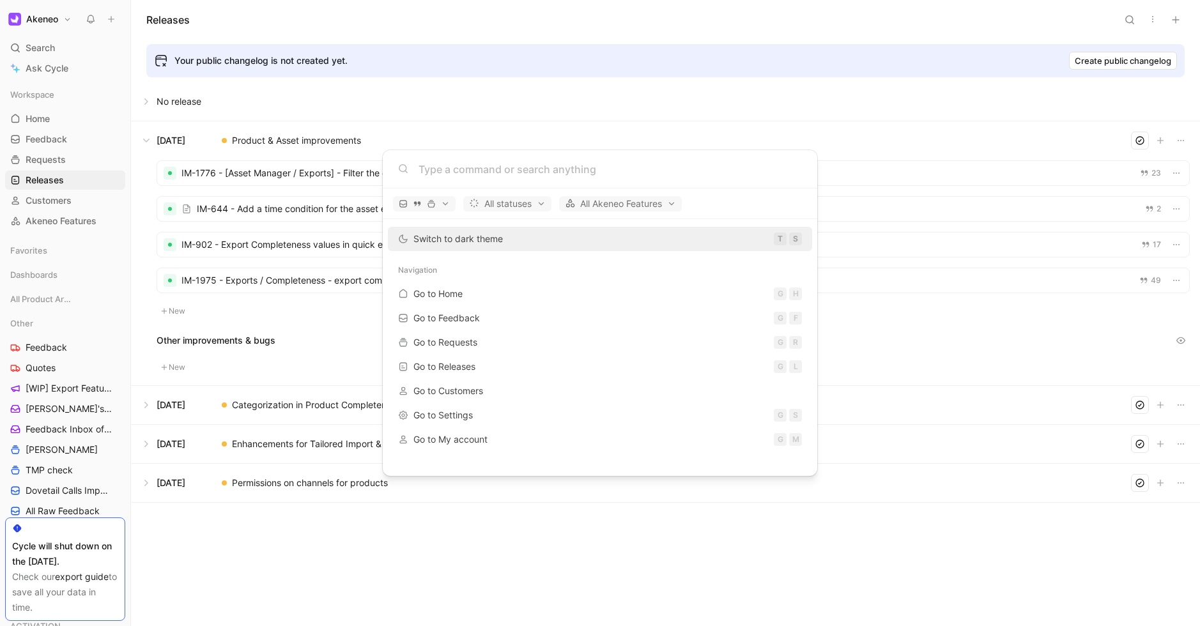
click at [48, 15] on body "Akeneo Search ⌘ K Ask Cycle Workspace Home G then H Feedback G then F Requests …" at bounding box center [600, 313] width 1200 height 626
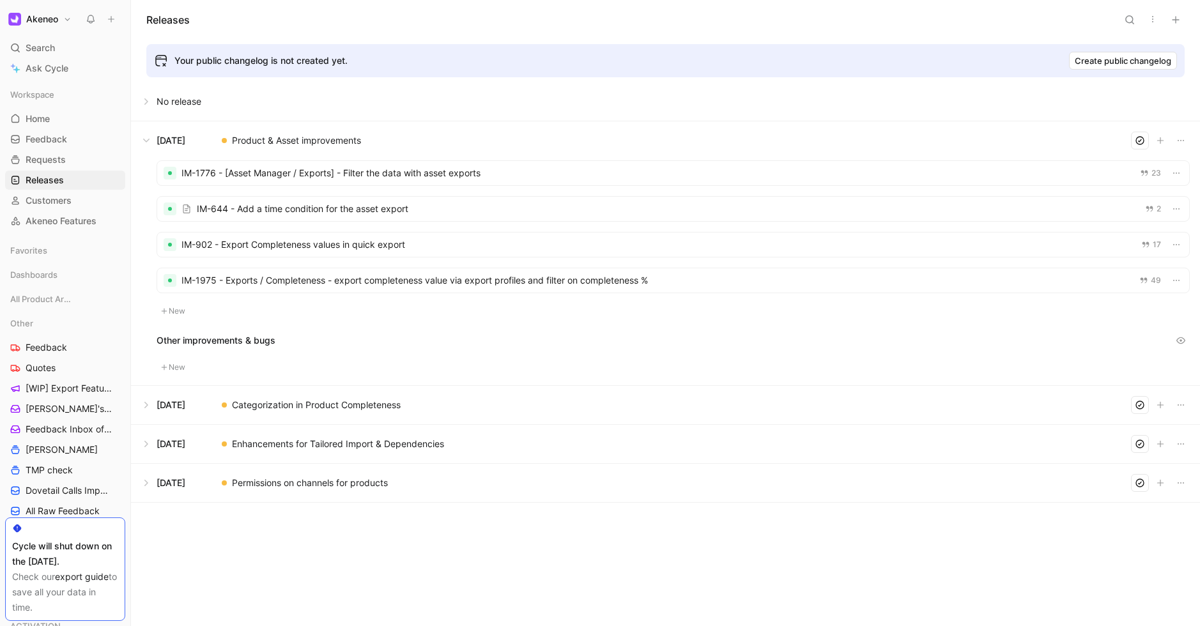
click at [52, 20] on h1 "Akeneo" at bounding box center [42, 19] width 32 height 12
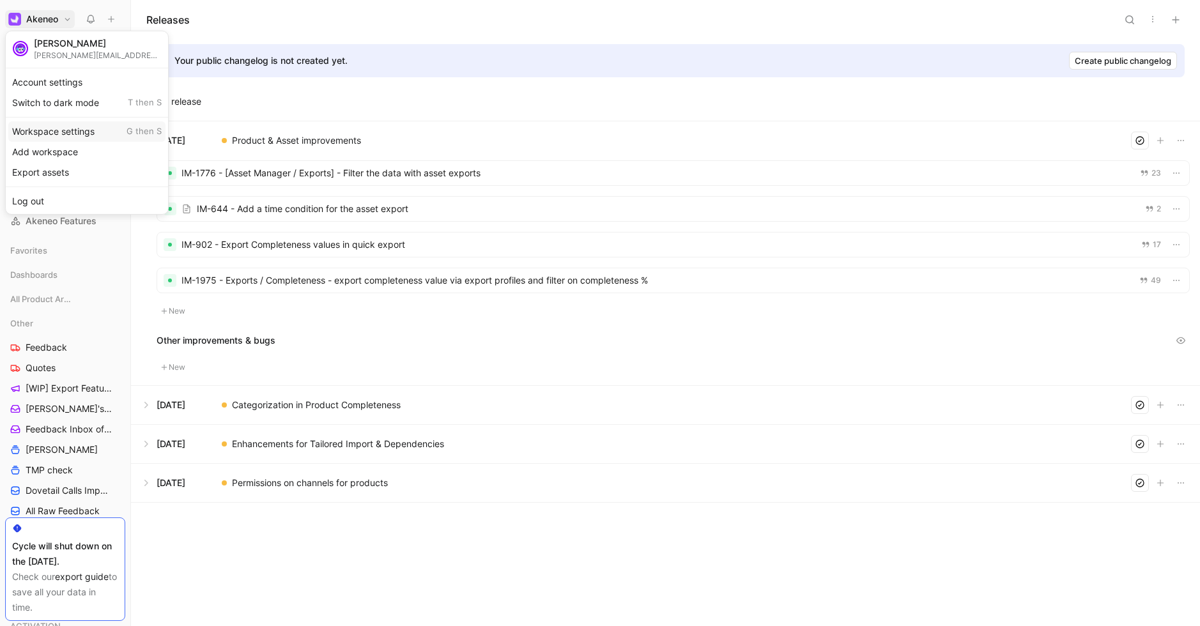
click at [51, 131] on div "Workspace settings G then S" at bounding box center [86, 131] width 157 height 20
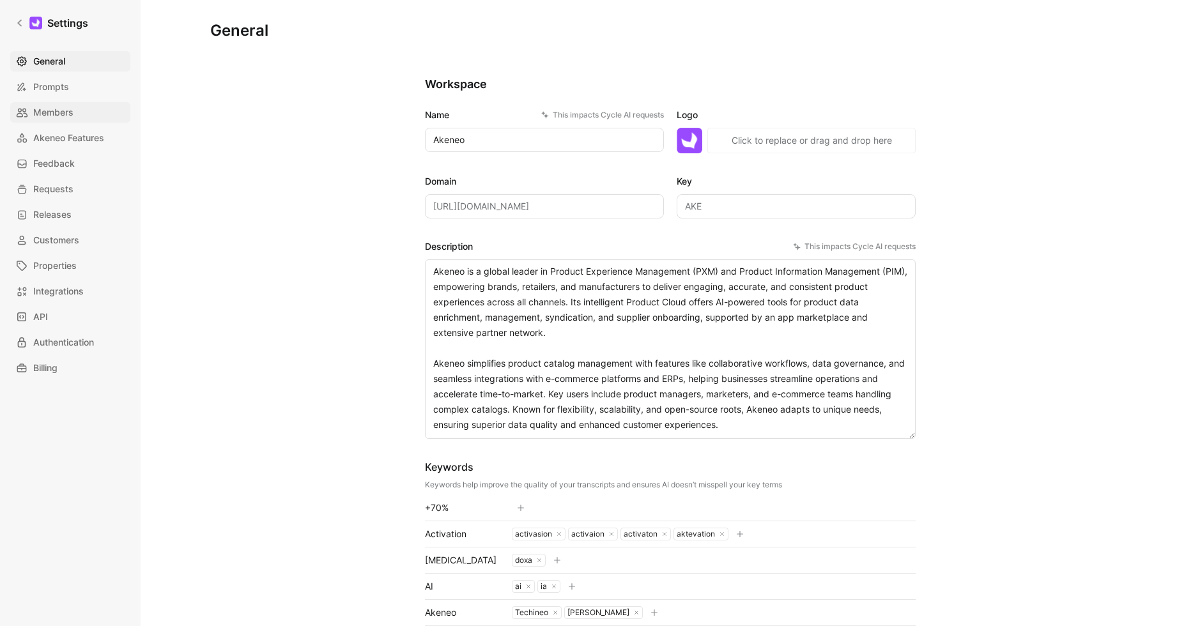
click at [53, 112] on span "Members" at bounding box center [53, 112] width 40 height 15
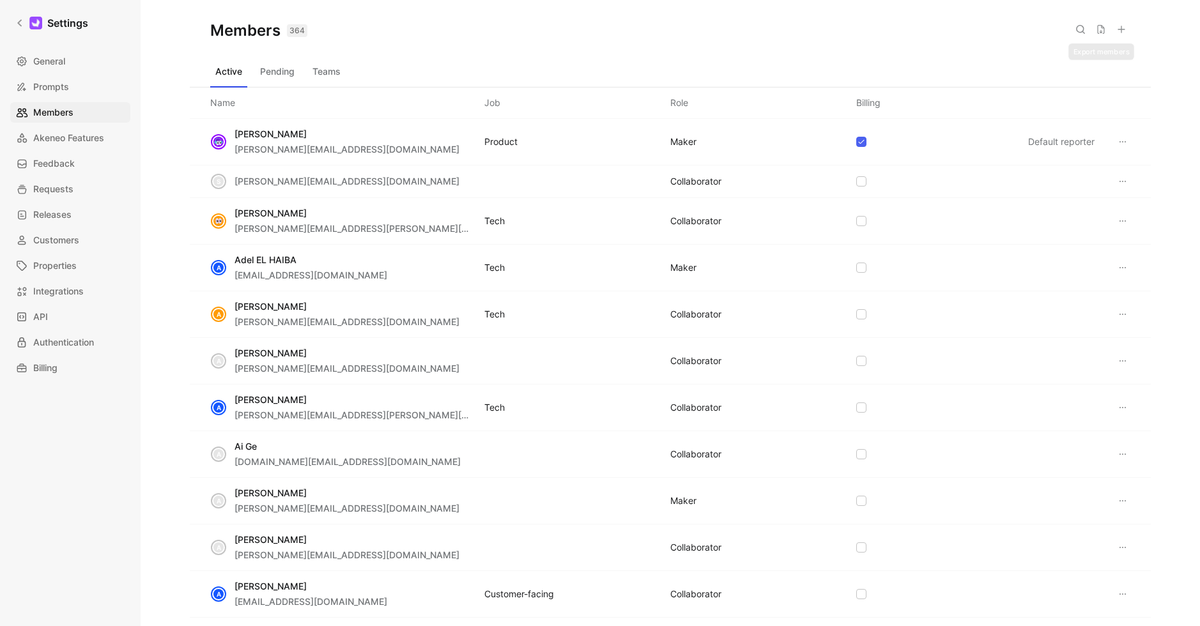
click at [1101, 33] on icon at bounding box center [1101, 29] width 10 height 10
click at [50, 65] on span "General" at bounding box center [49, 61] width 32 height 15
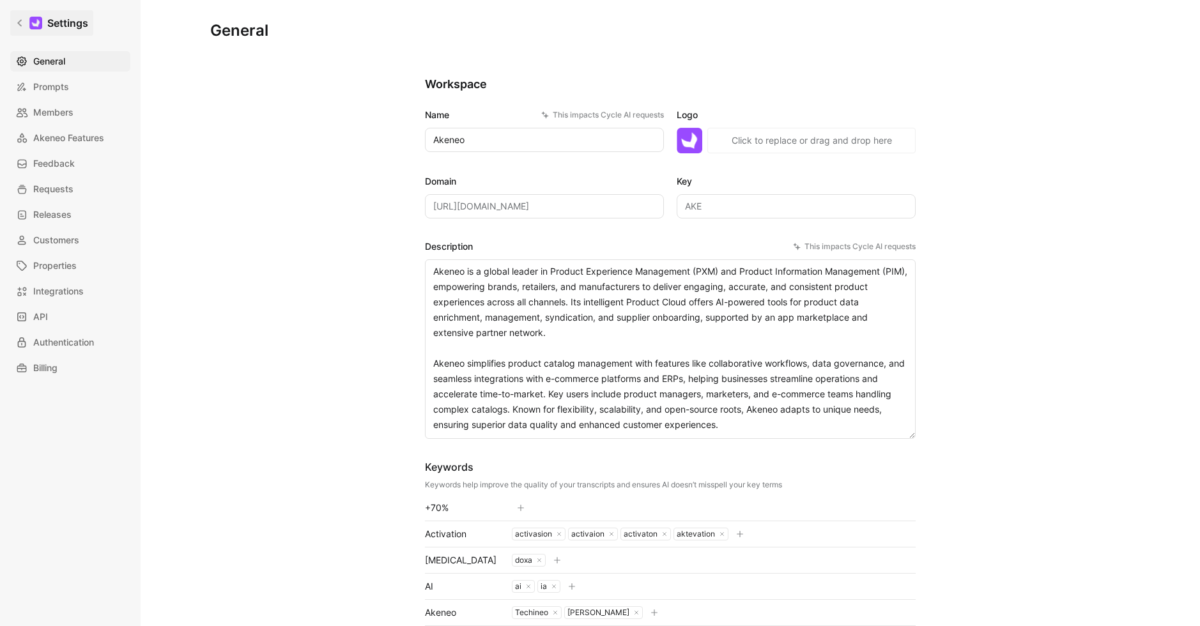
click at [54, 24] on h1 "Settings" at bounding box center [67, 22] width 41 height 15
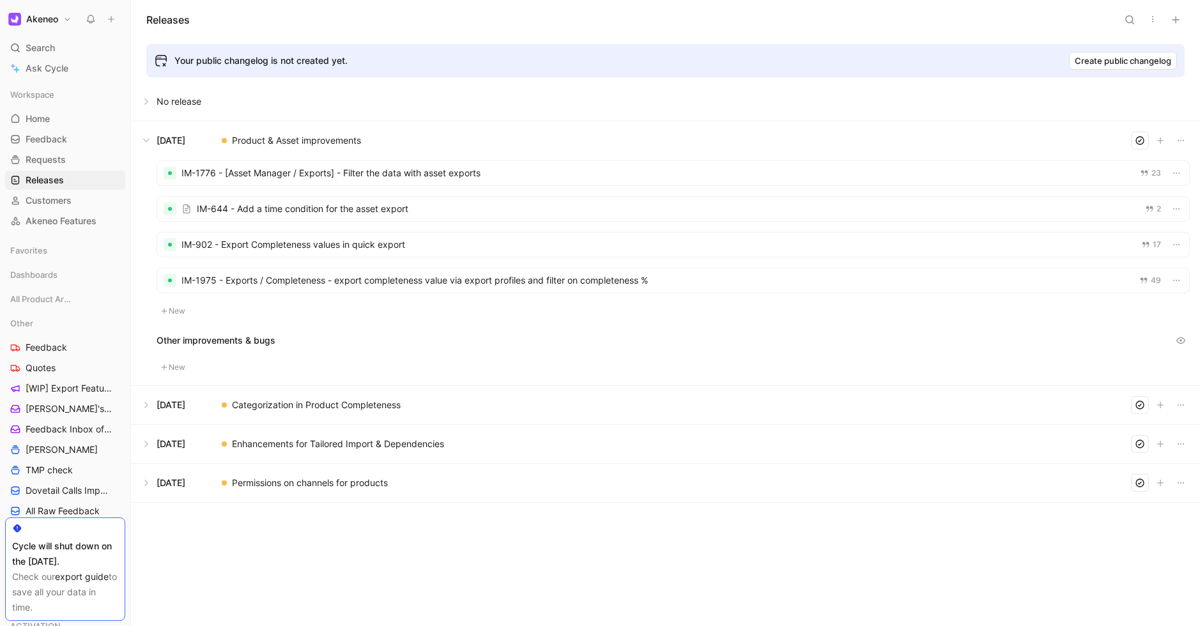
click at [41, 21] on h1 "Akeneo" at bounding box center [42, 19] width 32 height 12
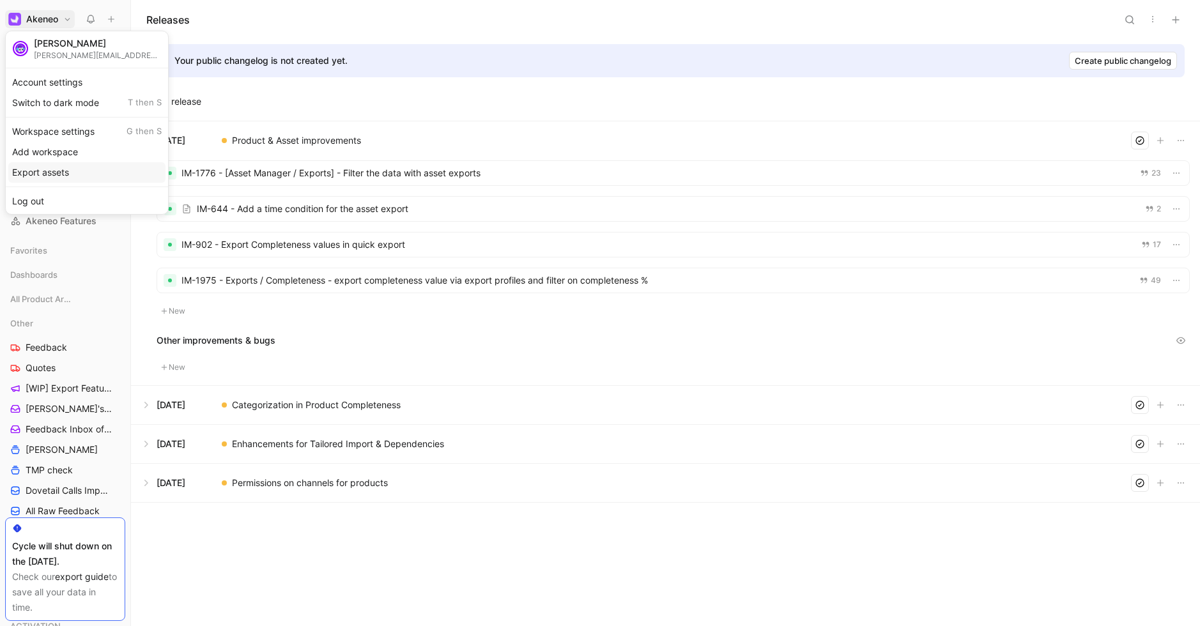
click at [59, 171] on div "Export assets" at bounding box center [86, 172] width 157 height 20
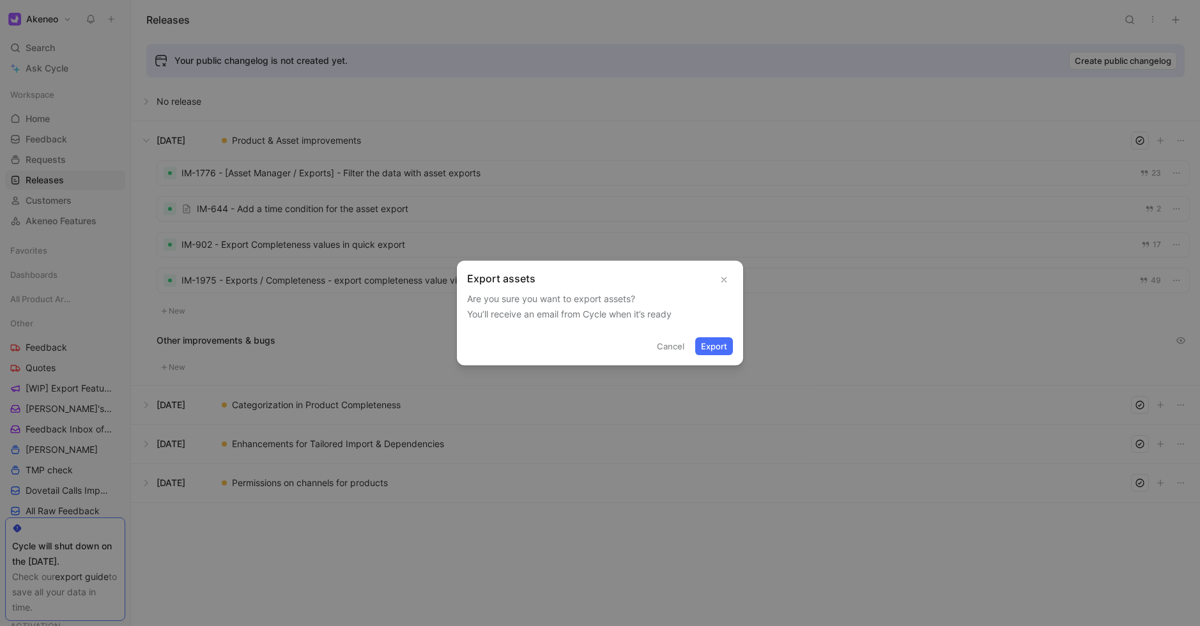
click at [713, 346] on button "Export" at bounding box center [714, 346] width 38 height 18
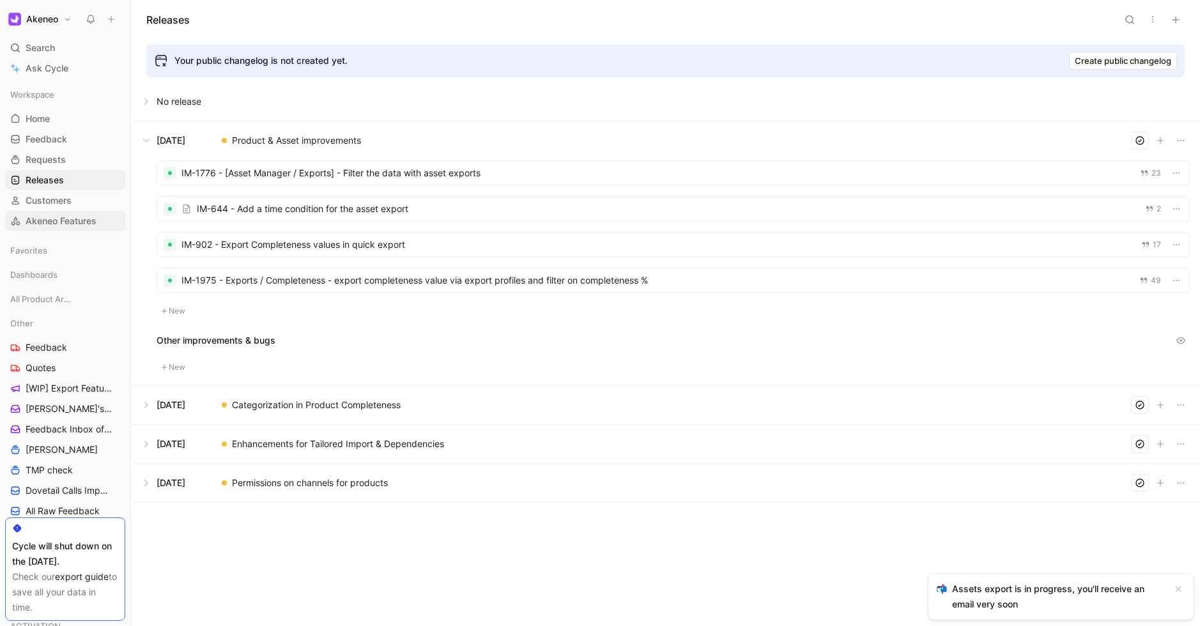
click at [54, 215] on span "Akeneo Features" at bounding box center [61, 221] width 71 height 13
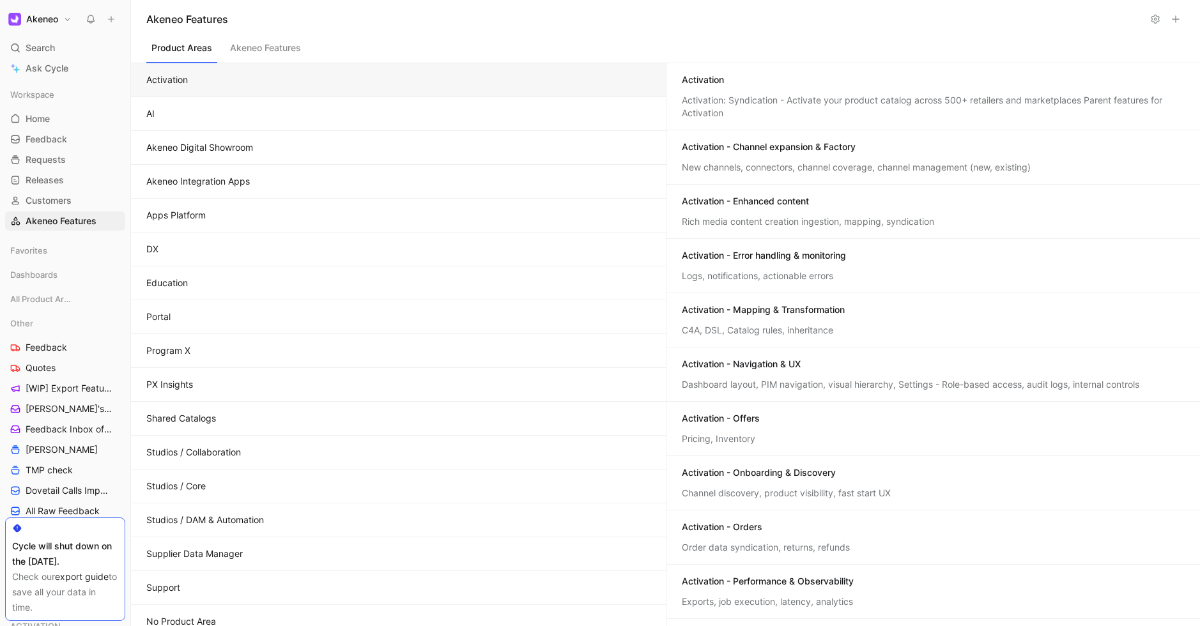
click at [1156, 20] on icon at bounding box center [1156, 19] width 10 height 10
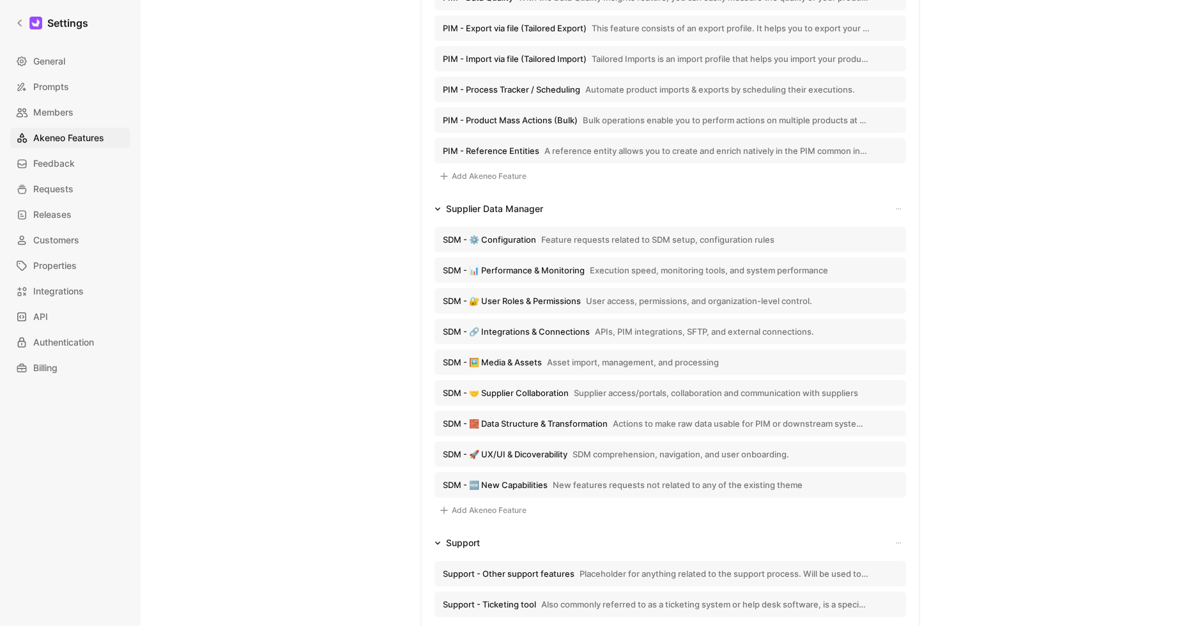
scroll to position [3231, 0]
